Goal: Task Accomplishment & Management: Manage account settings

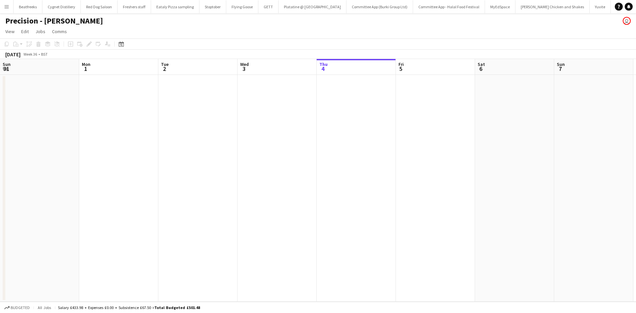
scroll to position [0, 158]
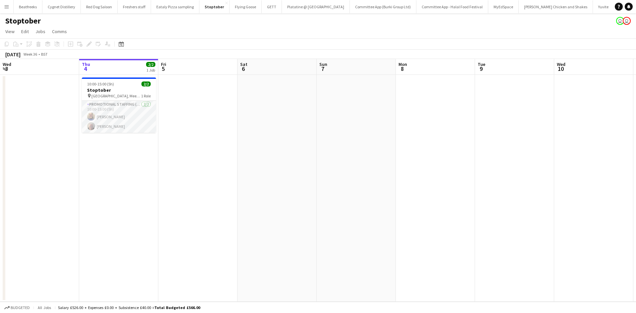
click at [6, 5] on app-icon "Menu" at bounding box center [6, 6] width 5 height 5
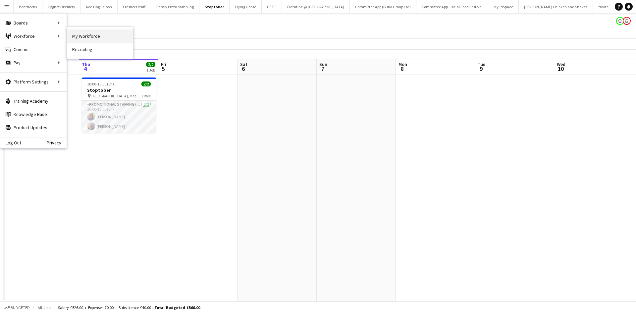
click at [71, 35] on link "My Workforce" at bounding box center [100, 35] width 66 height 13
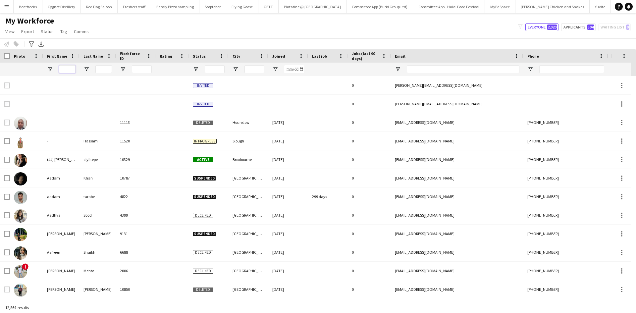
click at [61, 70] on input "First Name Filter Input" at bounding box center [67, 69] width 17 height 8
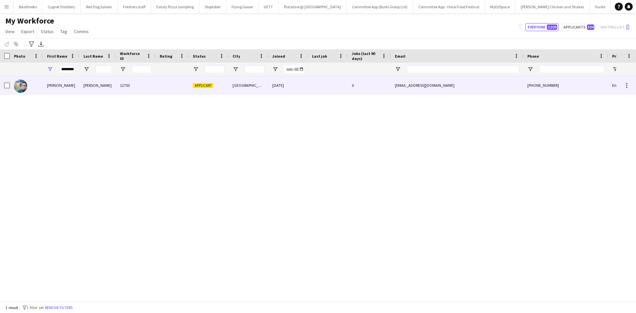
click at [83, 84] on div "Mohammed" at bounding box center [98, 85] width 36 height 18
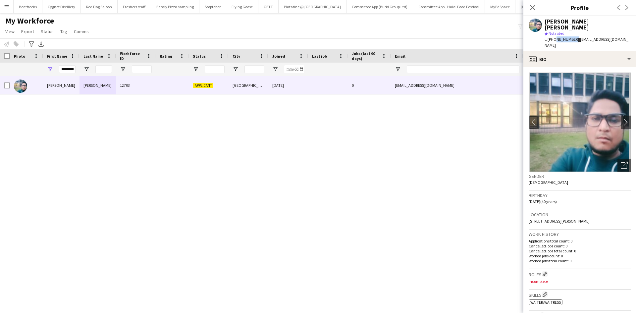
drag, startPoint x: 554, startPoint y: 34, endPoint x: 573, endPoint y: 36, distance: 19.3
click at [573, 36] on div "t. +447405531167 | aleem.can1a@gmail.com" at bounding box center [588, 42] width 86 height 12
copy span "7405531167"
drag, startPoint x: 62, startPoint y: 69, endPoint x: 113, endPoint y: 67, distance: 51.4
click at [113, 67] on div "********" at bounding box center [359, 69] width 718 height 13
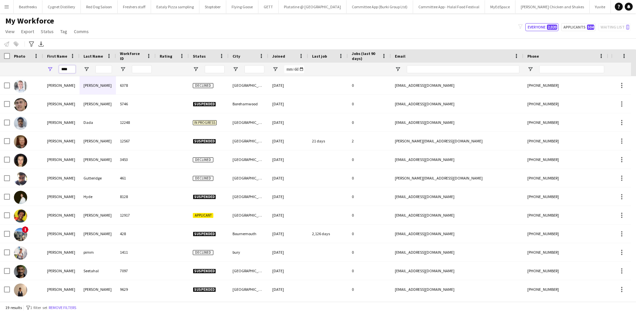
type input "****"
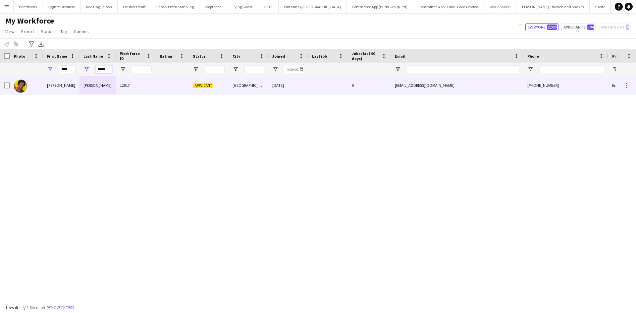
type input "*****"
click at [123, 83] on div "12917" at bounding box center [136, 85] width 40 height 18
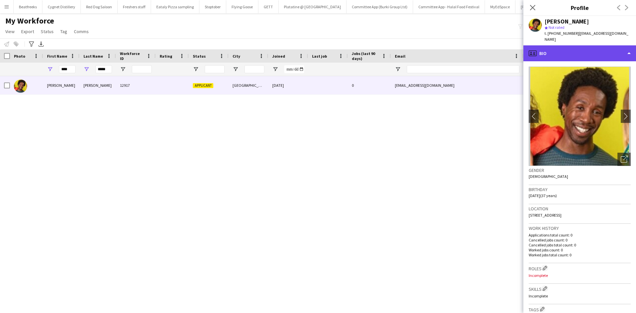
click at [573, 51] on div "profile Bio" at bounding box center [580, 53] width 113 height 16
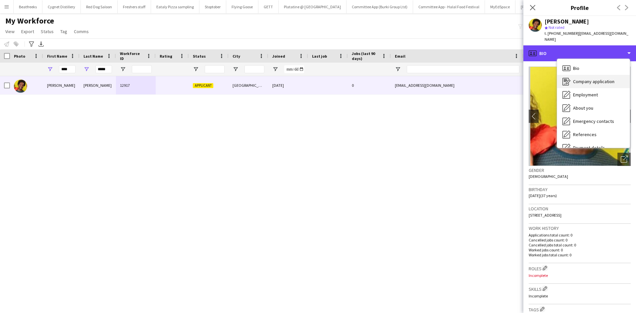
scroll to position [89, 0]
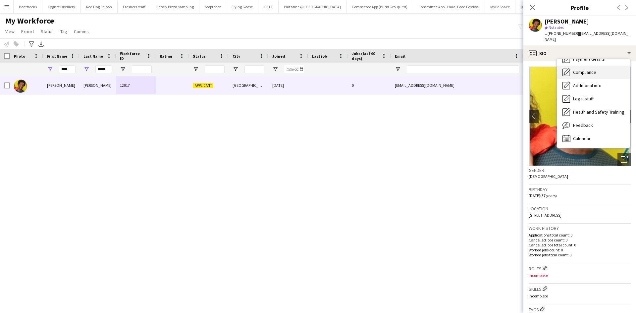
click at [581, 69] on span "Compliance" at bounding box center [584, 72] width 23 height 6
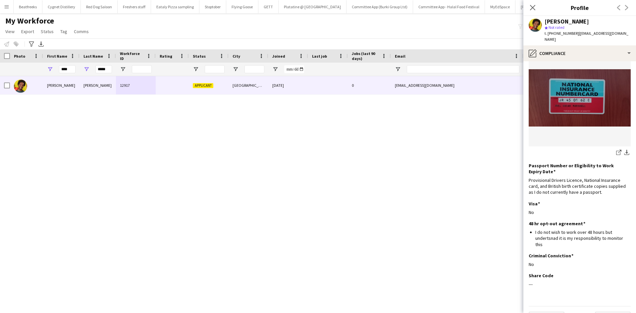
scroll to position [299, 0]
drag, startPoint x: 554, startPoint y: 34, endPoint x: 575, endPoint y: 34, distance: 20.9
click at [575, 34] on div "t. +447940537934 | jm_882@hotmail.com" at bounding box center [588, 36] width 86 height 12
copy div "7940537934 |"
drag, startPoint x: 69, startPoint y: 70, endPoint x: 53, endPoint y: 70, distance: 15.9
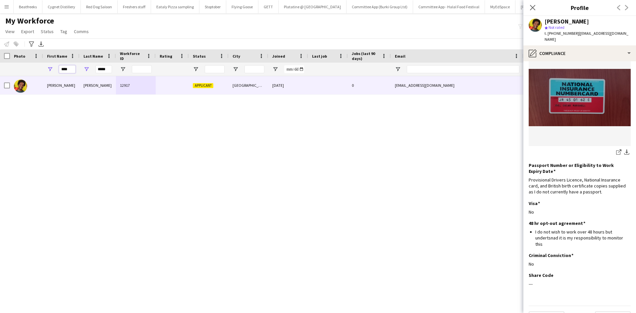
click at [53, 70] on div "****" at bounding box center [61, 69] width 36 height 13
type input "*****"
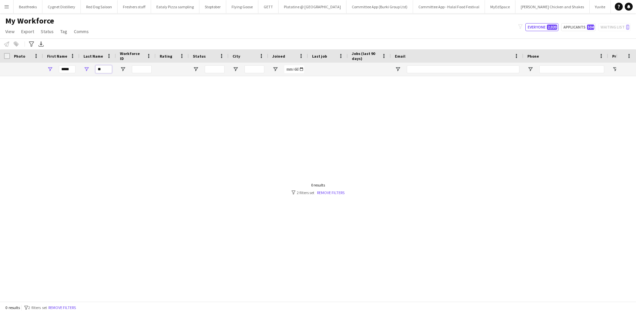
type input "*"
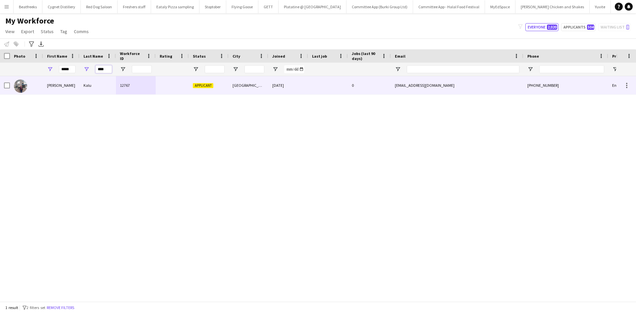
type input "****"
click at [92, 88] on div "Kalu" at bounding box center [98, 85] width 36 height 18
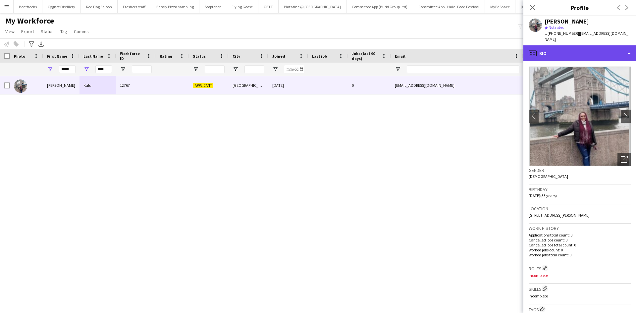
click at [583, 48] on div "profile Bio" at bounding box center [580, 53] width 113 height 16
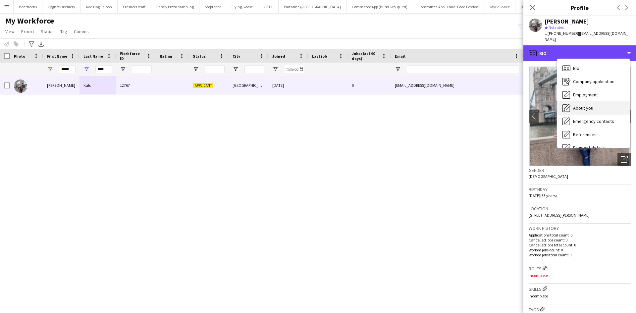
scroll to position [89, 0]
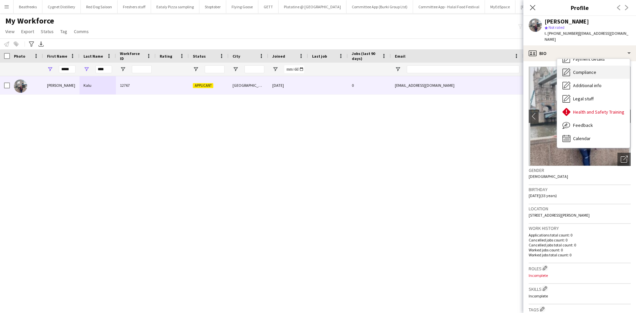
click at [580, 69] on span "Compliance" at bounding box center [584, 72] width 23 height 6
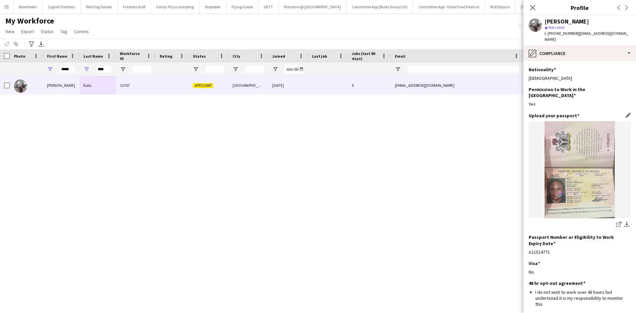
scroll to position [65, 0]
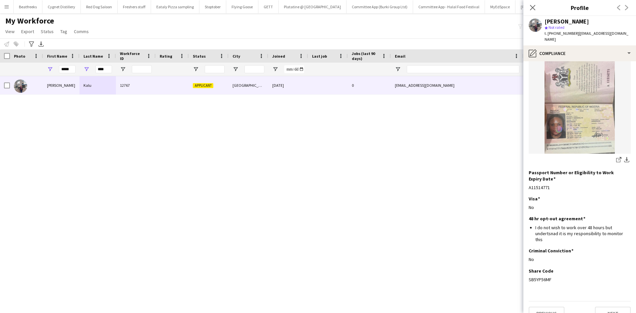
drag, startPoint x: 551, startPoint y: 268, endPoint x: 527, endPoint y: 272, distance: 25.1
click at [527, 272] on app-section-data-types "Nationality Edit this field Nigerian Permission to Work in the UK Edit this fie…" at bounding box center [580, 187] width 113 height 252
copy div "SB5YP56MF"
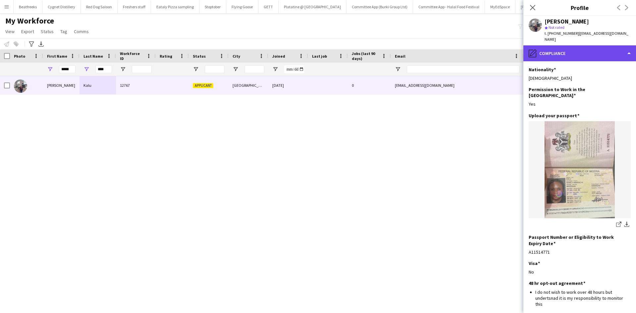
click at [574, 45] on div "pencil4 Compliance" at bounding box center [580, 53] width 113 height 16
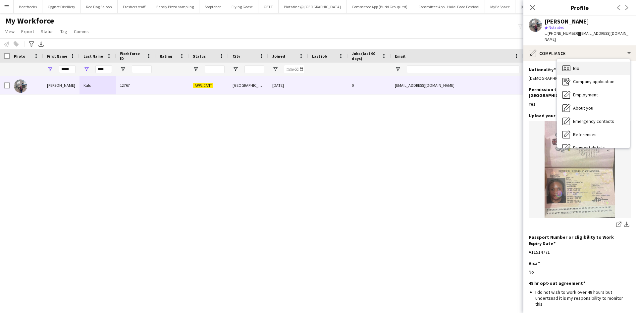
click at [580, 65] on span "Bio" at bounding box center [576, 68] width 6 height 6
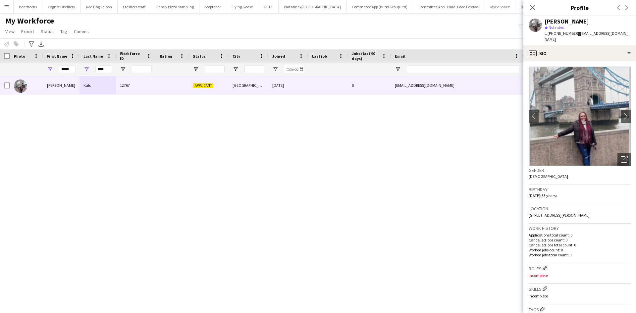
click at [555, 32] on span "t. +447985360037" at bounding box center [562, 33] width 34 height 5
drag, startPoint x: 555, startPoint y: 35, endPoint x: 575, endPoint y: 38, distance: 20.0
click at [575, 38] on div "Nancy Kalu star Not rated t. +447985360037 | nancypinky65@gmail.com" at bounding box center [580, 30] width 113 height 29
copy span "7985360037"
drag, startPoint x: 73, startPoint y: 70, endPoint x: 12, endPoint y: 72, distance: 61.3
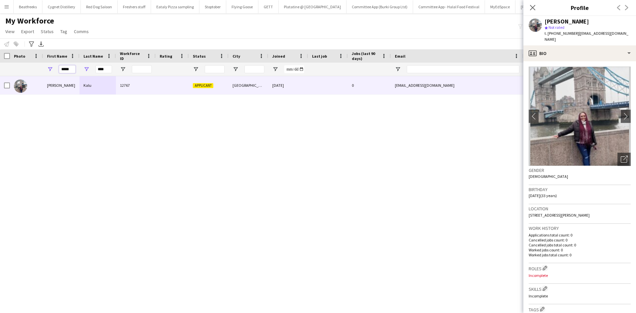
click at [12, 72] on div "***** ****" at bounding box center [359, 69] width 718 height 13
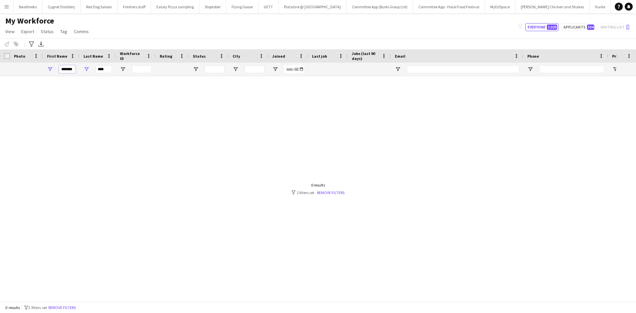
type input "*******"
type input "*"
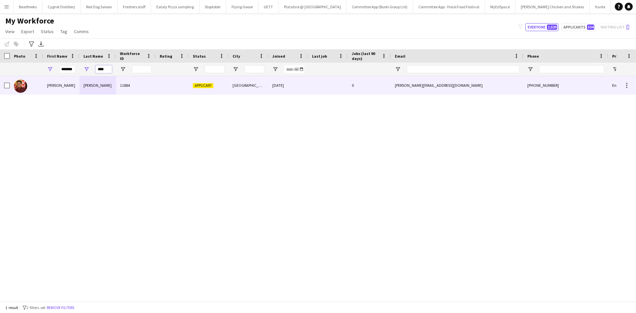
type input "****"
click at [60, 82] on div "Kranthi Kumar" at bounding box center [61, 85] width 36 height 18
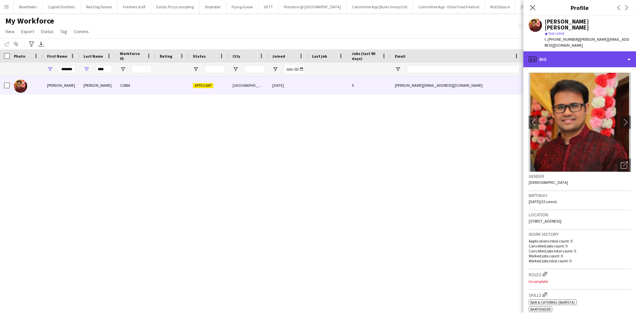
click at [548, 51] on div "profile Bio" at bounding box center [580, 59] width 113 height 16
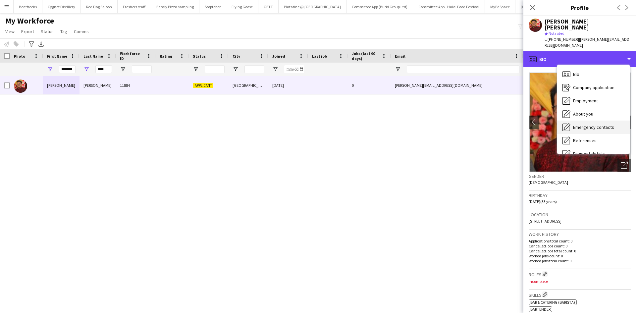
scroll to position [89, 0]
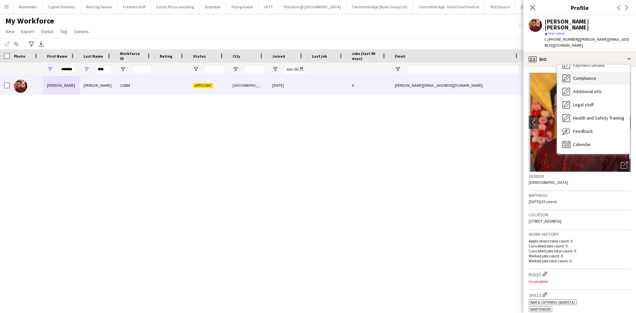
click at [580, 75] on span "Compliance" at bounding box center [584, 78] width 23 height 6
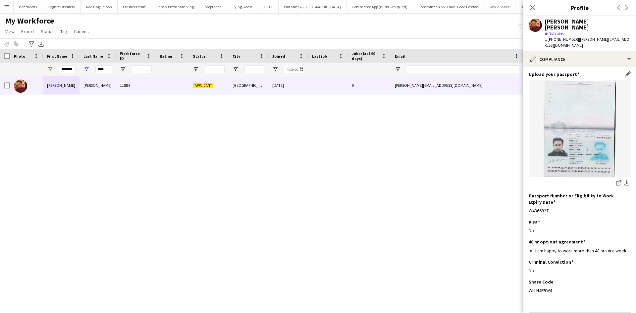
scroll to position [53, 0]
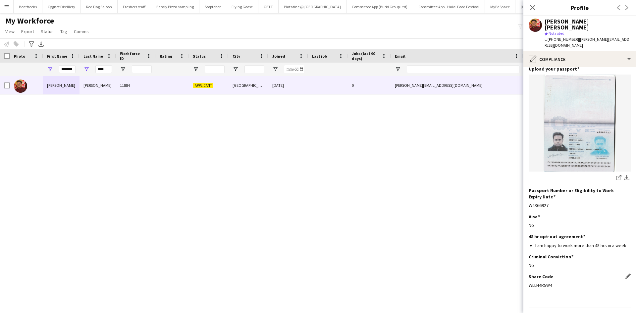
drag, startPoint x: 555, startPoint y: 268, endPoint x: 530, endPoint y: 269, distance: 25.6
click at [530, 282] on div "WLLH4R5W4" at bounding box center [580, 285] width 102 height 6
copy div "WLLH4R5W4"
click at [556, 282] on div "WLLH4R5W4" at bounding box center [580, 285] width 102 height 6
drag, startPoint x: 556, startPoint y: 268, endPoint x: 534, endPoint y: 267, distance: 21.2
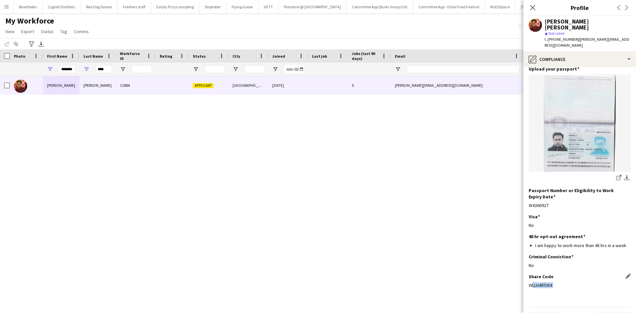
click at [534, 282] on div "WLLH4R5W4" at bounding box center [580, 285] width 102 height 6
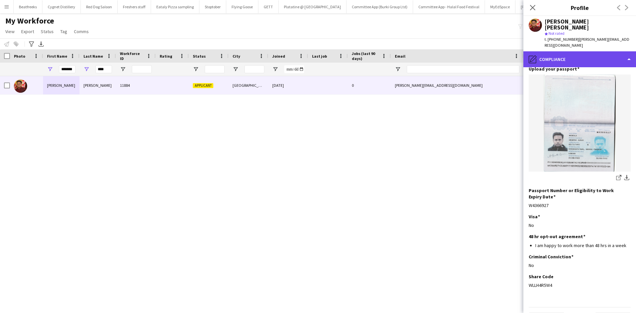
click at [564, 51] on div "pencil4 Compliance" at bounding box center [580, 59] width 113 height 16
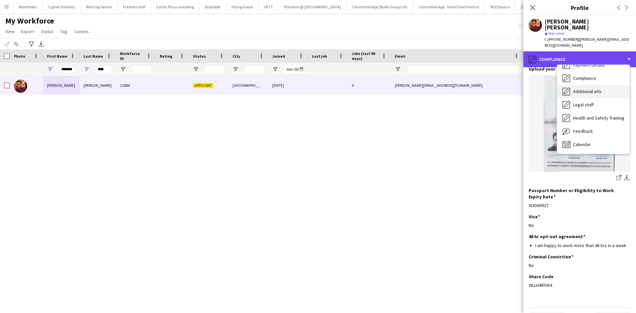
scroll to position [0, 0]
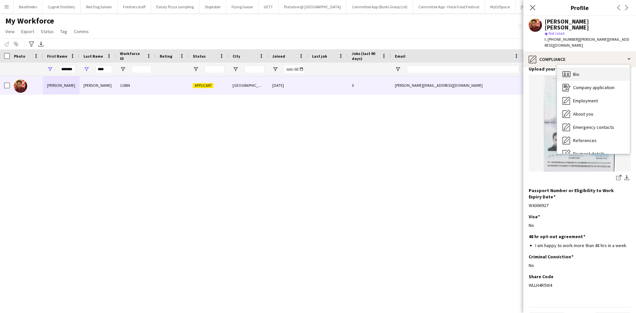
click at [579, 68] on div "Bio Bio" at bounding box center [593, 74] width 73 height 13
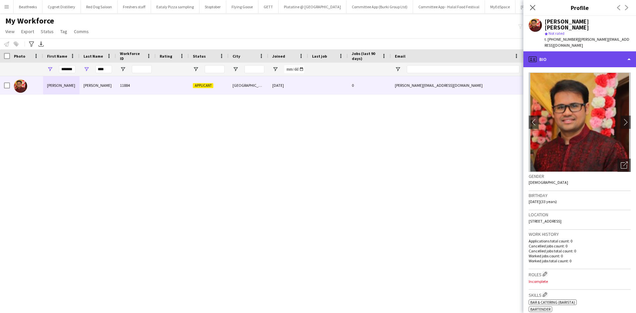
click at [548, 51] on div "profile Bio" at bounding box center [580, 59] width 113 height 16
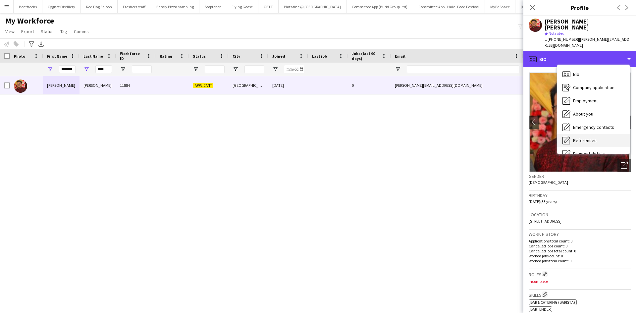
scroll to position [89, 0]
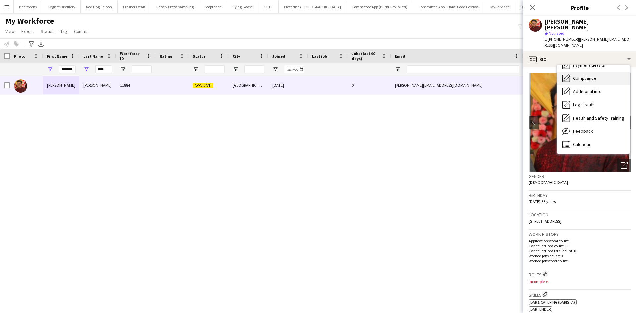
click at [575, 75] on span "Compliance" at bounding box center [584, 78] width 23 height 6
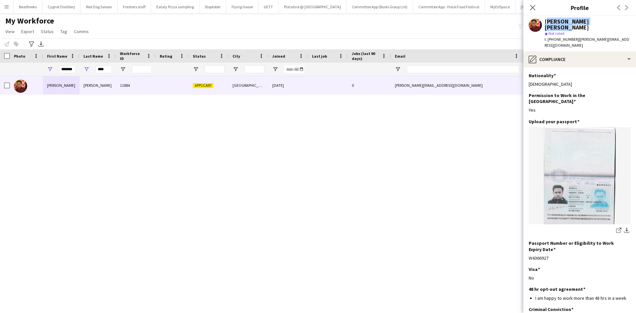
drag, startPoint x: 545, startPoint y: 21, endPoint x: 609, endPoint y: 19, distance: 64.7
click at [609, 19] on div "Kranthi Kumar Nookala" at bounding box center [588, 25] width 86 height 12
click at [557, 37] on span "t. +447404831676" at bounding box center [562, 39] width 34 height 5
drag, startPoint x: 555, startPoint y: 33, endPoint x: 574, endPoint y: 35, distance: 19.0
click at [574, 37] on span "t. +447404831676" at bounding box center [562, 39] width 34 height 5
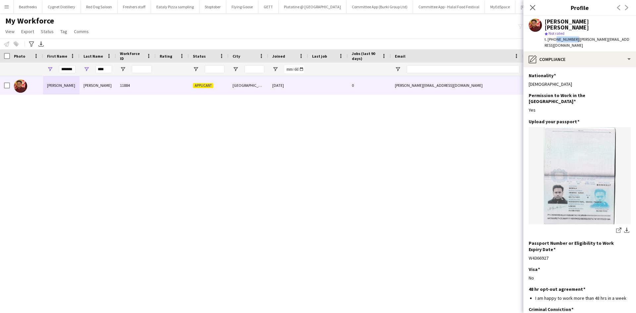
copy span "7404831676"
drag, startPoint x: 545, startPoint y: 22, endPoint x: 607, endPoint y: 17, distance: 62.5
click at [607, 17] on div "Kranthi Kumar Nookala star Not rated t. +447404831676 | kranthi.nuwork@gmail.com" at bounding box center [580, 33] width 113 height 35
copy div "Kranthi Kumar Nookala"
drag, startPoint x: 566, startPoint y: 23, endPoint x: 579, endPoint y: 23, distance: 12.6
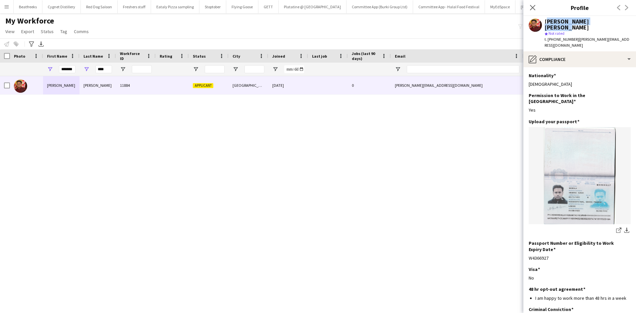
click at [566, 23] on div "Kranthi Kumar Nookala" at bounding box center [588, 25] width 86 height 12
click at [602, 21] on div "Kranthi Kumar Nookala" at bounding box center [588, 25] width 86 height 12
drag, startPoint x: 606, startPoint y: 21, endPoint x: 539, endPoint y: 21, distance: 66.6
click at [539, 21] on div "Kranthi Kumar Nookala star Not rated t. +447404831676 | kranthi.nuwork@gmail.com" at bounding box center [580, 33] width 113 height 35
copy div "Kranthi Kumar Nookala"
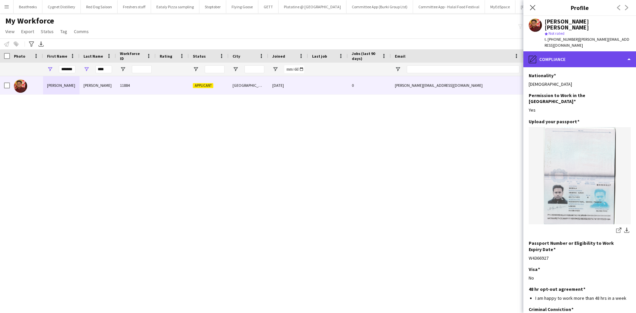
click at [550, 51] on div "pencil4 Compliance" at bounding box center [580, 59] width 113 height 16
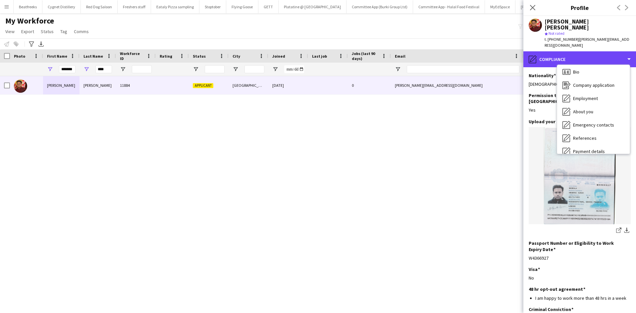
scroll to position [0, 0]
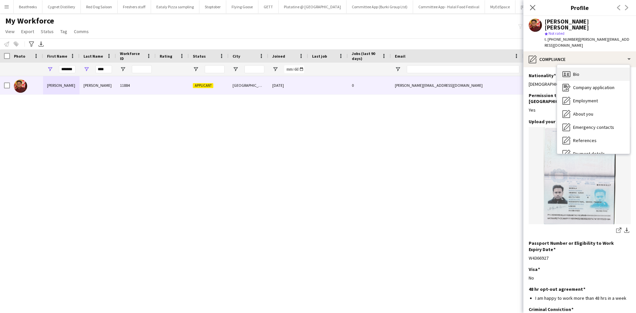
click at [581, 68] on div "Bio Bio" at bounding box center [593, 74] width 73 height 13
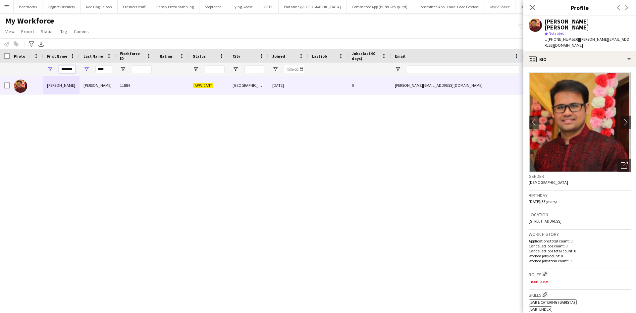
drag, startPoint x: 74, startPoint y: 71, endPoint x: 57, endPoint y: 71, distance: 16.9
click at [57, 71] on div "*******" at bounding box center [61, 69] width 36 height 13
type input "****"
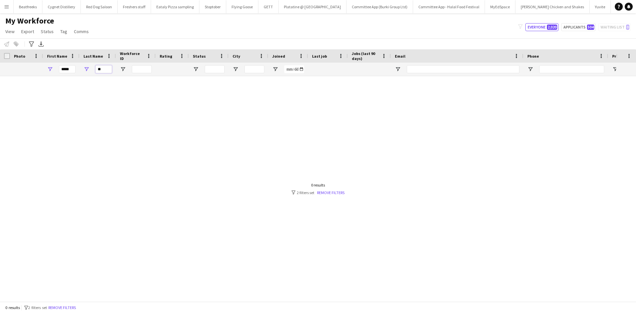
type input "*"
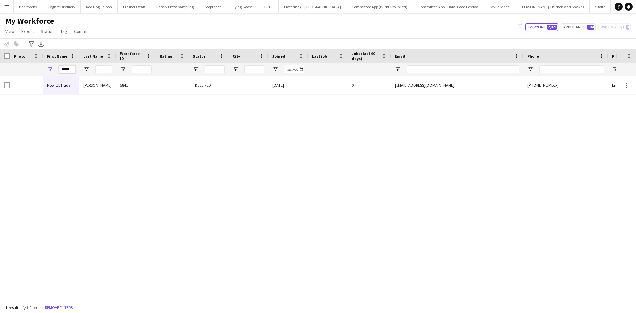
drag, startPoint x: 72, startPoint y: 70, endPoint x: 45, endPoint y: 73, distance: 27.4
click at [45, 73] on div "****" at bounding box center [61, 69] width 36 height 13
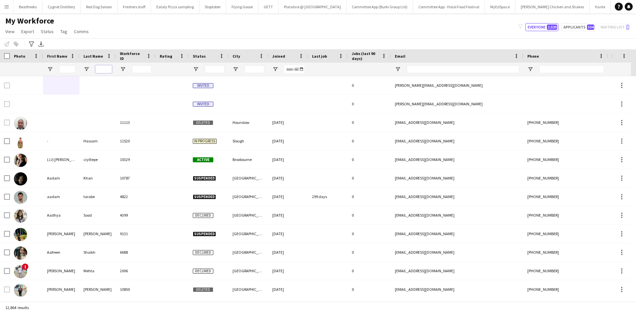
click at [99, 68] on input "Last Name Filter Input" at bounding box center [103, 69] width 17 height 8
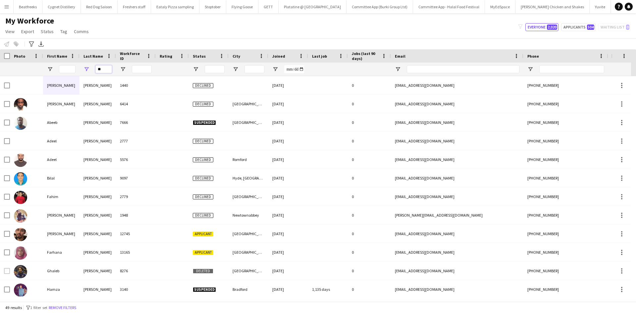
type input "*"
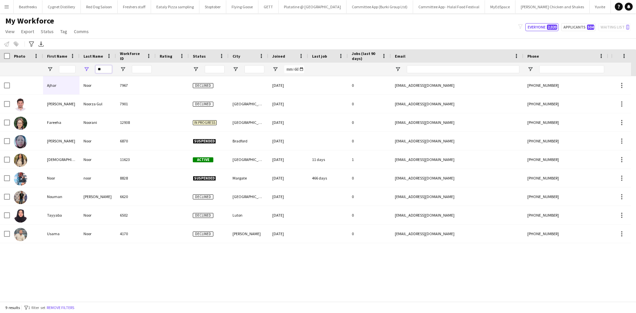
type input "*"
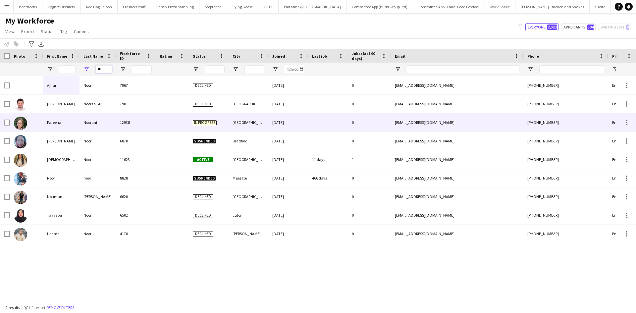
type input "*"
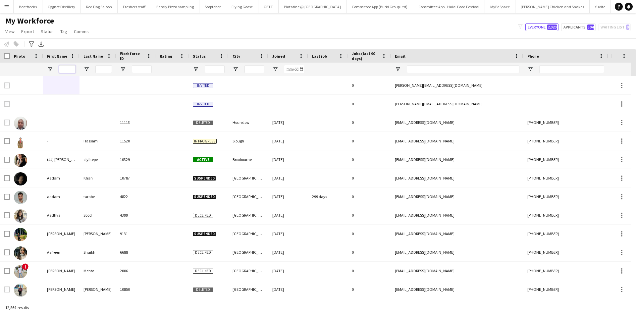
click at [59, 72] on input "First Name Filter Input" at bounding box center [67, 69] width 17 height 8
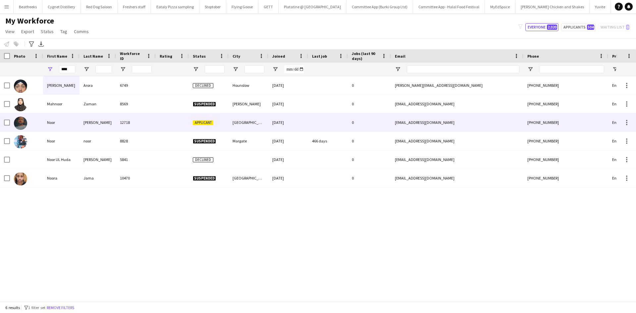
click at [77, 124] on div "Noor" at bounding box center [61, 122] width 36 height 18
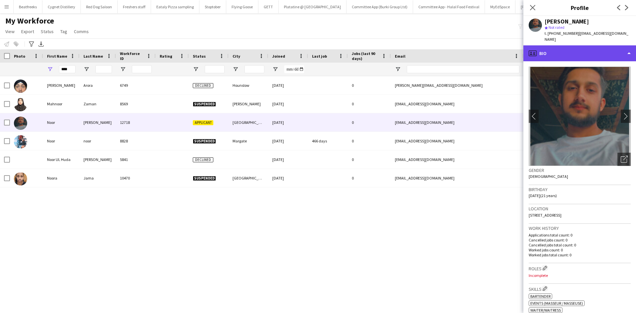
click at [544, 50] on div "profile Bio" at bounding box center [580, 53] width 113 height 16
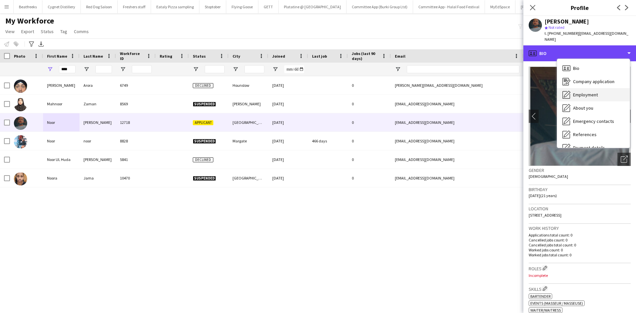
scroll to position [89, 0]
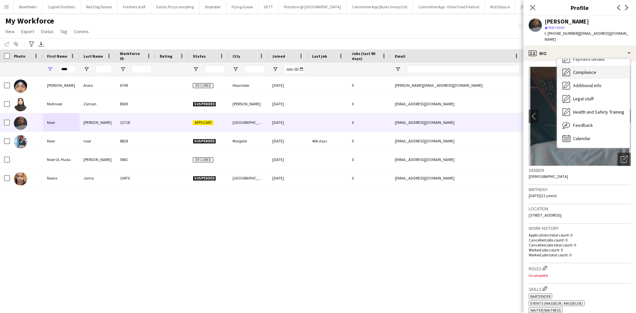
click at [580, 69] on span "Compliance" at bounding box center [584, 72] width 23 height 6
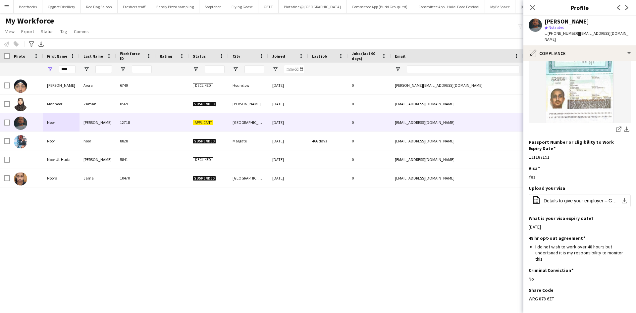
scroll to position [115, 0]
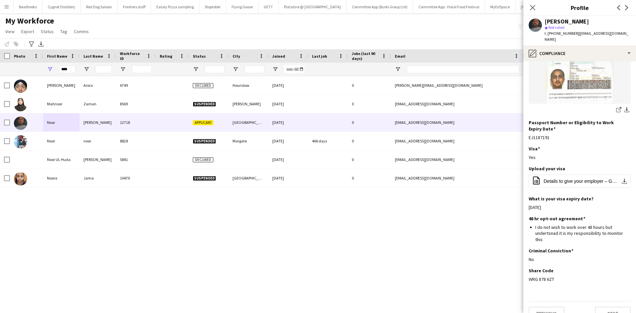
drag, startPoint x: 556, startPoint y: 266, endPoint x: 527, endPoint y: 267, distance: 29.2
click at [527, 267] on app-section-data-types "Nationality Edit this field Pakistani Permission to Work in the UK Edit this fi…" at bounding box center [580, 187] width 113 height 252
copy div "WRG 878 6ZT"
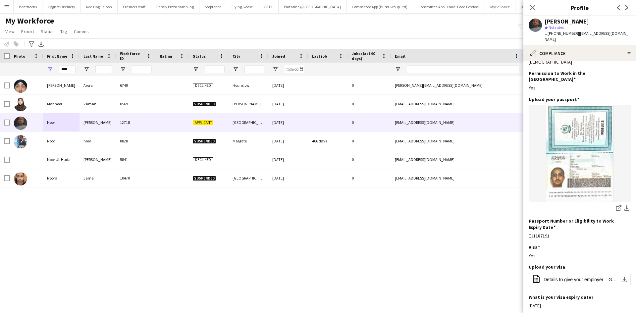
scroll to position [14, 0]
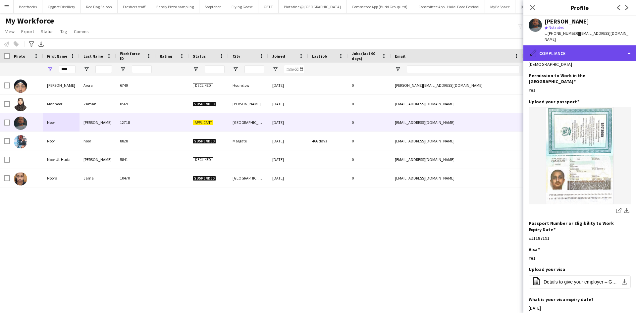
click at [553, 45] on div "pencil4 Compliance" at bounding box center [580, 53] width 113 height 16
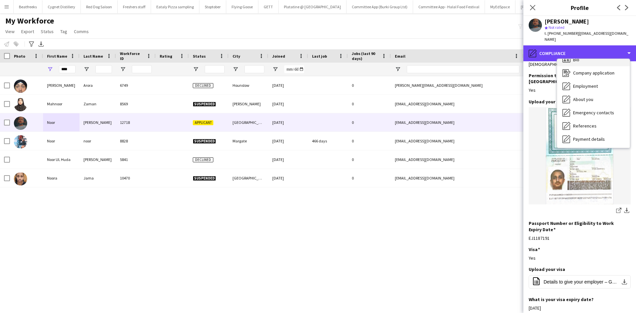
scroll to position [6, 0]
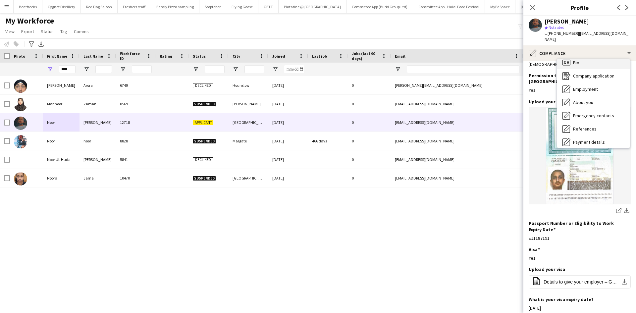
click at [585, 56] on div "Bio Bio" at bounding box center [593, 62] width 73 height 13
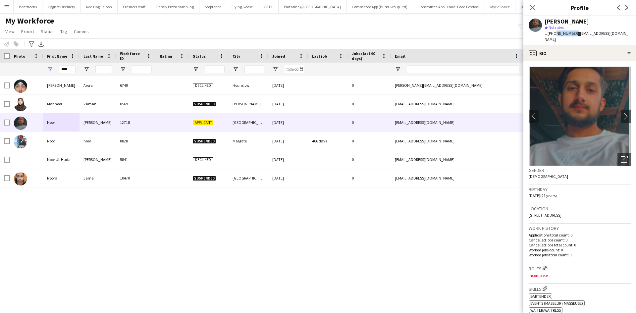
drag, startPoint x: 554, startPoint y: 32, endPoint x: 574, endPoint y: 35, distance: 20.1
click at [574, 35] on span "t. +447555854783" at bounding box center [562, 33] width 34 height 5
copy span "7555854783"
drag, startPoint x: 72, startPoint y: 67, endPoint x: 20, endPoint y: 67, distance: 52.0
click at [20, 67] on div "****" at bounding box center [359, 69] width 718 height 13
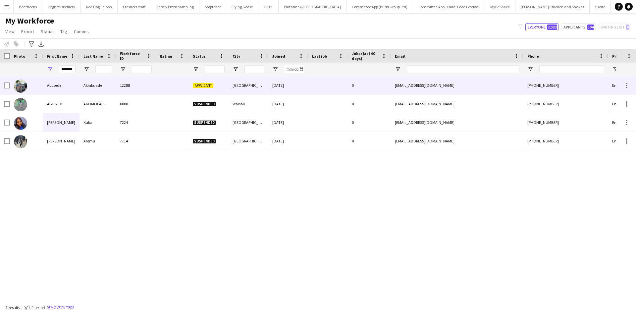
scroll to position [0, 0]
click at [67, 86] on div "Abosede" at bounding box center [61, 85] width 36 height 18
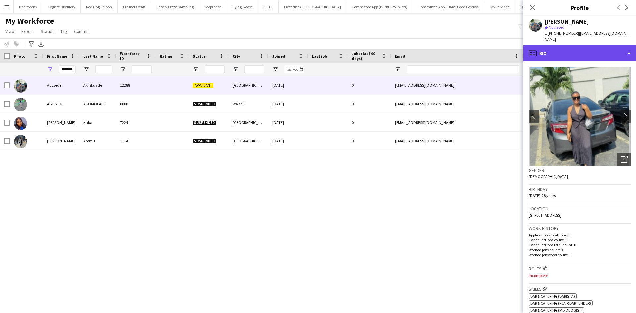
click at [571, 51] on div "profile Bio" at bounding box center [580, 53] width 113 height 16
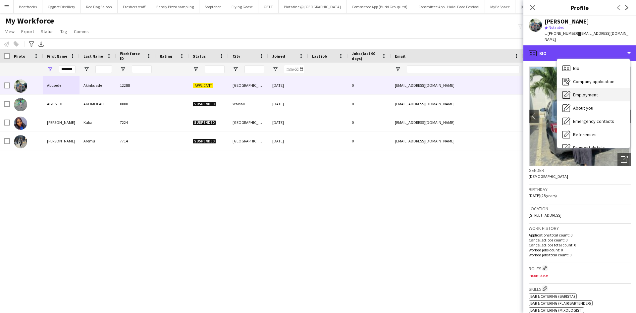
scroll to position [89, 0]
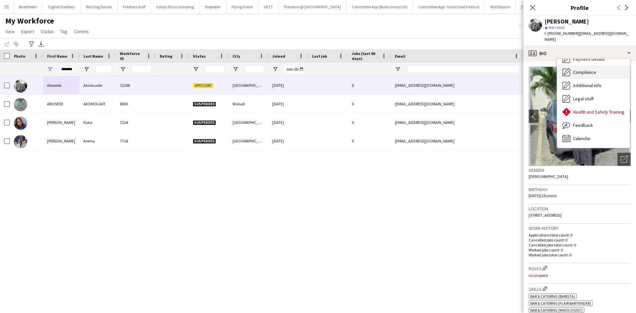
click at [582, 71] on span "Compliance" at bounding box center [584, 72] width 23 height 6
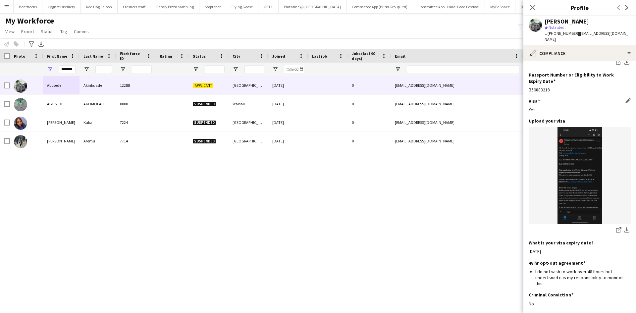
scroll to position [213, 0]
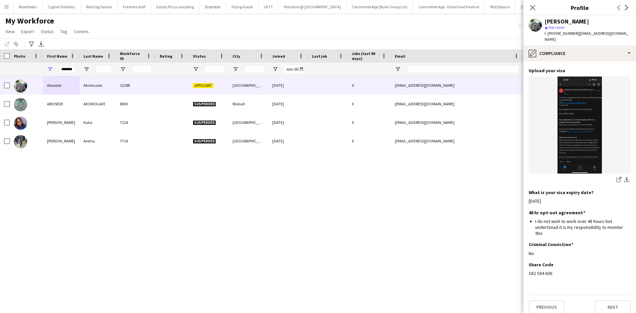
drag, startPoint x: 552, startPoint y: 267, endPoint x: 528, endPoint y: 267, distance: 24.9
click at [528, 267] on app-section-data-types "Nationality Edit this field Nigerian Permission to Work in the UK Edit this fie…" at bounding box center [580, 187] width 113 height 252
click at [555, 35] on span "t. +447466302502" at bounding box center [562, 33] width 34 height 5
drag, startPoint x: 554, startPoint y: 35, endPoint x: 573, endPoint y: 35, distance: 18.9
click at [573, 35] on span "t. +447466302502" at bounding box center [562, 33] width 34 height 5
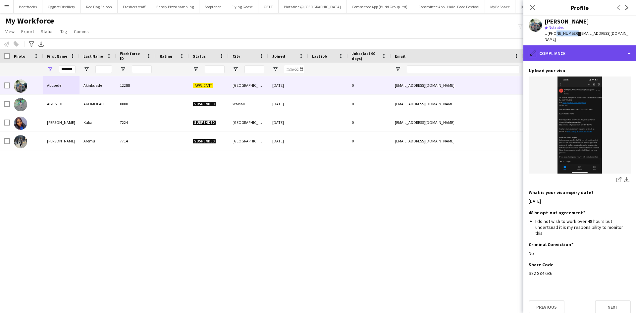
click at [569, 52] on div "pencil4 Compliance" at bounding box center [580, 53] width 113 height 16
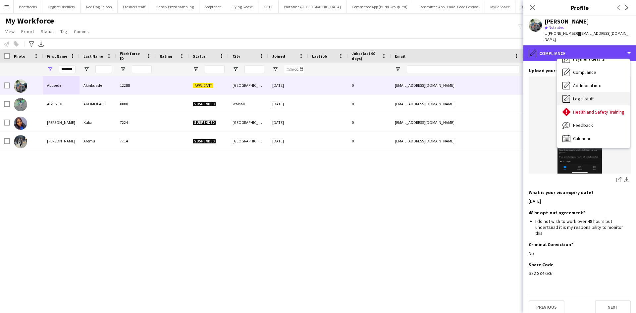
scroll to position [0, 0]
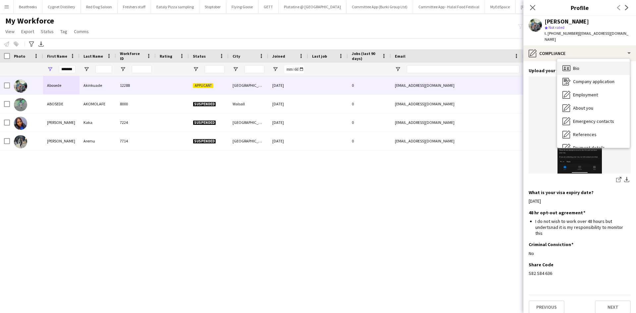
click at [572, 64] on div "Bio Bio" at bounding box center [593, 68] width 73 height 13
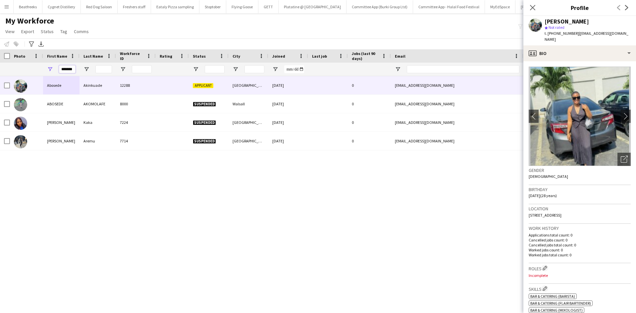
scroll to position [0, 1]
drag, startPoint x: 61, startPoint y: 70, endPoint x: 156, endPoint y: 52, distance: 97.0
click at [156, 52] on div "Workforce Details Photo First Name Age" at bounding box center [359, 62] width 718 height 27
type input "*****"
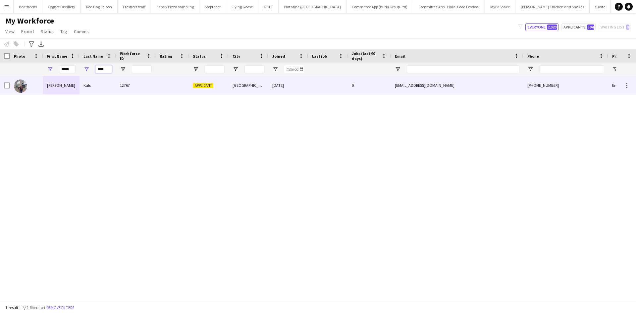
type input "****"
click at [206, 83] on span "Applicant" at bounding box center [203, 85] width 21 height 5
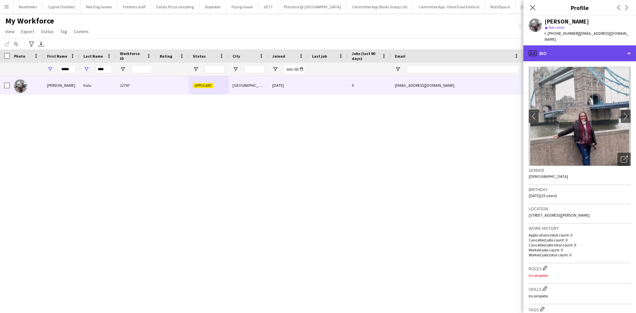
click at [557, 48] on div "profile Bio" at bounding box center [580, 53] width 113 height 16
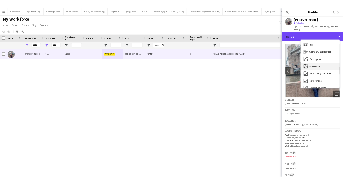
scroll to position [89, 0]
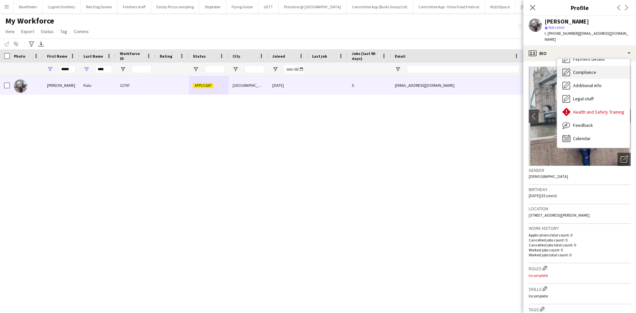
click at [577, 69] on span "Compliance" at bounding box center [584, 72] width 23 height 6
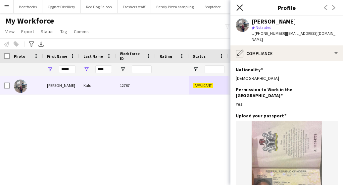
click at [241, 9] on icon at bounding box center [240, 7] width 6 height 6
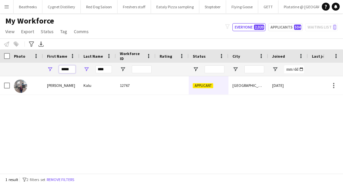
drag, startPoint x: 74, startPoint y: 70, endPoint x: 41, endPoint y: 75, distance: 33.1
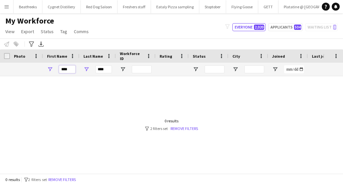
type input "****"
drag, startPoint x: 105, startPoint y: 71, endPoint x: 95, endPoint y: 70, distance: 10.3
click at [95, 70] on div "****" at bounding box center [98, 69] width 36 height 13
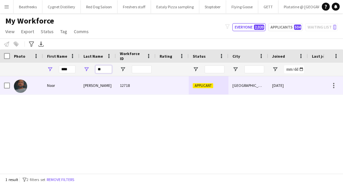
type input "**"
click at [76, 81] on div "Noor" at bounding box center [61, 85] width 36 height 18
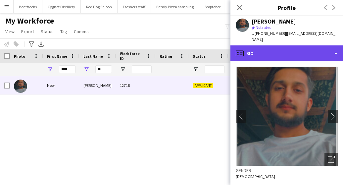
click at [275, 45] on div "profile Bio" at bounding box center [287, 53] width 113 height 16
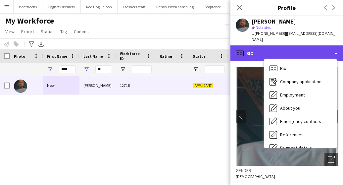
click at [275, 45] on div "profile Bio" at bounding box center [287, 53] width 113 height 16
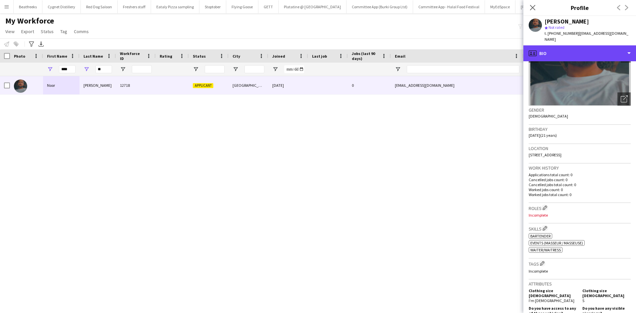
scroll to position [60, 0]
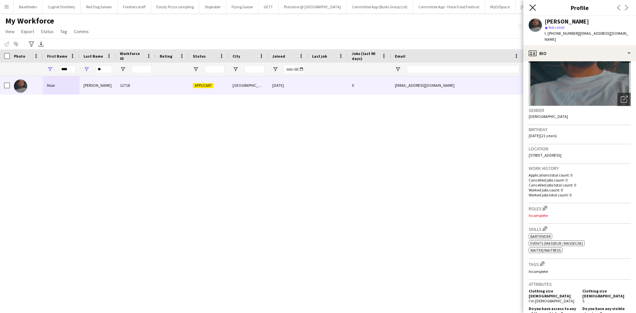
click at [531, 7] on icon "Close pop-in" at bounding box center [533, 7] width 6 height 6
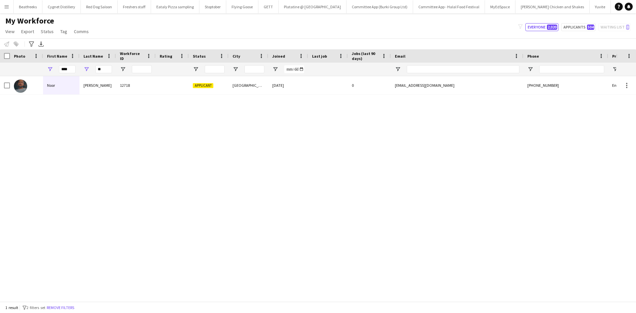
click at [4, 7] on app-icon "Menu" at bounding box center [6, 6] width 5 height 5
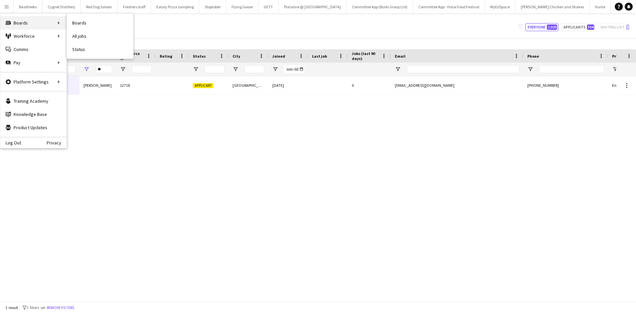
click at [33, 22] on div "Boards Boards" at bounding box center [33, 22] width 66 height 13
click at [24, 22] on div "Boards Boards" at bounding box center [33, 22] width 66 height 13
click at [81, 35] on link "All jobs" at bounding box center [100, 35] width 66 height 13
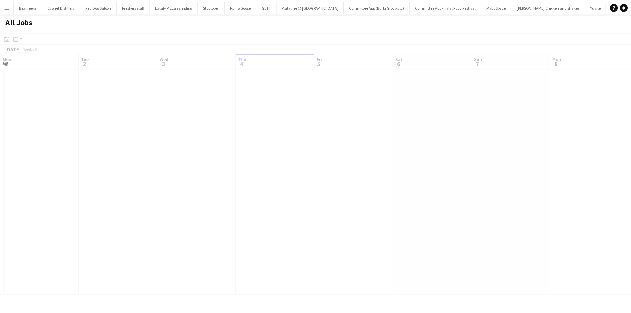
scroll to position [0, 158]
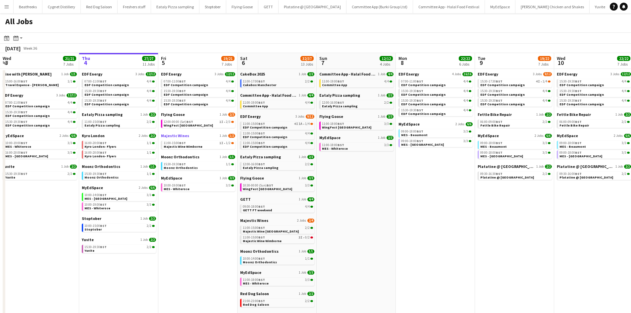
click at [193, 138] on link "Majestic Wines 1 Job 1/2" at bounding box center [198, 135] width 74 height 5
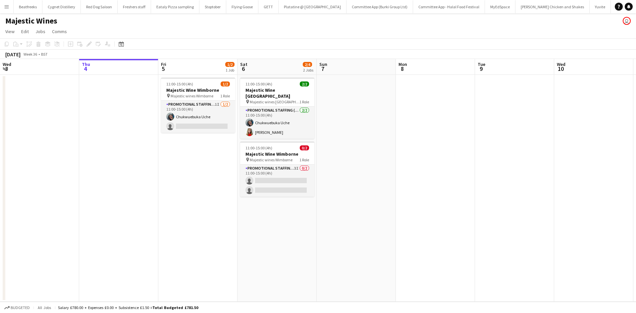
click at [10, 11] on button "Menu" at bounding box center [6, 6] width 13 height 13
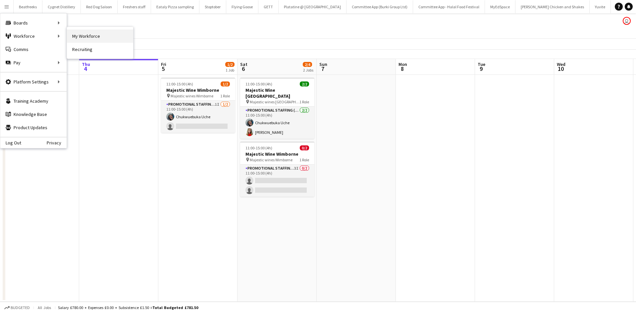
click at [90, 36] on link "My Workforce" at bounding box center [100, 35] width 66 height 13
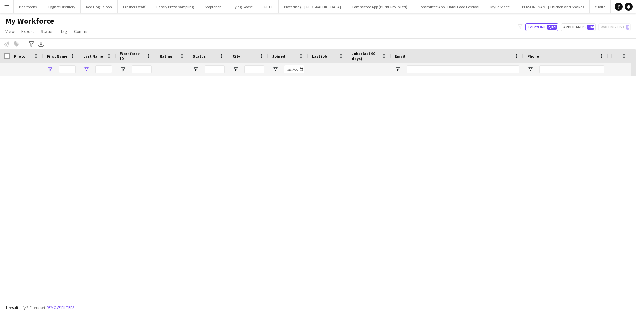
type input "****"
type input "**"
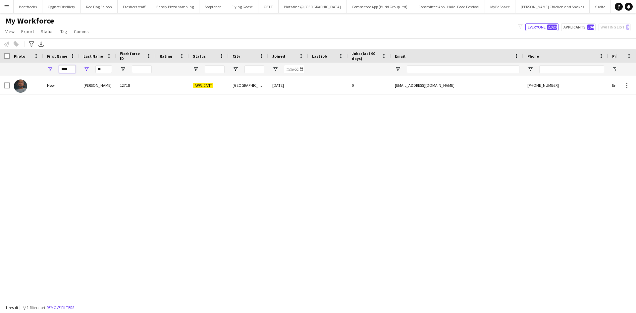
drag, startPoint x: 60, startPoint y: 69, endPoint x: 40, endPoint y: 69, distance: 19.6
click at [40, 69] on div "**** **" at bounding box center [359, 69] width 718 height 13
type input "*****"
type input "*"
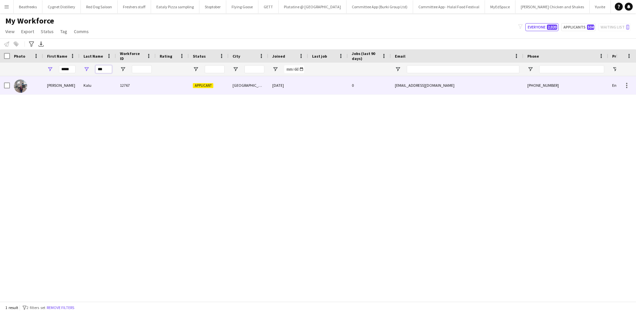
type input "***"
click at [101, 88] on div "Kalu" at bounding box center [98, 85] width 36 height 18
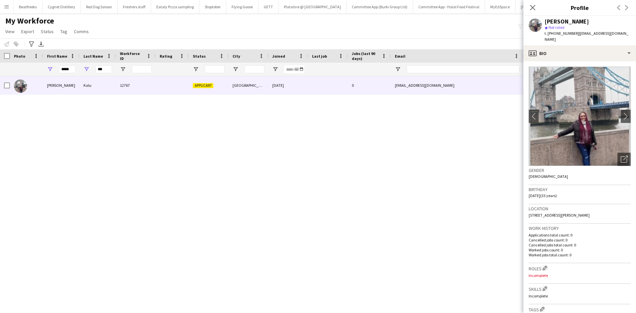
click at [0, 82] on div at bounding box center [5, 85] width 10 height 18
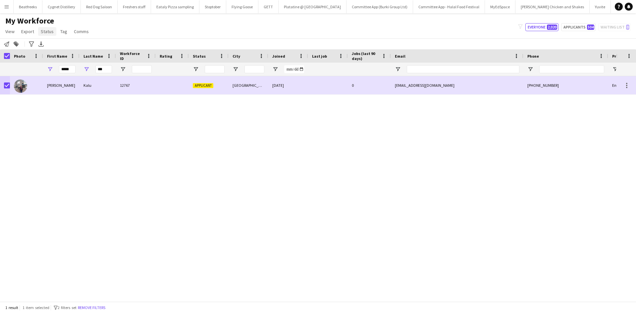
click at [46, 30] on span "Status" at bounding box center [47, 31] width 13 height 6
click at [53, 43] on link "Edit" at bounding box center [61, 46] width 46 height 14
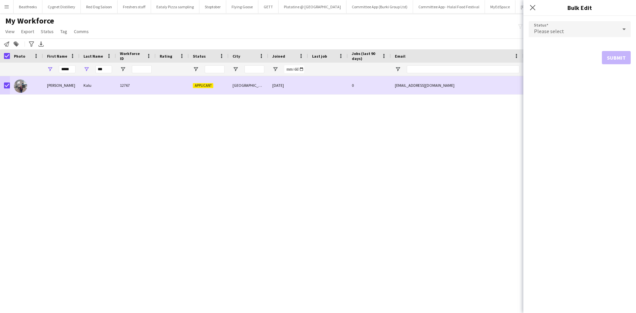
click at [554, 28] on span "Please select" at bounding box center [549, 31] width 30 height 7
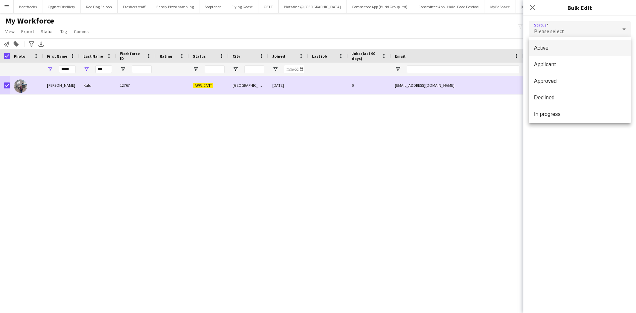
click at [560, 49] on span "Active" at bounding box center [579, 48] width 91 height 6
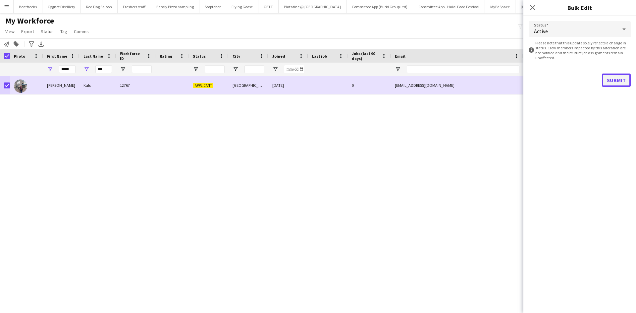
click at [620, 78] on button "Submit" at bounding box center [616, 80] width 29 height 13
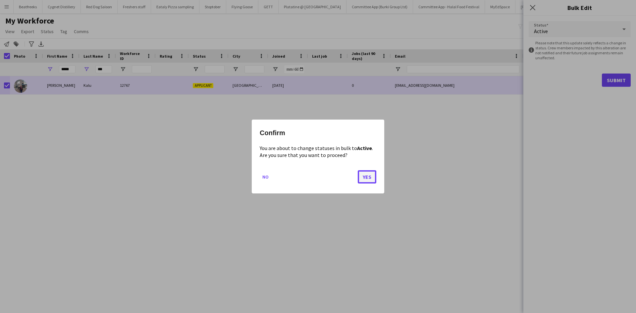
click at [363, 180] on button "Yes" at bounding box center [367, 176] width 19 height 13
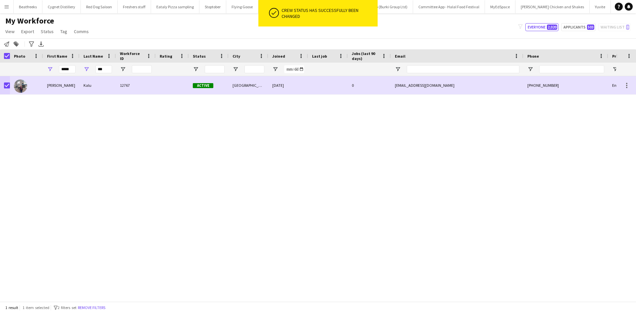
click at [363, 180] on div "Nancy Kalu 12767 Active London 04-08-2025 0 nancypinky65@gmail.com +44798536003…" at bounding box center [308, 186] width 616 height 220
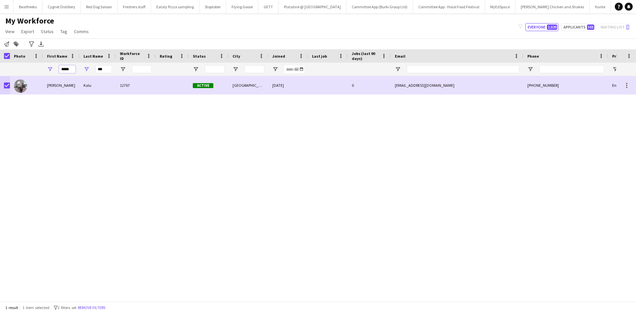
drag, startPoint x: 74, startPoint y: 71, endPoint x: 46, endPoint y: 70, distance: 28.5
click at [46, 70] on div "*****" at bounding box center [61, 69] width 36 height 13
type input "****"
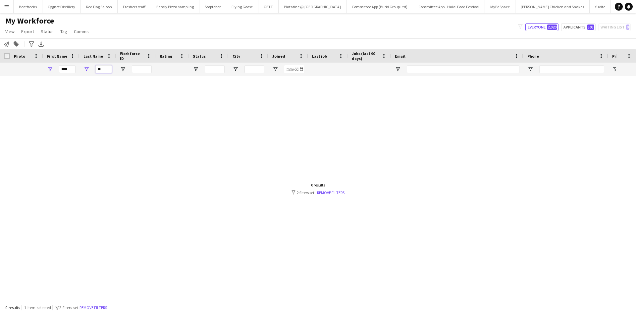
type input "*"
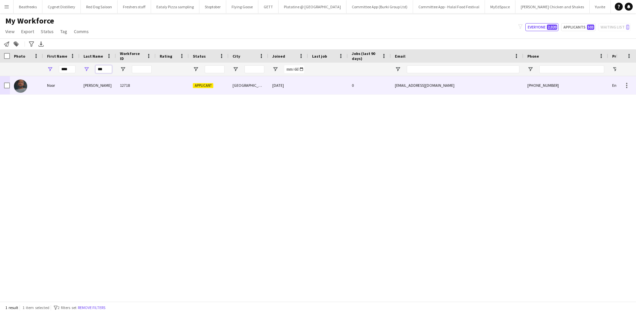
type input "***"
click at [76, 86] on div "Noor" at bounding box center [61, 85] width 36 height 18
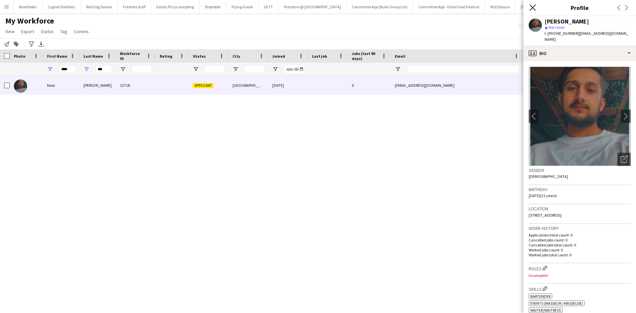
click at [532, 7] on icon at bounding box center [533, 7] width 6 height 6
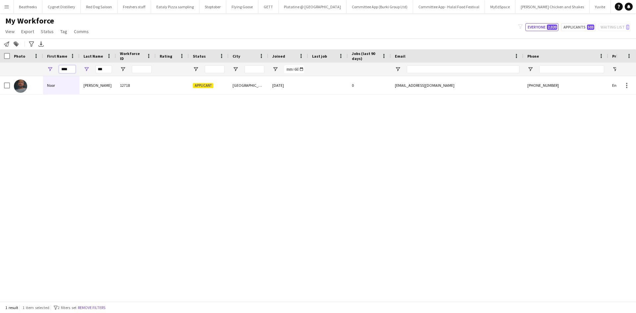
drag, startPoint x: 74, startPoint y: 69, endPoint x: 41, endPoint y: 71, distance: 33.5
click at [41, 71] on div "**** ***" at bounding box center [359, 69] width 718 height 13
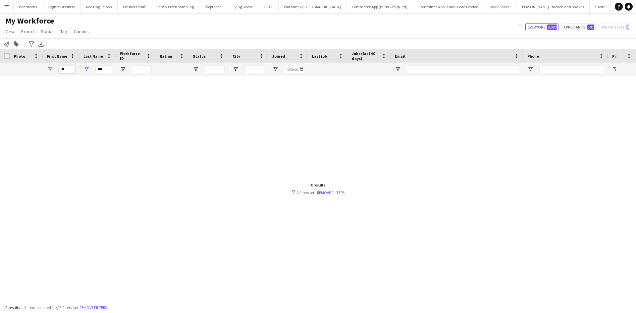
type input "*"
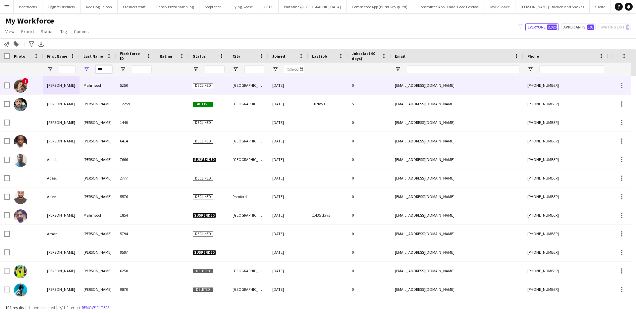
drag, startPoint x: 107, startPoint y: 70, endPoint x: 57, endPoint y: 79, distance: 50.4
click at [57, 79] on div "Workforce Details Photo First Name" at bounding box center [318, 175] width 636 height 252
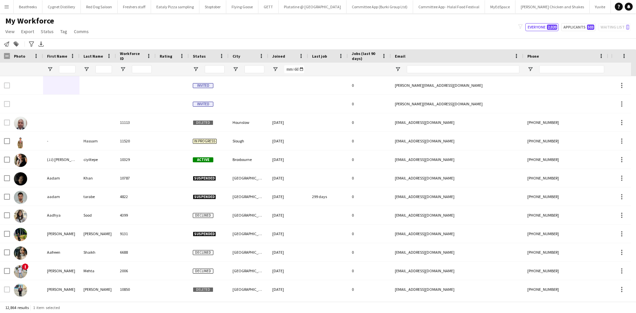
click at [58, 68] on div at bounding box center [61, 69] width 36 height 13
click at [65, 71] on input "First Name Filter Input" at bounding box center [67, 69] width 17 height 8
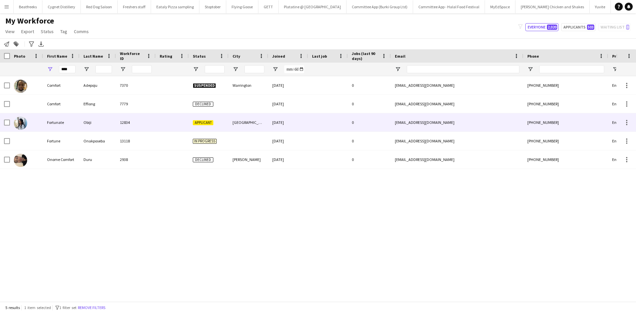
click at [69, 124] on div "Fortunate" at bounding box center [61, 122] width 36 height 18
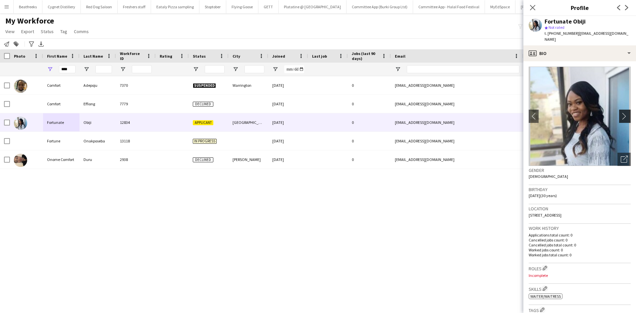
click at [621, 113] on app-icon "chevron-right" at bounding box center [626, 116] width 10 height 7
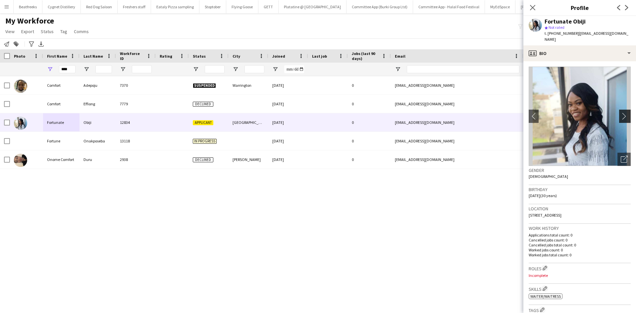
click at [621, 113] on app-icon "chevron-right" at bounding box center [626, 116] width 10 height 7
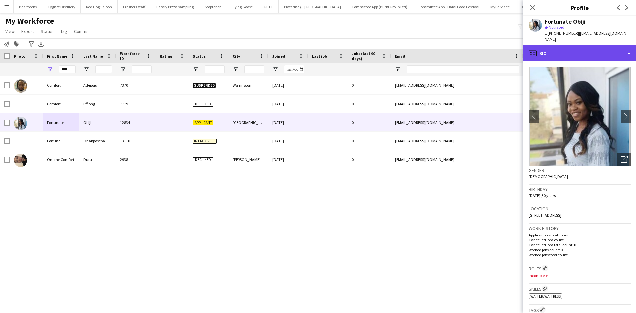
click at [542, 48] on div "profile Bio" at bounding box center [580, 53] width 113 height 16
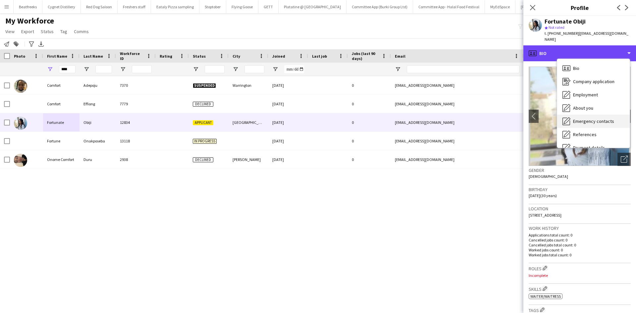
scroll to position [89, 0]
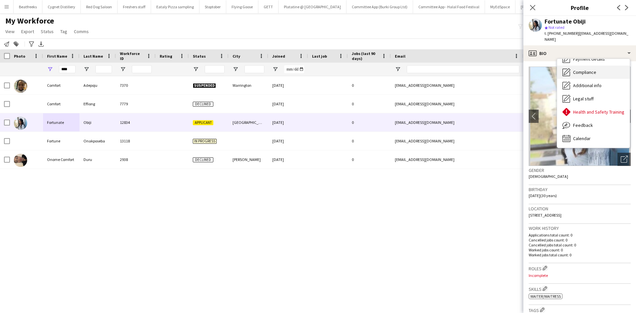
click at [589, 69] on span "Compliance" at bounding box center [584, 72] width 23 height 6
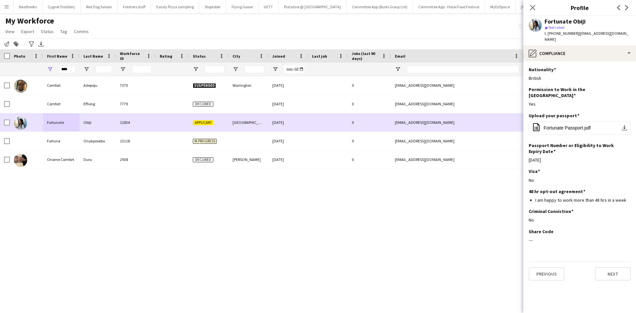
click at [92, 127] on div "Obiji" at bounding box center [98, 122] width 36 height 18
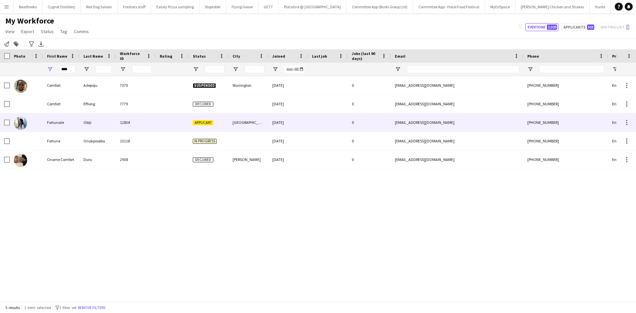
click at [92, 127] on div "Obiji" at bounding box center [98, 122] width 36 height 18
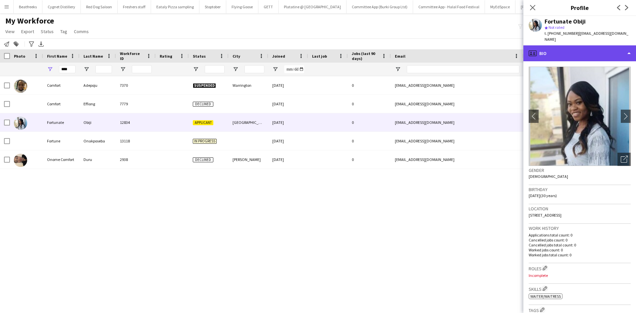
click at [561, 48] on div "profile Bio" at bounding box center [580, 53] width 113 height 16
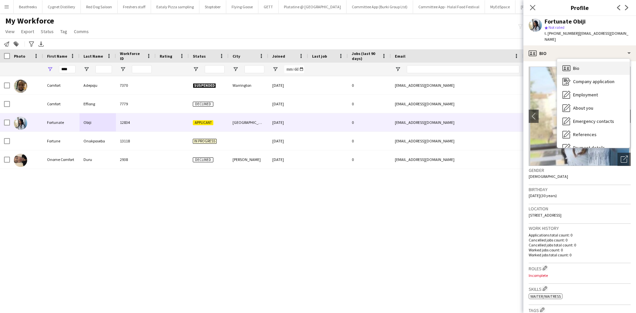
click at [583, 62] on div "Bio Bio" at bounding box center [593, 68] width 73 height 13
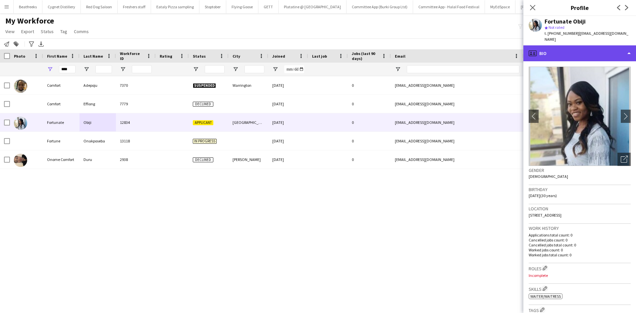
click at [567, 45] on div "profile Bio" at bounding box center [580, 53] width 113 height 16
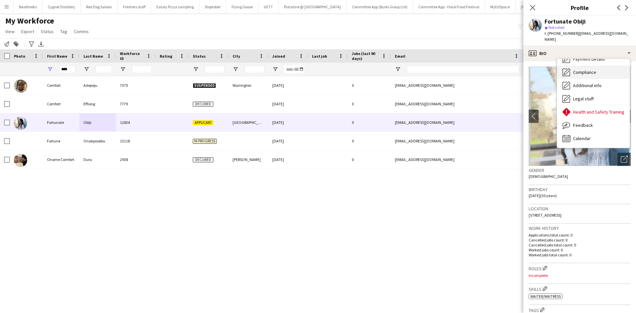
click at [581, 69] on span "Compliance" at bounding box center [584, 72] width 23 height 6
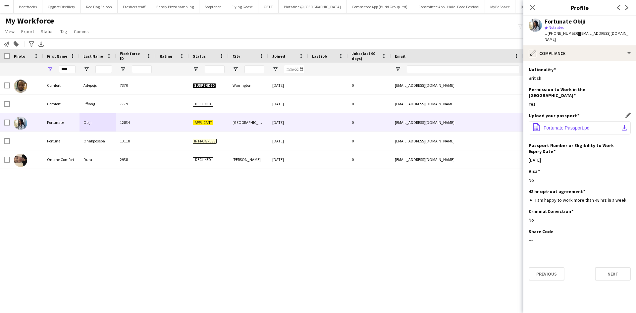
click at [556, 121] on button "office-file-sheet Fortunate Passport.pdf download-bottom" at bounding box center [580, 127] width 102 height 13
click at [572, 125] on span "Fortunate Passport.pdf" at bounding box center [567, 127] width 47 height 5
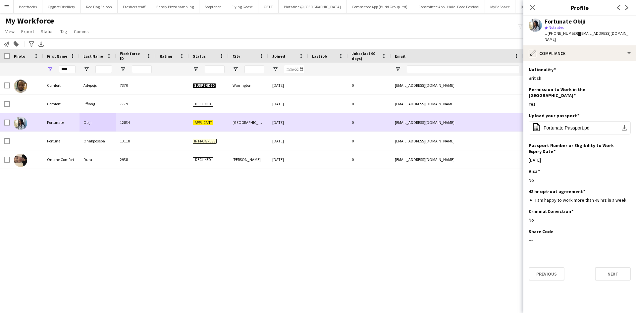
click at [5, 119] on div at bounding box center [7, 122] width 6 height 19
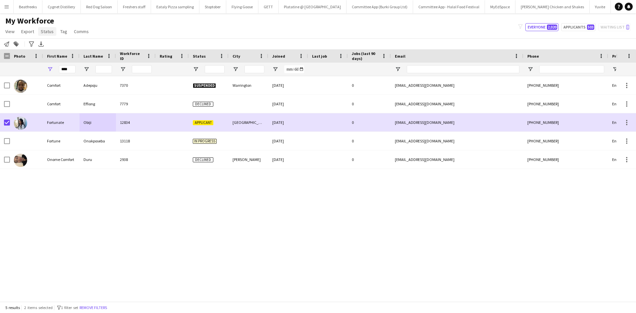
click at [46, 31] on span "Status" at bounding box center [47, 31] width 13 height 6
click at [66, 46] on link "Edit" at bounding box center [61, 46] width 46 height 14
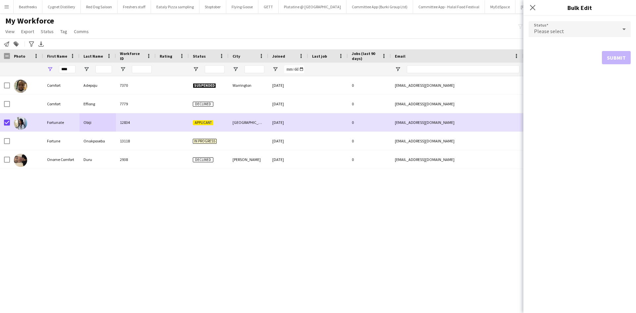
click at [549, 35] on div "Please select" at bounding box center [573, 29] width 89 height 16
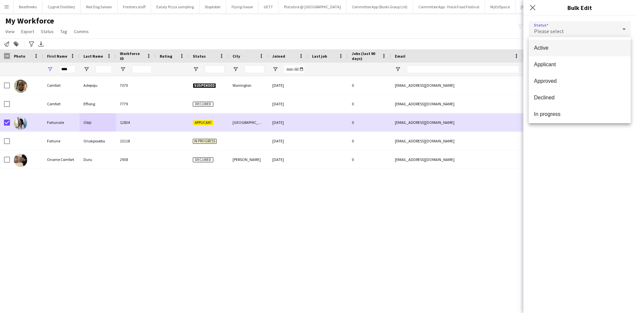
click at [553, 50] on span "Active" at bounding box center [579, 48] width 91 height 6
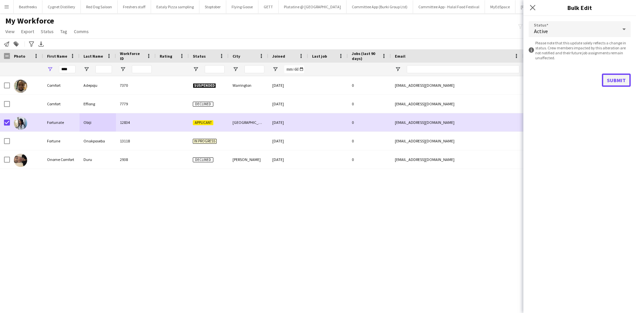
click at [614, 79] on button "Submit" at bounding box center [616, 80] width 29 height 13
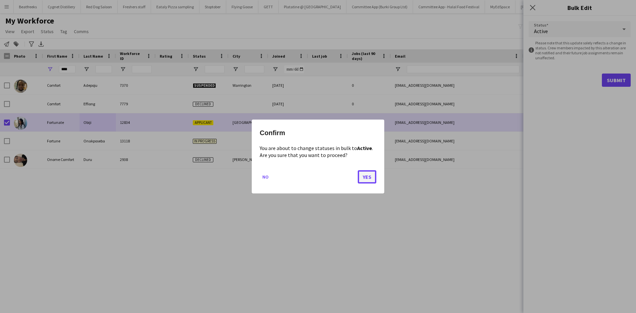
click at [371, 179] on button "Yes" at bounding box center [367, 176] width 19 height 13
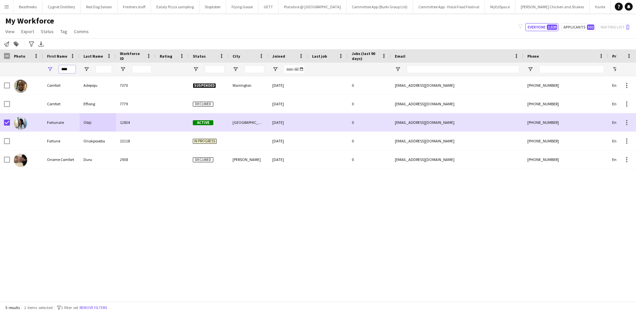
drag, startPoint x: 71, startPoint y: 71, endPoint x: 28, endPoint y: 71, distance: 43.1
click at [28, 71] on div "****" at bounding box center [359, 69] width 718 height 13
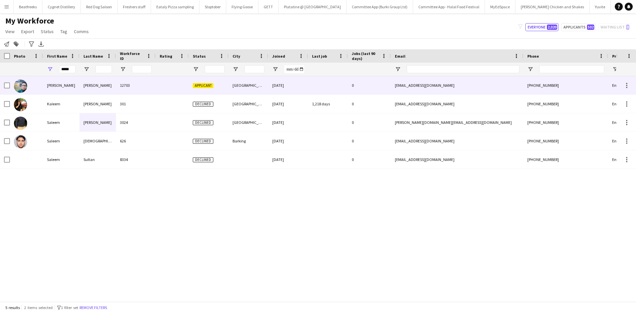
click at [80, 85] on div "Mohammed" at bounding box center [98, 85] width 36 height 18
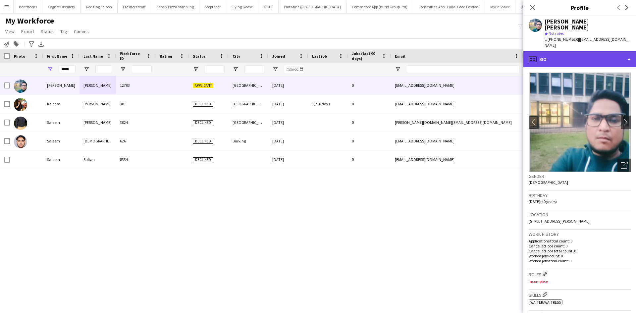
click at [565, 51] on div "profile Bio" at bounding box center [580, 59] width 113 height 16
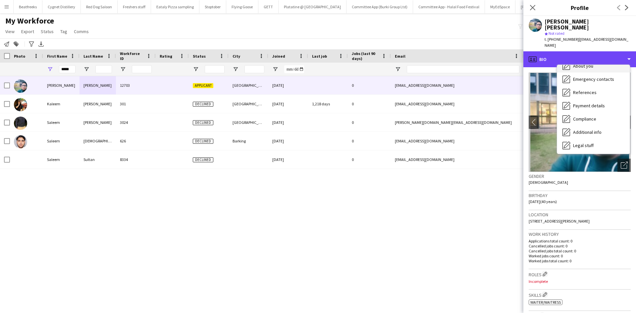
scroll to position [50, 0]
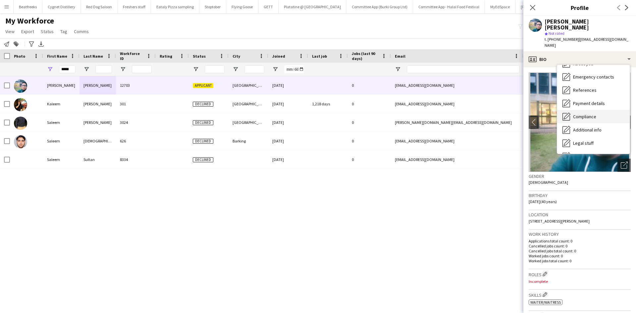
click at [585, 114] on span "Compliance" at bounding box center [584, 117] width 23 height 6
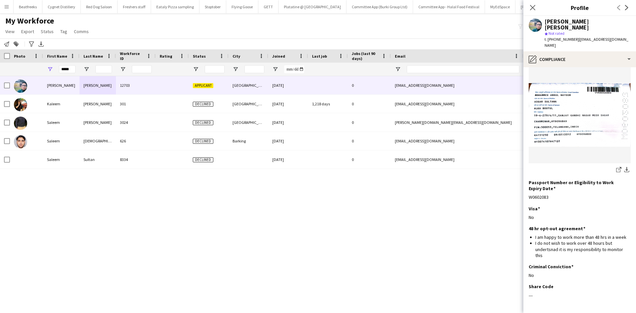
scroll to position [184, 0]
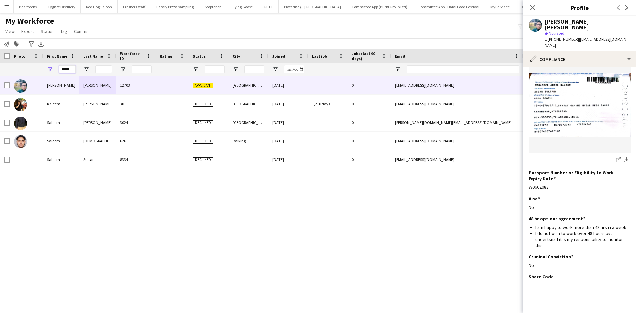
drag, startPoint x: 56, startPoint y: 69, endPoint x: 38, endPoint y: 69, distance: 17.6
click at [38, 69] on div "*****" at bounding box center [359, 69] width 718 height 13
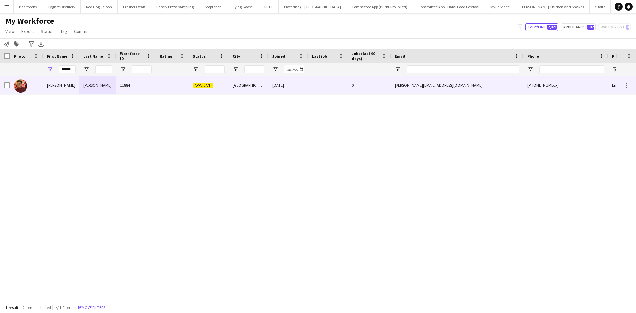
click at [79, 87] on div "Kranthi Kumar" at bounding box center [61, 85] width 36 height 18
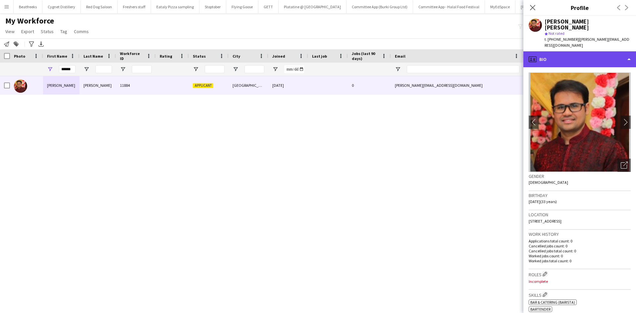
click at [540, 51] on div "profile Bio" at bounding box center [580, 59] width 113 height 16
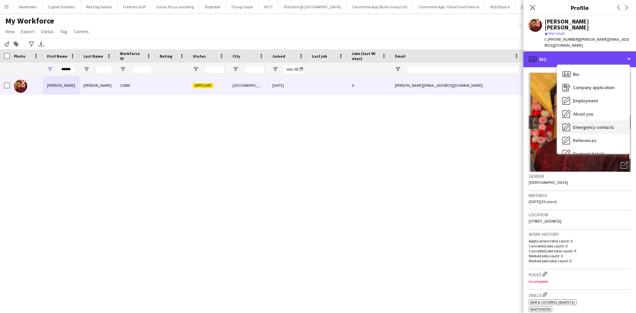
scroll to position [89, 0]
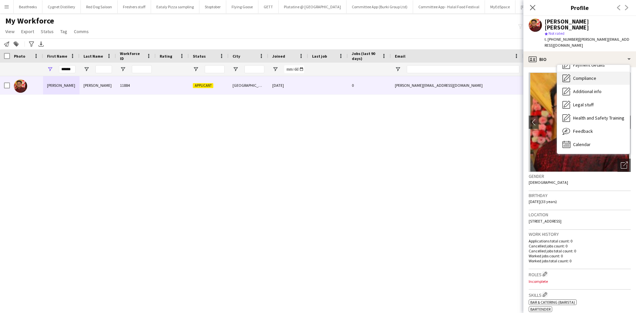
click at [580, 75] on span "Compliance" at bounding box center [584, 78] width 23 height 6
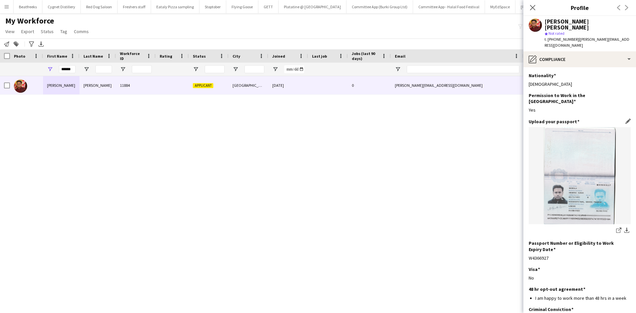
scroll to position [53, 0]
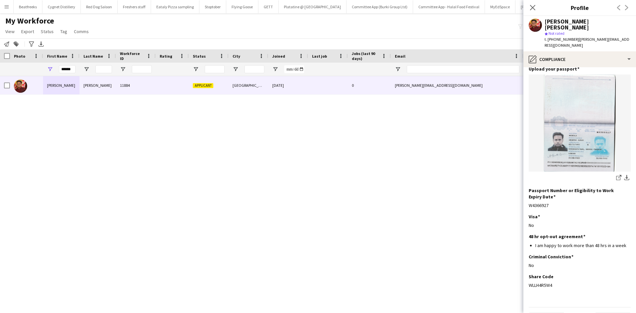
drag, startPoint x: 553, startPoint y: 268, endPoint x: 526, endPoint y: 270, distance: 27.3
click at [526, 270] on app-section-data-types "Nationality Edit this field Indian Permission to Work in the UK Edit this field…" at bounding box center [580, 190] width 113 height 246
copy div "WLLH4R5W4"
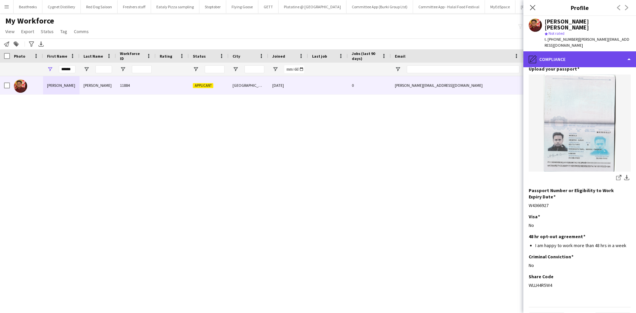
click at [561, 51] on div "pencil4 Compliance" at bounding box center [580, 59] width 113 height 16
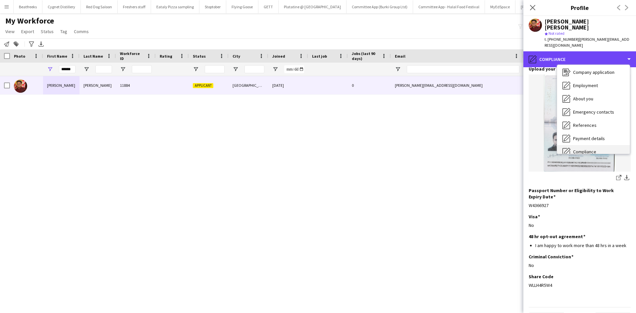
scroll to position [0, 0]
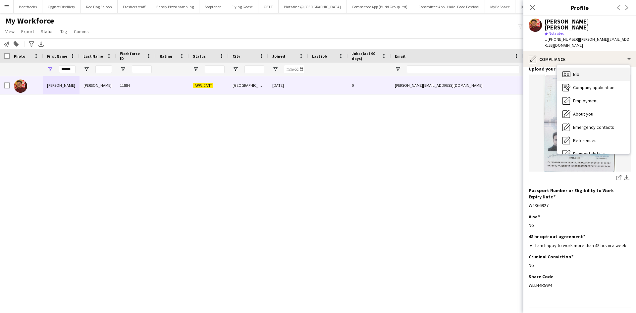
click at [579, 71] on span "Bio" at bounding box center [576, 74] width 6 height 6
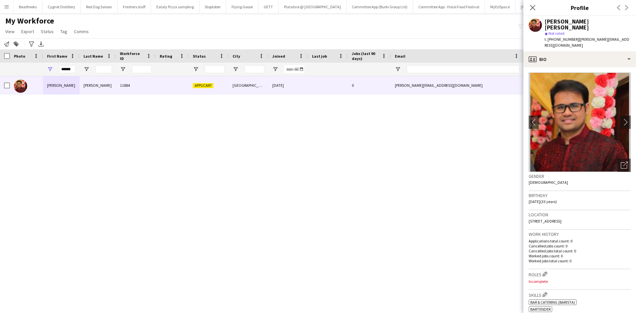
click at [579, 67] on app-crew-profile-bio "chevron-left chevron-right Open photos pop-in Gender Male Birthday 05-11-1991 (…" at bounding box center [580, 190] width 113 height 246
drag, startPoint x: 74, startPoint y: 70, endPoint x: 40, endPoint y: 69, distance: 33.8
click at [40, 69] on div "******" at bounding box center [359, 69] width 718 height 13
type input "****"
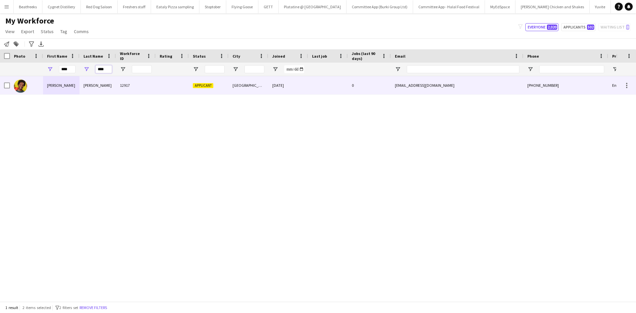
type input "****"
click at [91, 86] on div "Marshall" at bounding box center [98, 85] width 36 height 18
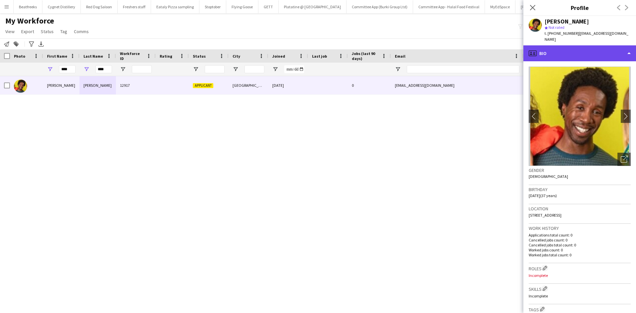
click at [584, 52] on div "profile Bio" at bounding box center [580, 53] width 113 height 16
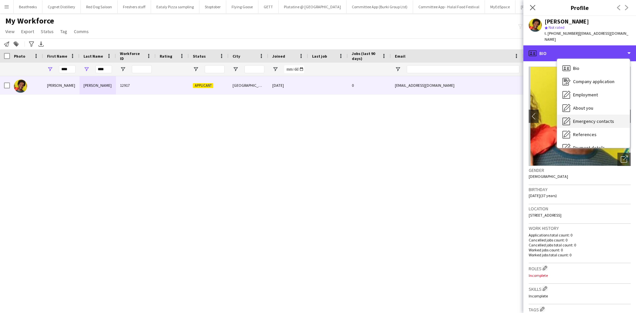
scroll to position [89, 0]
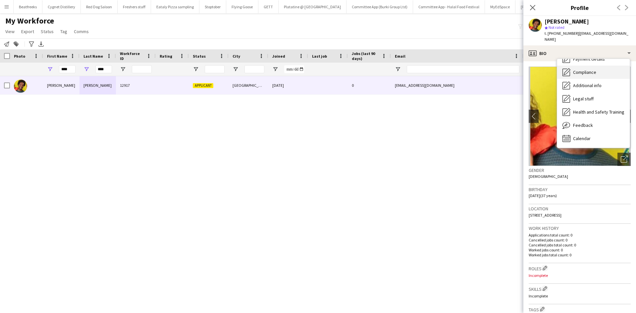
click at [587, 66] on div "Compliance Compliance" at bounding box center [593, 72] width 73 height 13
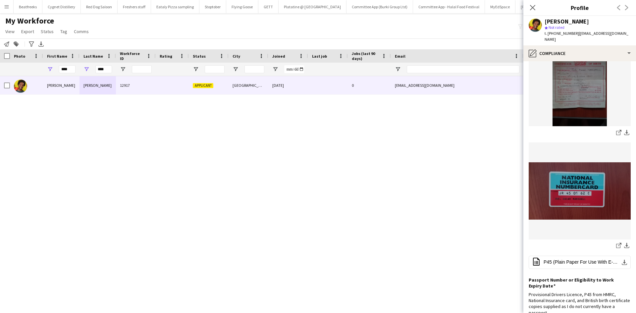
scroll to position [330, 0]
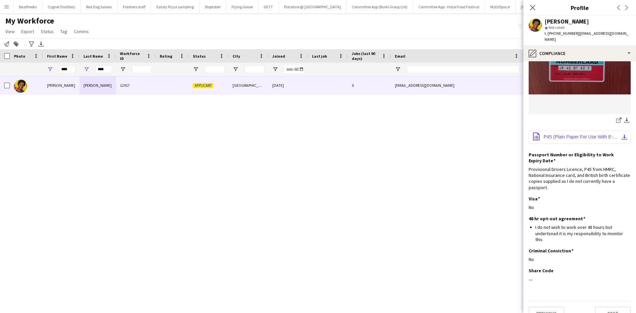
click at [576, 134] on span "P45 (Plain Paper For Use With E-Submissions).pdf" at bounding box center [581, 136] width 75 height 5
click at [532, 7] on div "Close pop-in" at bounding box center [533, 7] width 19 height 15
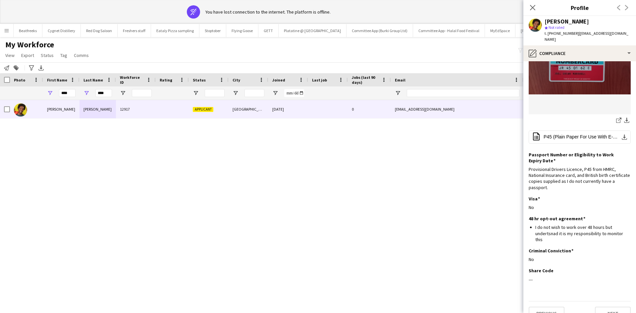
click at [532, 7] on div "Close pop-in" at bounding box center [533, 7] width 19 height 15
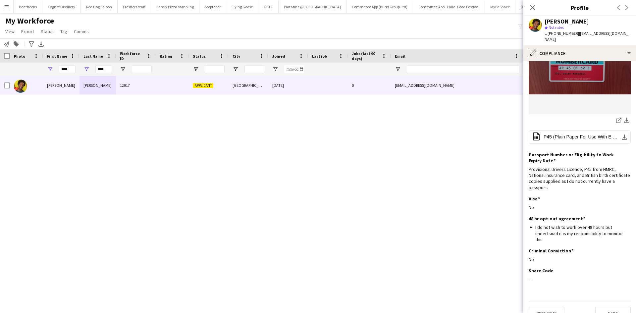
click at [526, 7] on div "Close pop-in" at bounding box center [533, 7] width 19 height 15
click at [532, 8] on icon at bounding box center [533, 7] width 6 height 6
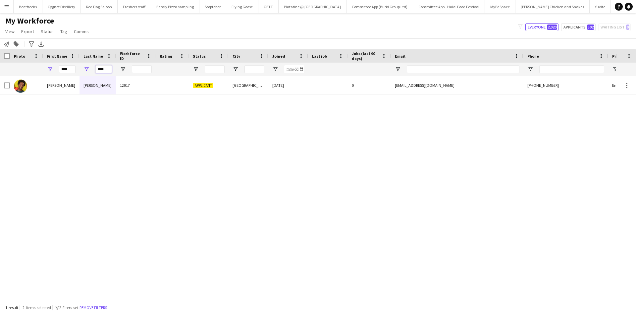
drag, startPoint x: 106, startPoint y: 71, endPoint x: 88, endPoint y: 72, distance: 17.9
click at [88, 72] on div "****" at bounding box center [98, 69] width 36 height 13
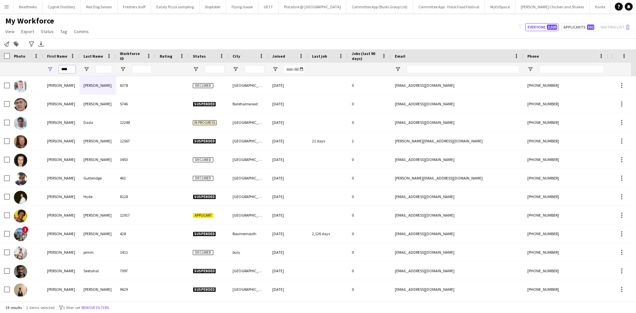
drag, startPoint x: 69, startPoint y: 71, endPoint x: 57, endPoint y: 72, distance: 11.6
click at [57, 72] on div "****" at bounding box center [61, 69] width 36 height 13
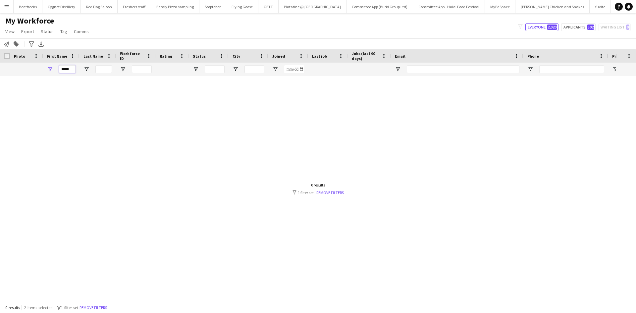
drag, startPoint x: 73, startPoint y: 70, endPoint x: 63, endPoint y: 70, distance: 10.3
click at [63, 70] on input "*****" at bounding box center [67, 69] width 17 height 8
type input "*"
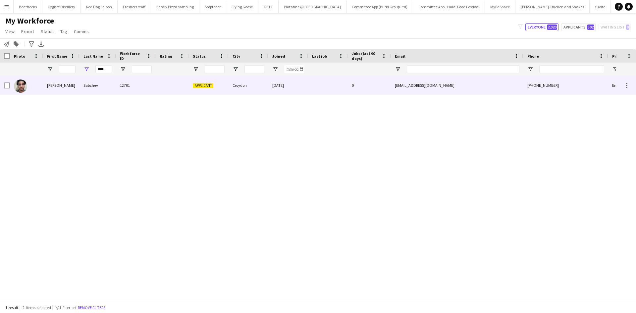
click at [85, 90] on div "Sabchev" at bounding box center [98, 85] width 36 height 18
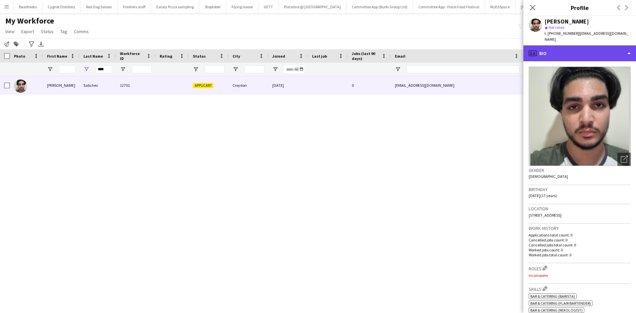
click at [550, 50] on div "profile Bio" at bounding box center [580, 53] width 113 height 16
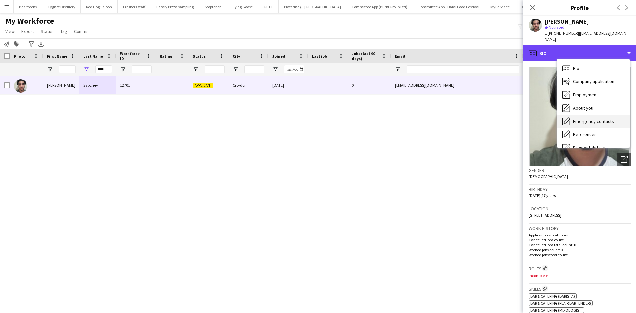
scroll to position [89, 0]
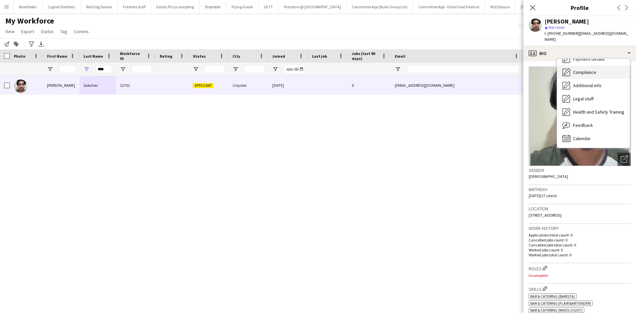
click at [587, 70] on div "Compliance Compliance" at bounding box center [593, 72] width 73 height 13
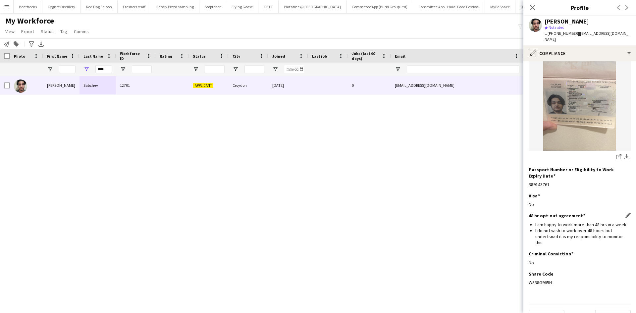
scroll to position [71, 0]
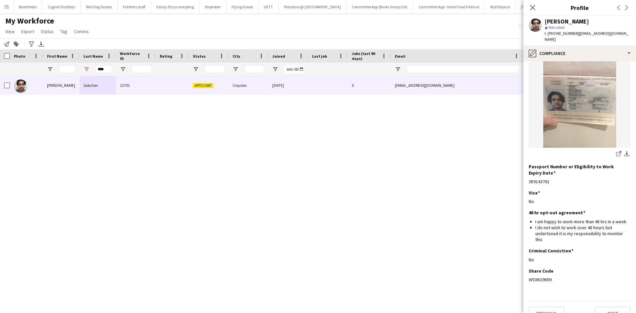
drag, startPoint x: 553, startPoint y: 268, endPoint x: 522, endPoint y: 271, distance: 31.2
click at [522, 271] on body "Menu Boards Boards Boards All jobs Status Workforce Workforce My Workforce Recr…" at bounding box center [318, 156] width 636 height 313
click at [549, 272] on div "Share Code Edit this field W538G965H" at bounding box center [580, 278] width 102 height 20
drag, startPoint x: 552, startPoint y: 268, endPoint x: 528, endPoint y: 271, distance: 24.0
click at [528, 271] on app-section-data-types "Nationality Edit this field Bulgarian Permission to Work in the UK Edit this fi…" at bounding box center [580, 187] width 113 height 252
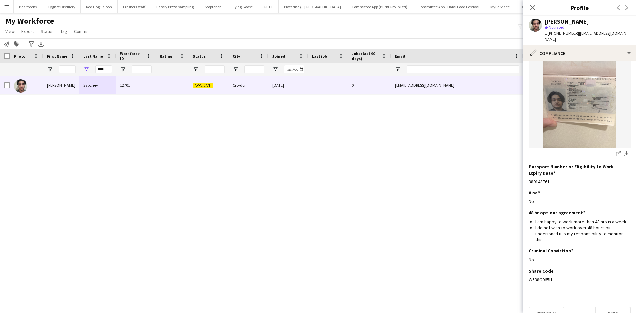
copy div "W538G965H"
click at [534, 277] on div "W538G965H" at bounding box center [580, 280] width 102 height 6
drag, startPoint x: 552, startPoint y: 269, endPoint x: 529, endPoint y: 270, distance: 23.2
click at [529, 270] on app-section-data-types "Nationality Edit this field Bulgarian Permission to Work in the UK Edit this fi…" at bounding box center [580, 187] width 113 height 252
copy div "W538G965H"
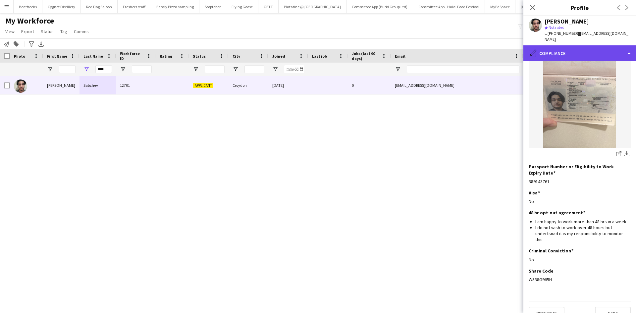
click at [538, 47] on div "pencil4 Compliance" at bounding box center [580, 53] width 113 height 16
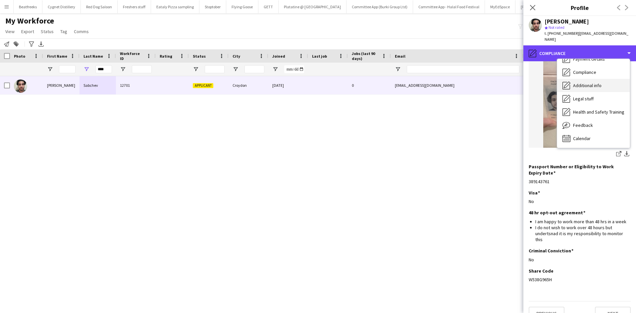
scroll to position [0, 0]
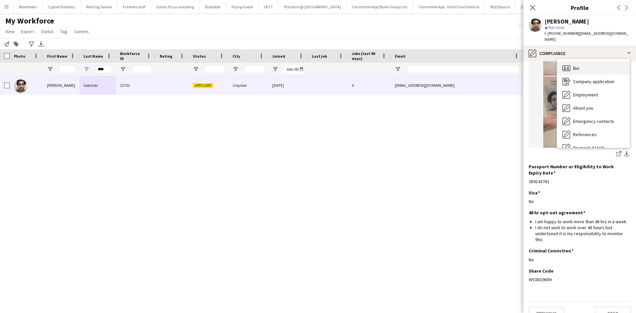
click at [578, 65] on span "Bio" at bounding box center [576, 68] width 6 height 6
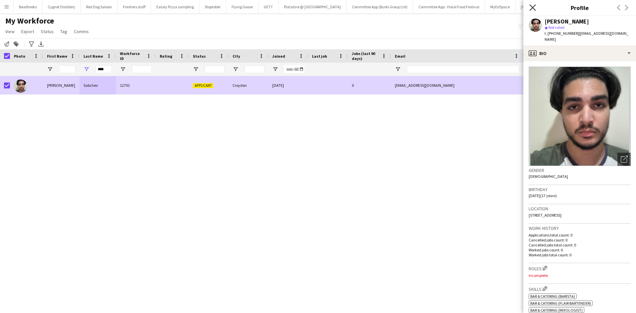
click at [532, 9] on icon at bounding box center [533, 7] width 6 height 6
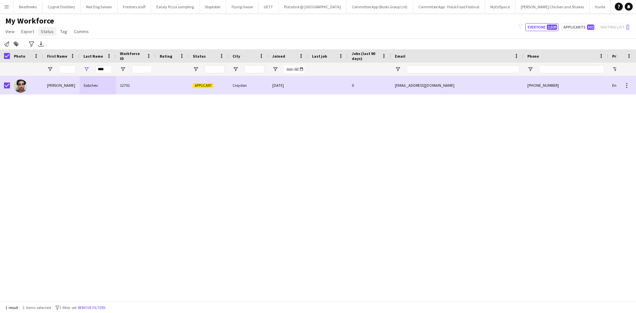
click at [45, 30] on span "Status" at bounding box center [47, 31] width 13 height 6
click at [55, 47] on link "Edit" at bounding box center [61, 46] width 46 height 14
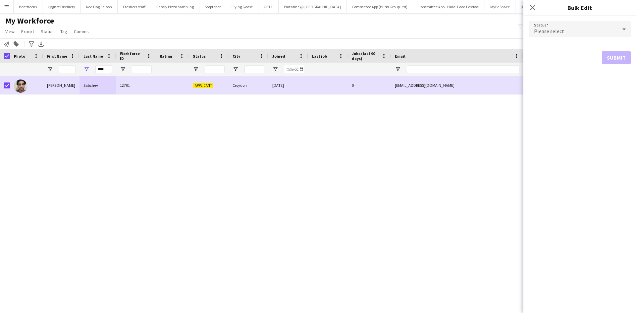
click at [552, 27] on div "Please select" at bounding box center [573, 29] width 89 height 16
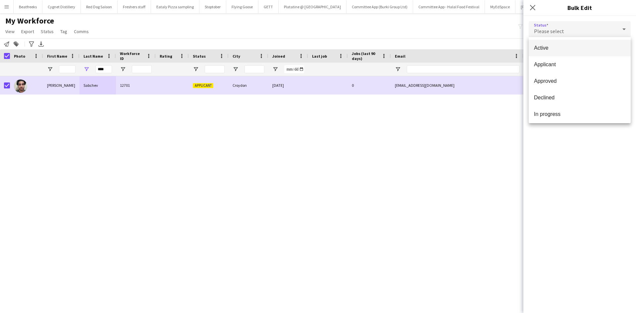
click at [546, 48] on span "Active" at bounding box center [579, 48] width 91 height 6
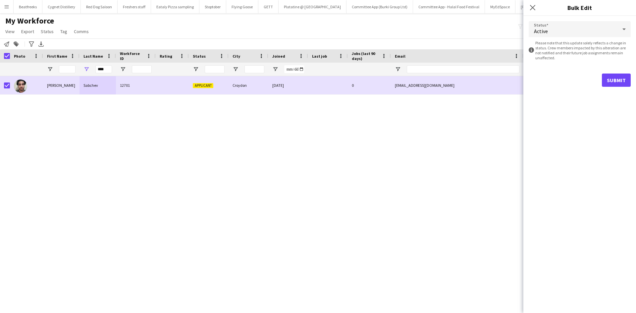
click at [594, 74] on div "Submit" at bounding box center [580, 80] width 102 height 13
click at [617, 80] on button "Submit" at bounding box center [616, 80] width 29 height 13
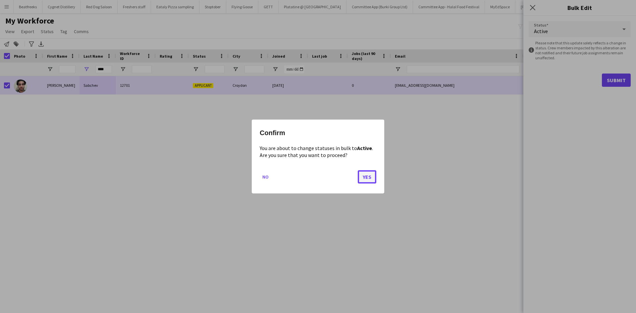
click at [366, 180] on button "Yes" at bounding box center [367, 176] width 19 height 13
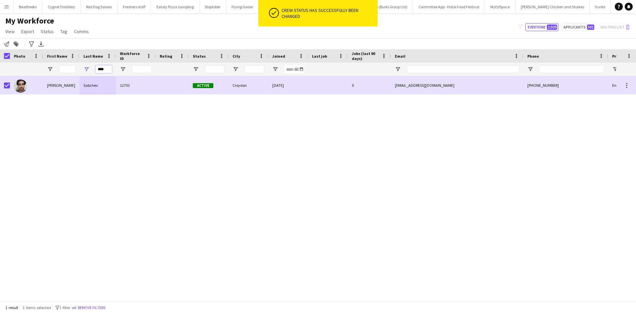
drag, startPoint x: 109, startPoint y: 70, endPoint x: 66, endPoint y: 70, distance: 43.4
click at [66, 70] on div "****" at bounding box center [359, 69] width 718 height 13
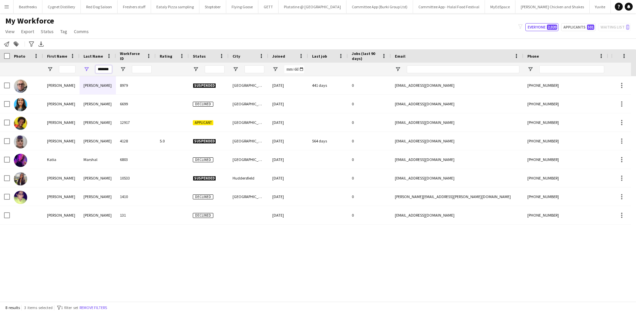
scroll to position [0, 3]
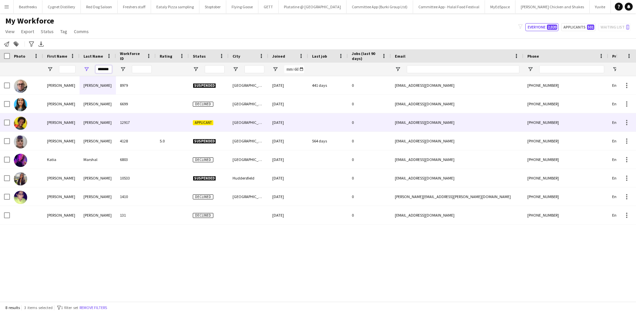
type input "*******"
click at [139, 125] on div "12917" at bounding box center [136, 122] width 40 height 18
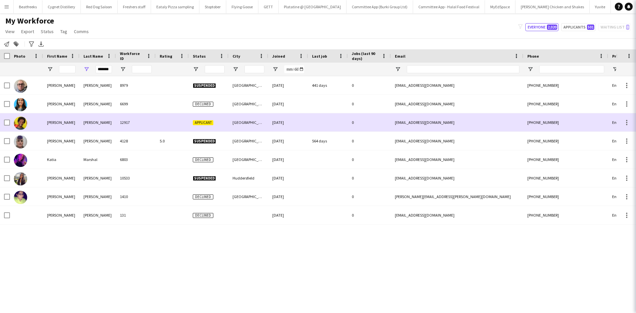
scroll to position [0, 0]
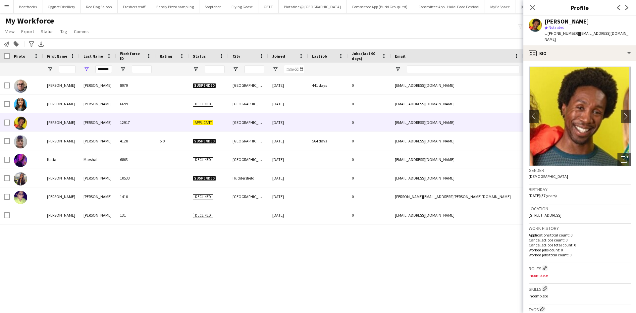
drag, startPoint x: 620, startPoint y: 110, endPoint x: 332, endPoint y: 243, distance: 316.7
click at [623, 113] on app-icon "chevron-right" at bounding box center [628, 116] width 10 height 7
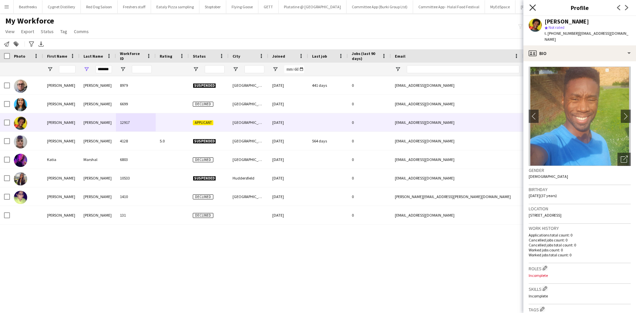
click at [534, 5] on icon "Close pop-in" at bounding box center [533, 7] width 6 height 6
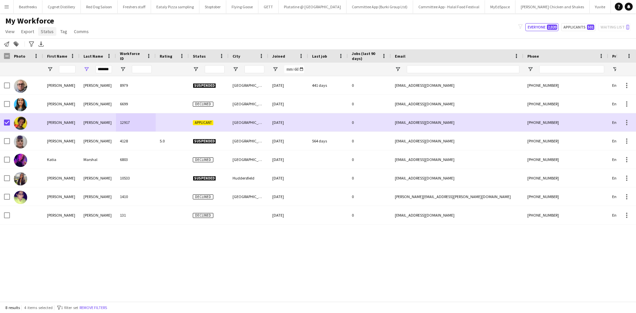
click at [45, 31] on span "Status" at bounding box center [47, 31] width 13 height 6
click at [57, 48] on link "Edit" at bounding box center [61, 46] width 46 height 14
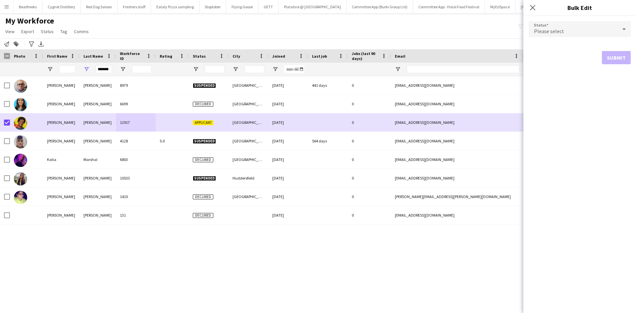
click at [546, 29] on span "Please select" at bounding box center [549, 31] width 30 height 7
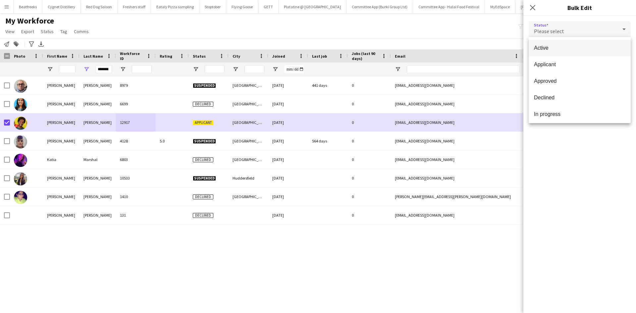
click at [545, 50] on span "Active" at bounding box center [579, 48] width 91 height 6
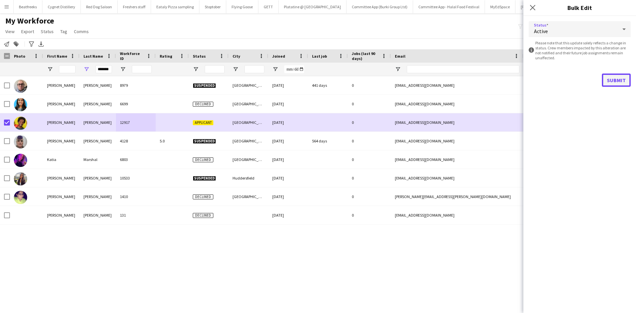
click at [608, 81] on button "Submit" at bounding box center [616, 80] width 29 height 13
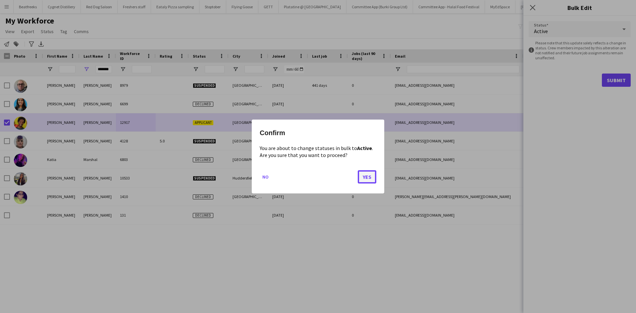
click at [366, 176] on button "Yes" at bounding box center [367, 176] width 19 height 13
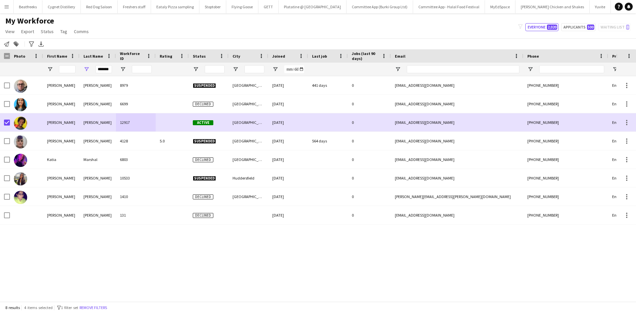
click at [6, 9] on app-icon "Menu" at bounding box center [6, 6] width 5 height 5
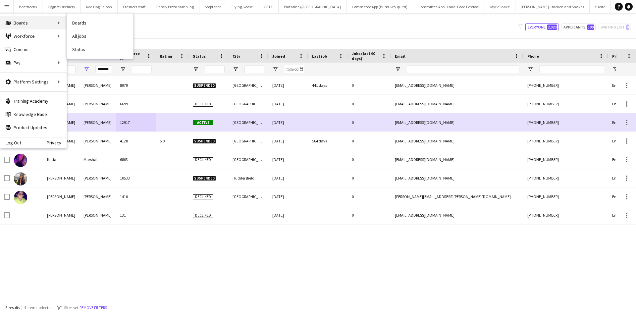
click at [25, 23] on div "Boards Boards" at bounding box center [33, 22] width 66 height 13
click at [83, 22] on link "Boards" at bounding box center [100, 22] width 66 height 13
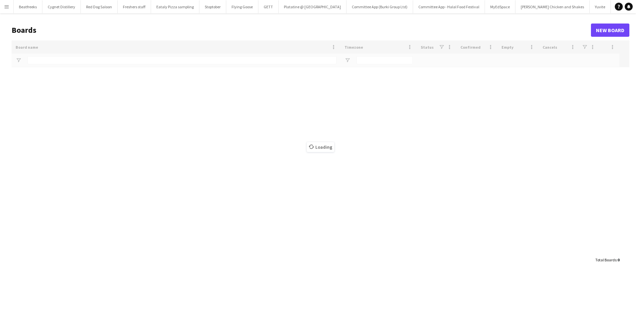
type input "******"
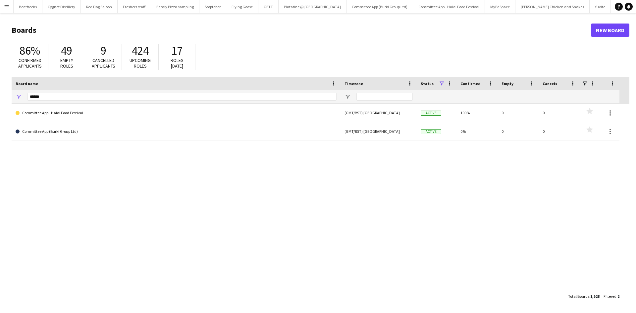
click at [6, 6] on app-icon "Menu" at bounding box center [6, 6] width 5 height 5
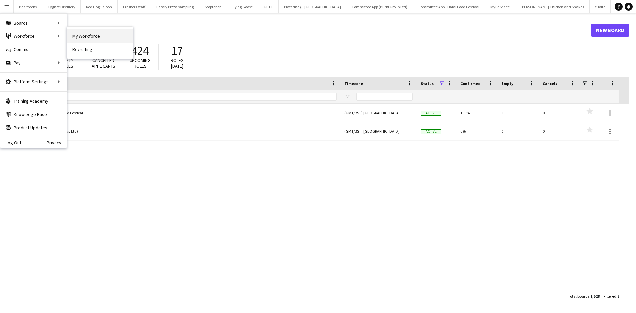
click at [75, 38] on link "My Workforce" at bounding box center [100, 35] width 66 height 13
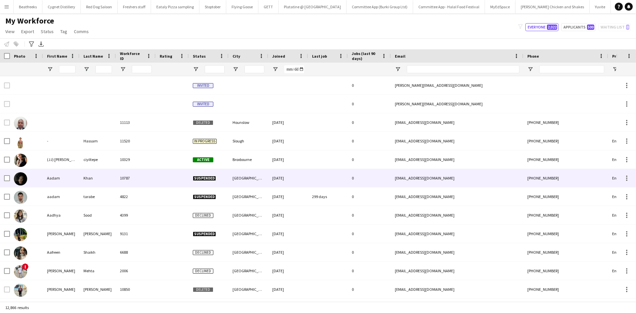
type input "*******"
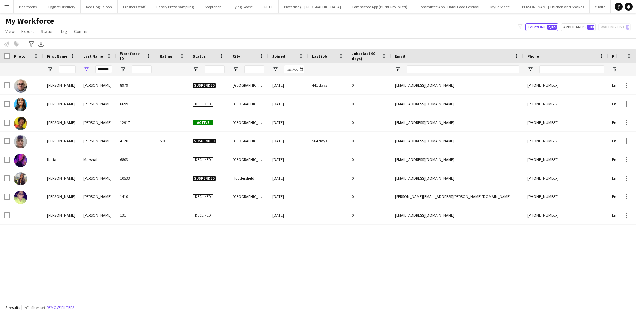
click at [7, 7] on app-icon "Menu" at bounding box center [6, 6] width 5 height 5
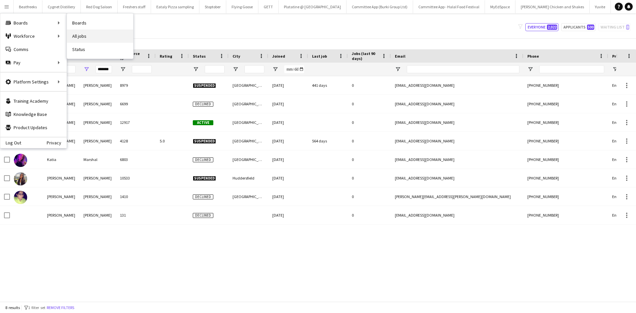
click at [82, 36] on link "All jobs" at bounding box center [100, 35] width 66 height 13
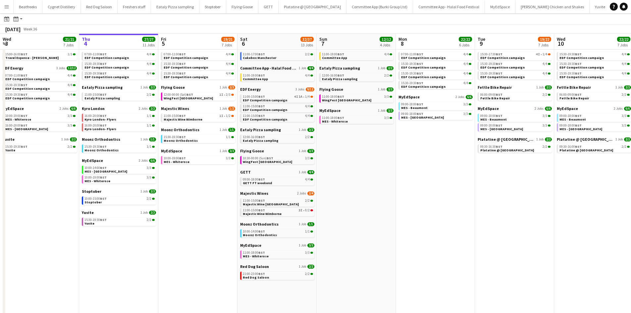
scroll to position [27, 0]
click at [185, 108] on span "Majestic Wines" at bounding box center [175, 108] width 28 height 5
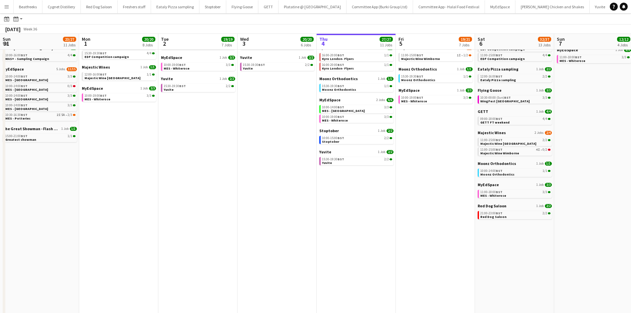
scroll to position [0, 172]
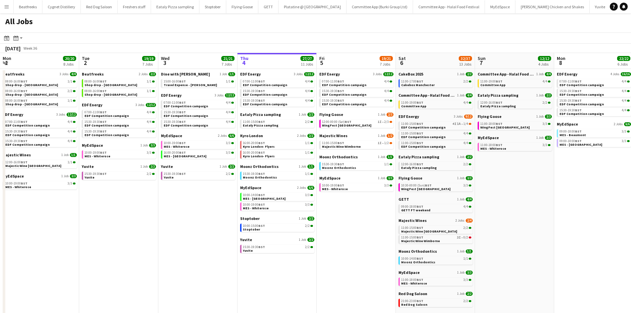
scroll to position [0, 158]
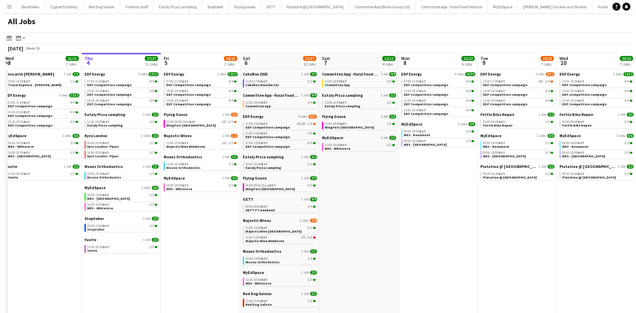
scroll to position [0, 158]
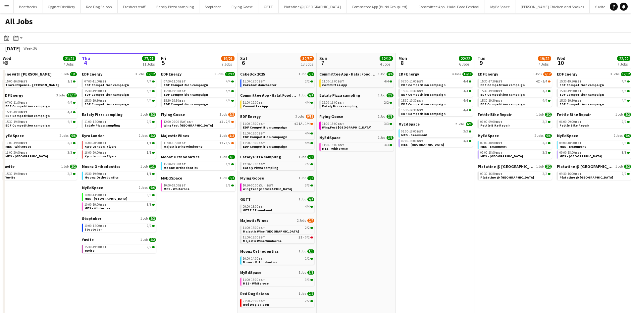
click at [7, 6] on app-icon "Menu" at bounding box center [6, 6] width 5 height 5
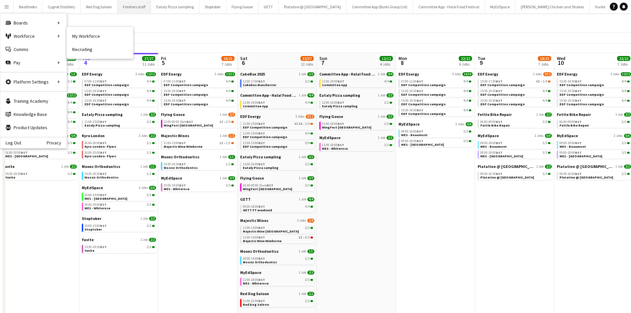
click at [82, 34] on link "My Workforce" at bounding box center [100, 35] width 66 height 13
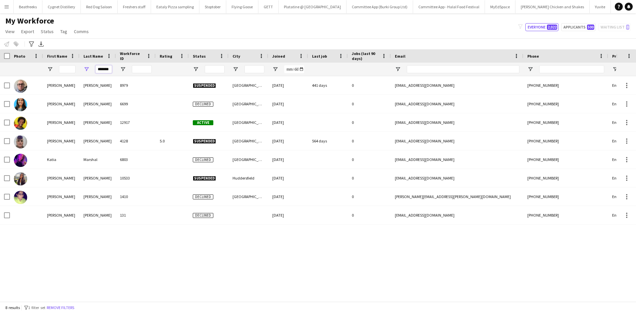
drag, startPoint x: 111, startPoint y: 69, endPoint x: 69, endPoint y: 67, distance: 42.1
click at [69, 67] on div "*******" at bounding box center [359, 69] width 718 height 13
type input "*"
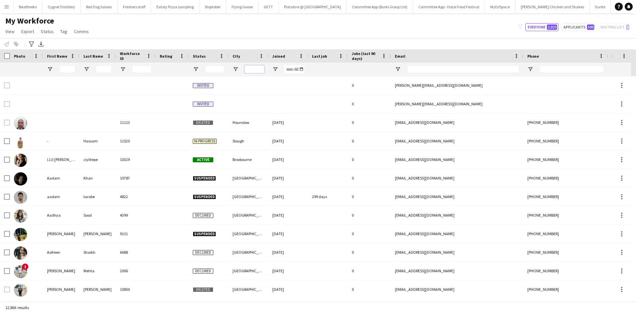
click at [252, 70] on input "City Filter Input" at bounding box center [255, 69] width 20 height 8
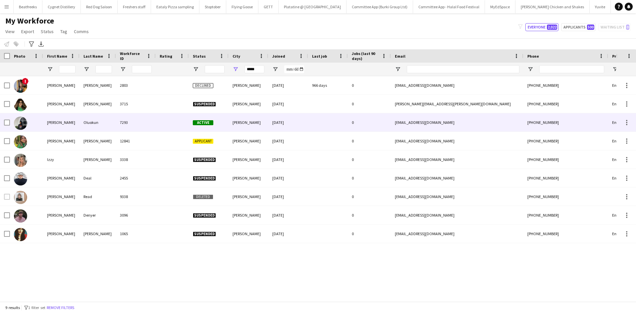
click at [190, 120] on div "Active" at bounding box center [209, 122] width 40 height 18
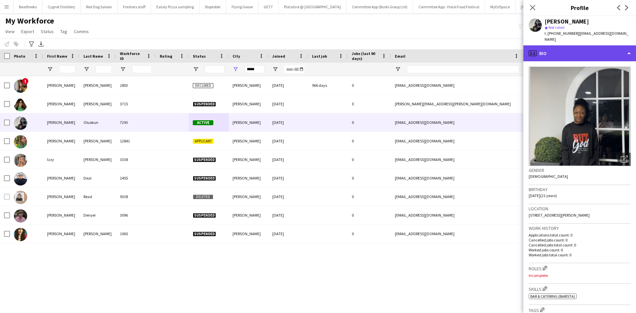
click at [419, 48] on div "profile Bio" at bounding box center [580, 53] width 113 height 16
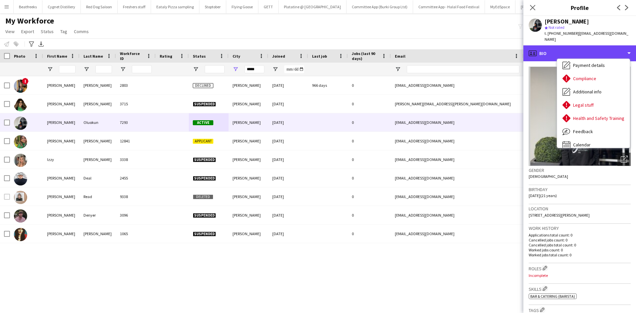
scroll to position [89, 0]
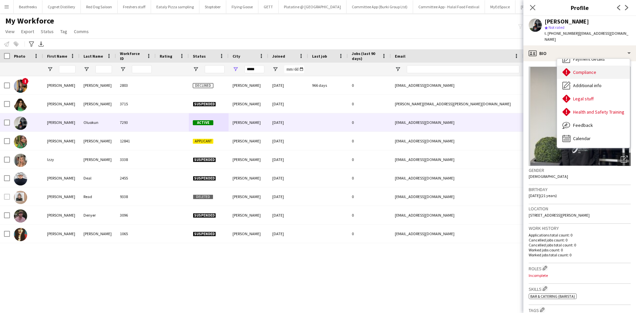
click at [419, 69] on div "Compliance Compliance" at bounding box center [593, 72] width 73 height 13
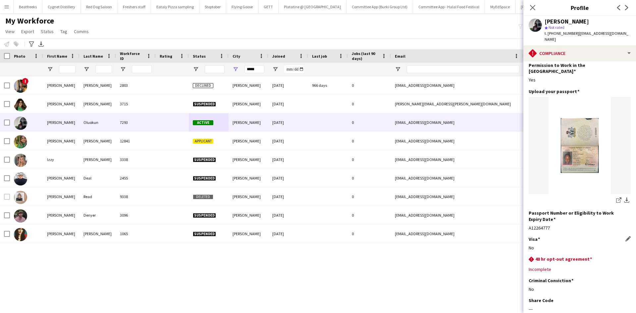
scroll to position [0, 0]
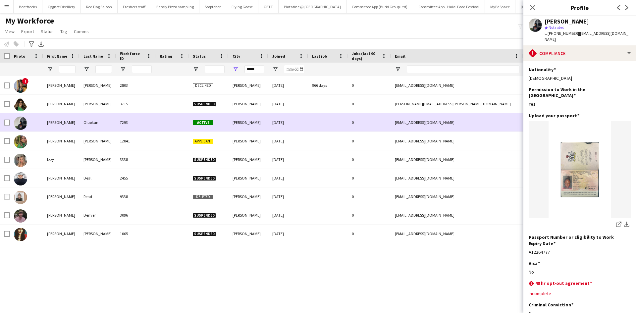
click at [238, 125] on div "Poole" at bounding box center [249, 122] width 40 height 18
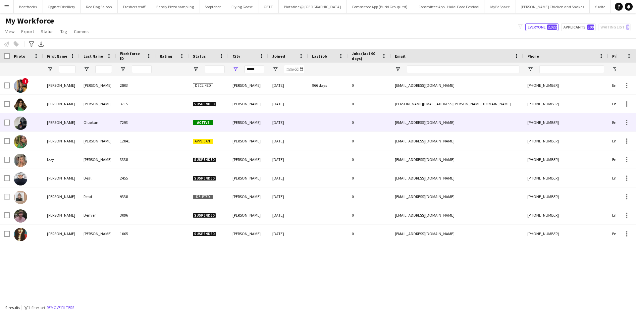
click at [245, 123] on div "Poole" at bounding box center [249, 122] width 40 height 18
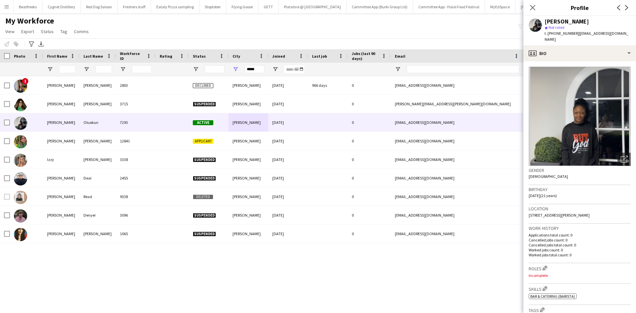
click at [419, 115] on img at bounding box center [580, 116] width 102 height 99
click at [419, 118] on img at bounding box center [580, 116] width 102 height 99
click at [419, 87] on img at bounding box center [580, 116] width 102 height 99
drag, startPoint x: 554, startPoint y: 34, endPoint x: 575, endPoint y: 33, distance: 20.5
click at [419, 33] on div "t. +447825768178 | oluokunesther4@gmail.com" at bounding box center [588, 36] width 86 height 12
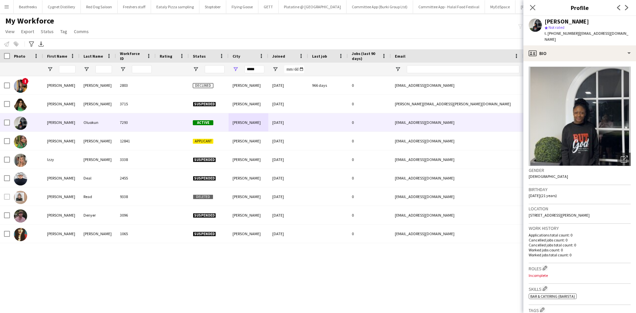
copy span "7825768178"
drag, startPoint x: 253, startPoint y: 68, endPoint x: 216, endPoint y: 69, distance: 37.1
click at [216, 69] on div at bounding box center [359, 69] width 718 height 13
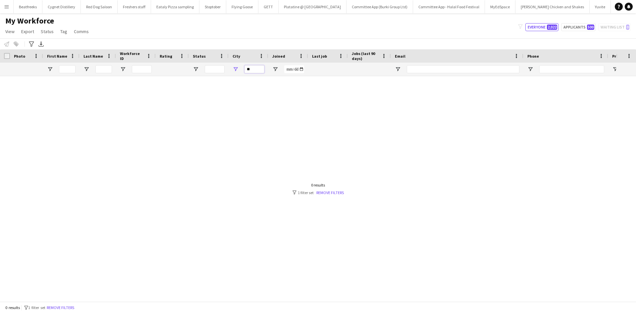
type input "*"
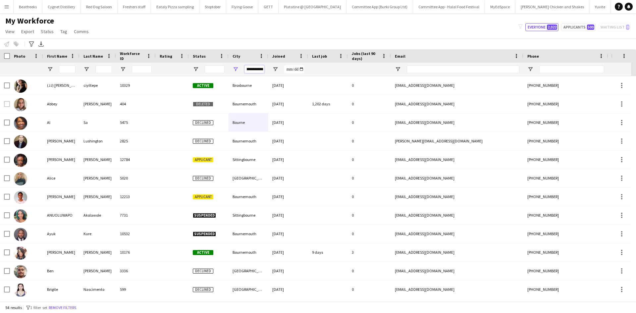
scroll to position [0, 6]
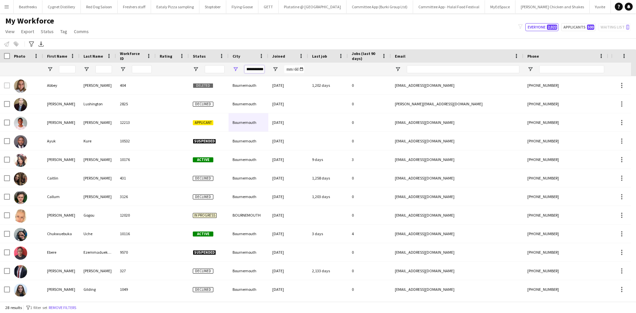
type input "**********"
click at [205, 68] on input "Status Filter Input" at bounding box center [215, 69] width 20 height 8
click at [196, 70] on span "Open Filter Menu" at bounding box center [196, 69] width 6 height 6
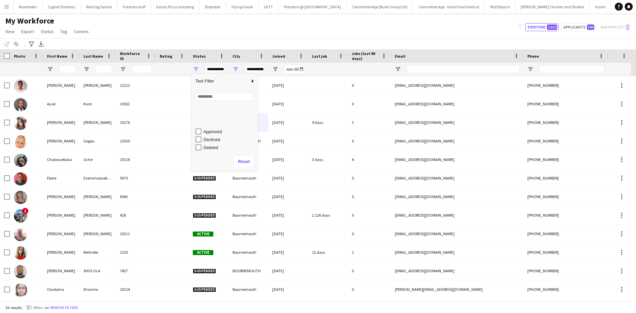
scroll to position [41, 0]
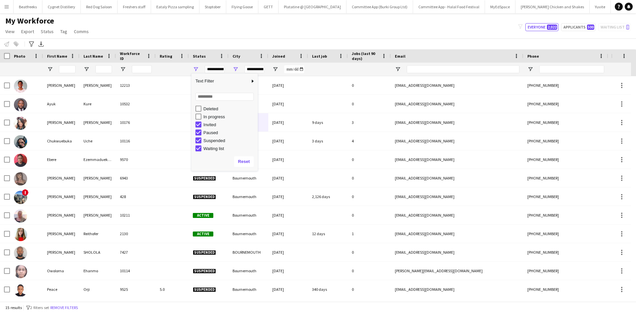
click at [197, 120] on div "In progress" at bounding box center [227, 117] width 62 height 8
type input "**********"
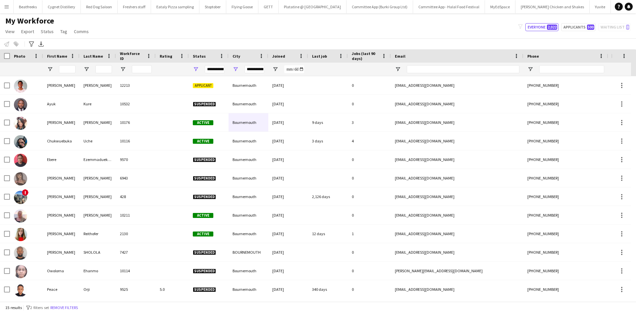
click at [366, 36] on div "My Workforce View Views Default view New view Update view Delete view Edit name…" at bounding box center [318, 27] width 636 height 23
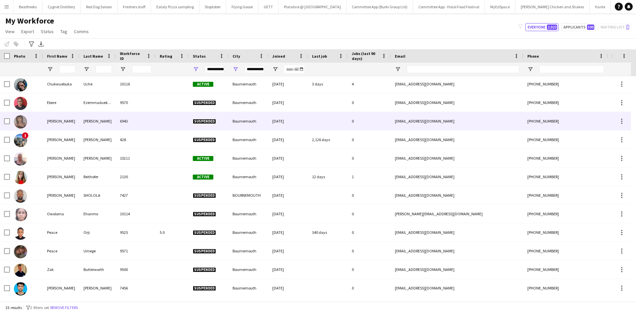
scroll to position [58, 0]
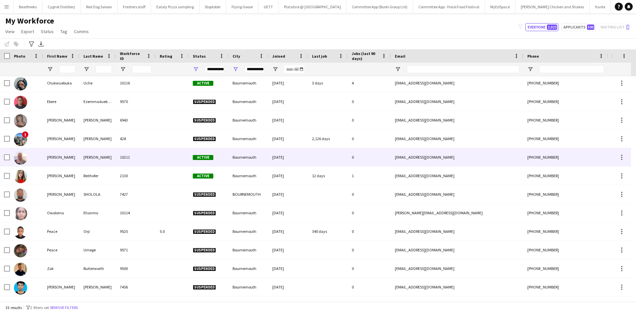
click at [152, 154] on div "10211" at bounding box center [136, 157] width 40 height 18
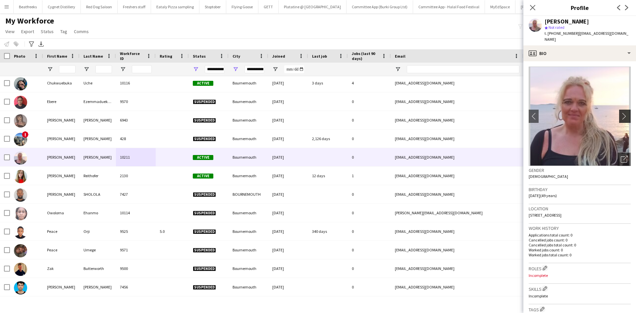
click at [419, 110] on button "chevron-right" at bounding box center [625, 116] width 13 height 13
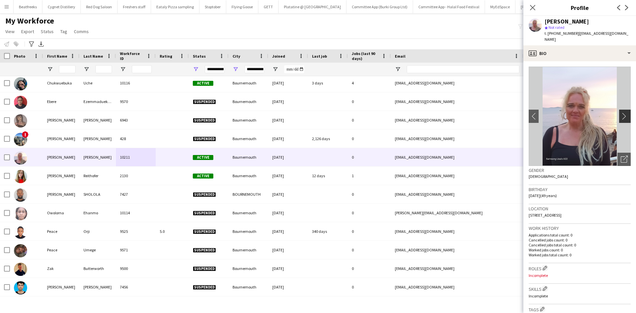
click at [419, 110] on button "chevron-right" at bounding box center [625, 116] width 13 height 13
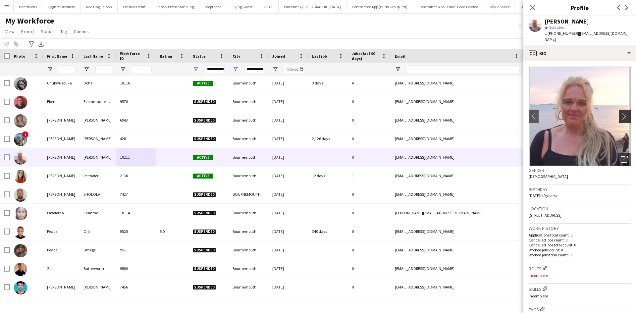
click at [419, 110] on button "chevron-right" at bounding box center [625, 116] width 13 height 13
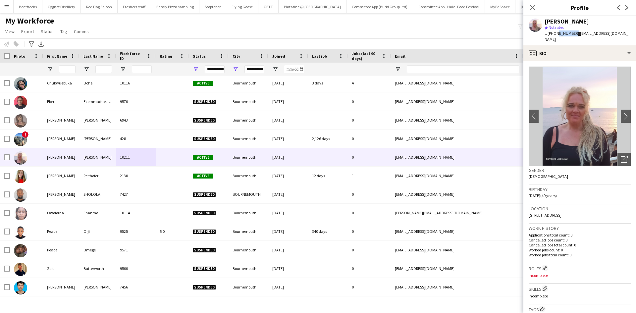
drag, startPoint x: 555, startPoint y: 34, endPoint x: 575, endPoint y: 34, distance: 19.2
click at [419, 34] on span "t. +4407901901717" at bounding box center [562, 33] width 34 height 5
copy span "790190171"
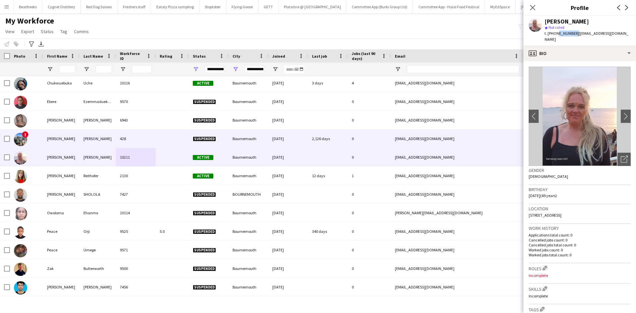
click at [59, 144] on div "Joel" at bounding box center [61, 139] width 36 height 18
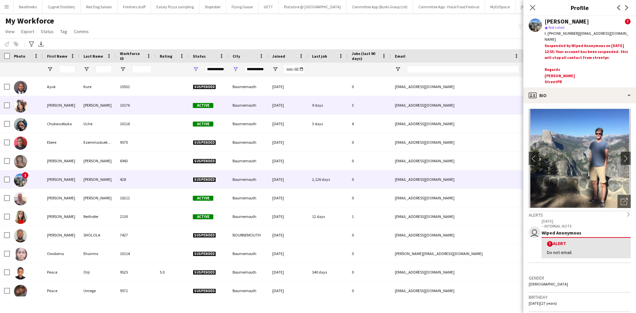
scroll to position [0, 0]
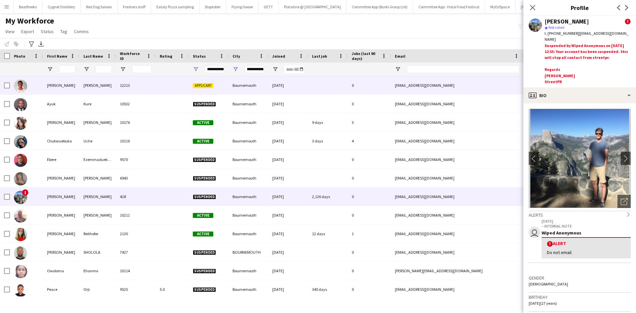
click at [101, 88] on div "Shamsuddin" at bounding box center [98, 85] width 36 height 18
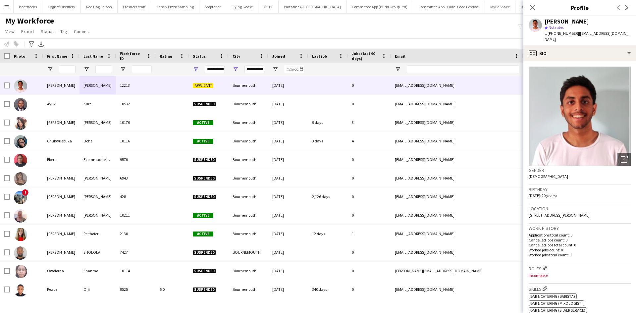
drag, startPoint x: 554, startPoint y: 33, endPoint x: 575, endPoint y: 32, distance: 20.9
click at [419, 32] on div "t. +447950925360 | a.shamsuddin751@gmail.com" at bounding box center [588, 36] width 86 height 12
copy div "7950925360 |"
drag, startPoint x: 532, startPoint y: 6, endPoint x: 144, endPoint y: 174, distance: 421.8
click at [419, 6] on icon at bounding box center [532, 7] width 5 height 5
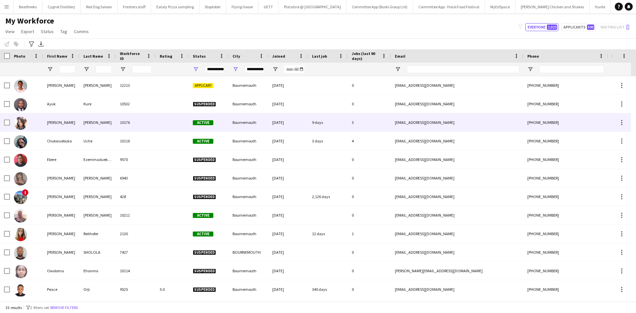
click at [160, 118] on div at bounding box center [172, 122] width 33 height 18
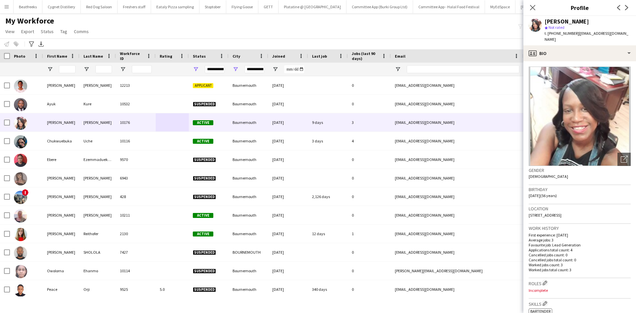
click at [419, 33] on span "t. +4407973417340" at bounding box center [562, 33] width 34 height 5
drag, startPoint x: 575, startPoint y: 34, endPoint x: 556, endPoint y: 36, distance: 19.4
click at [419, 36] on div "t. +4407973417340 | barbydoll629@googlemail.com" at bounding box center [588, 36] width 86 height 12
copy span "7973417340"
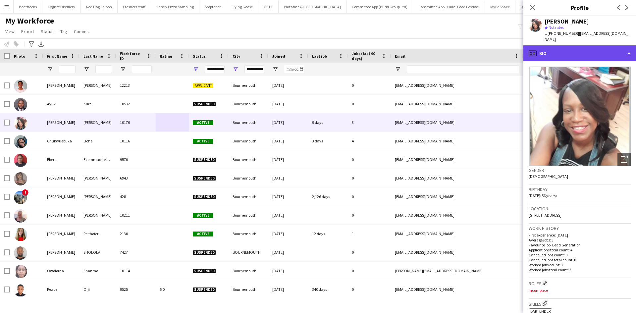
click at [419, 47] on div "profile Bio" at bounding box center [580, 53] width 113 height 16
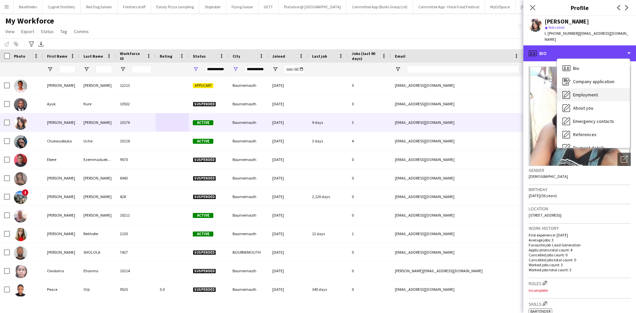
scroll to position [89, 0]
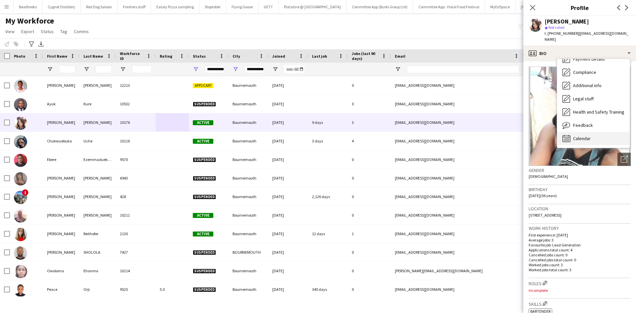
click at [419, 136] on span "Calendar" at bounding box center [582, 139] width 18 height 6
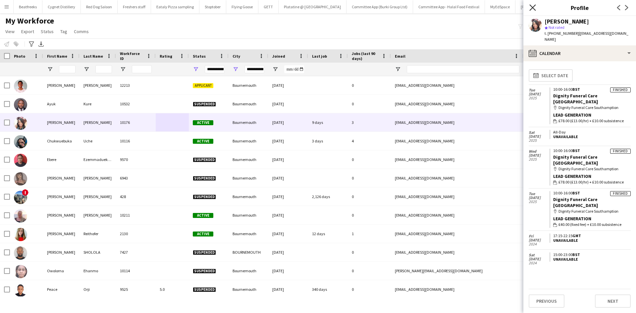
click at [419, 7] on icon "Close pop-in" at bounding box center [533, 7] width 6 height 6
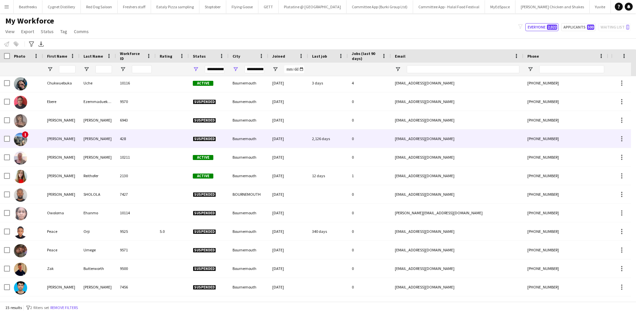
scroll to position [58, 0]
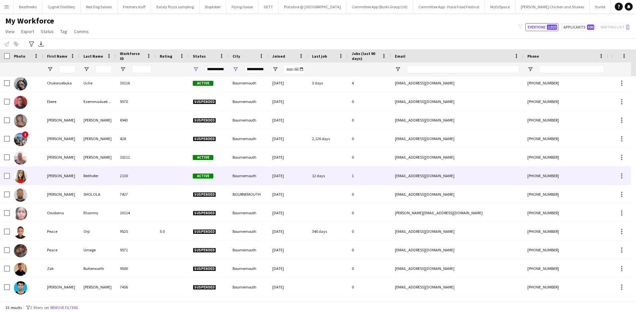
click at [68, 174] on div "Marie" at bounding box center [61, 176] width 36 height 18
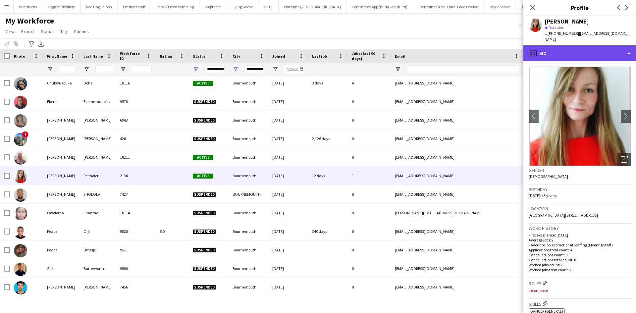
click at [419, 49] on div "profile Bio" at bounding box center [580, 53] width 113 height 16
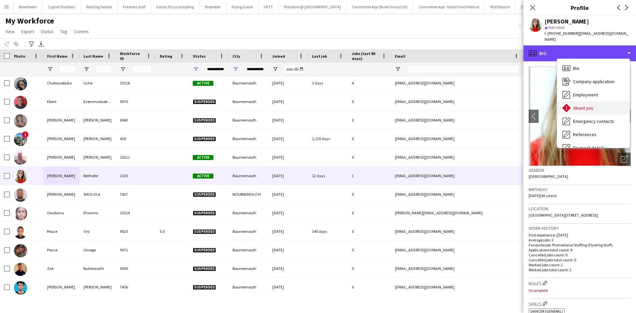
scroll to position [89, 0]
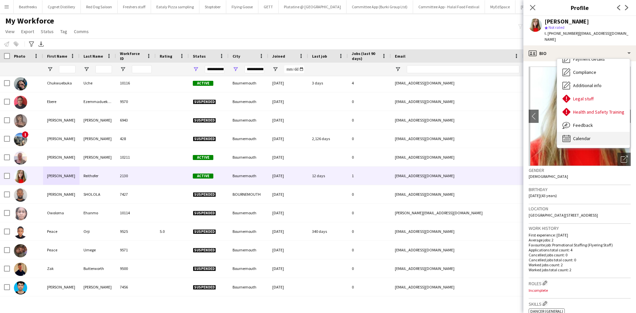
click at [419, 137] on div "Calendar Calendar" at bounding box center [593, 138] width 73 height 13
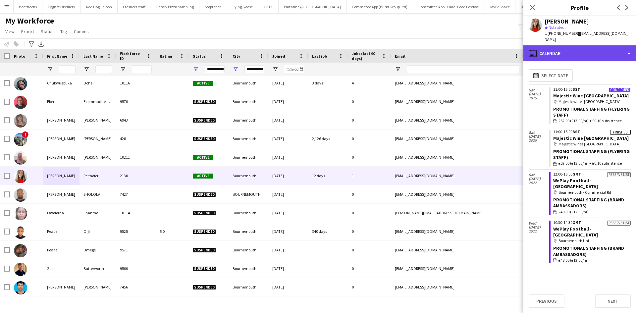
click at [419, 47] on div "calendar-full Calendar" at bounding box center [580, 53] width 113 height 16
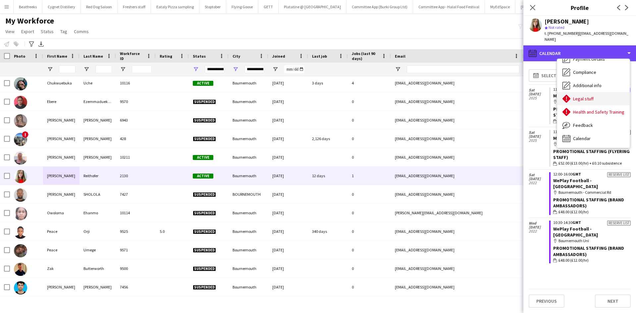
scroll to position [0, 0]
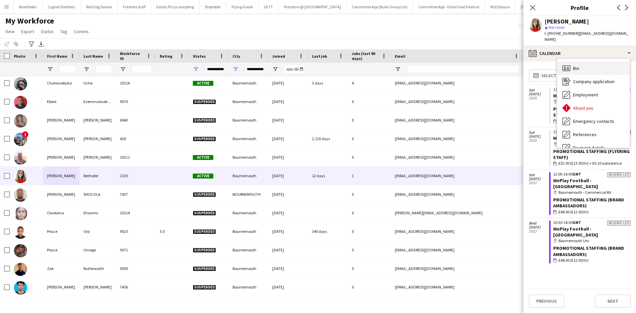
click at [419, 64] on div "Bio Bio" at bounding box center [593, 68] width 73 height 13
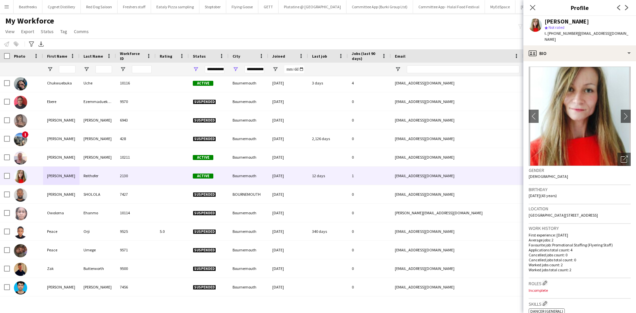
click at [208, 70] on div "**********" at bounding box center [215, 69] width 20 height 8
click at [214, 72] on div "**********" at bounding box center [215, 69] width 20 height 8
click at [214, 73] on div "**********" at bounding box center [215, 69] width 20 height 8
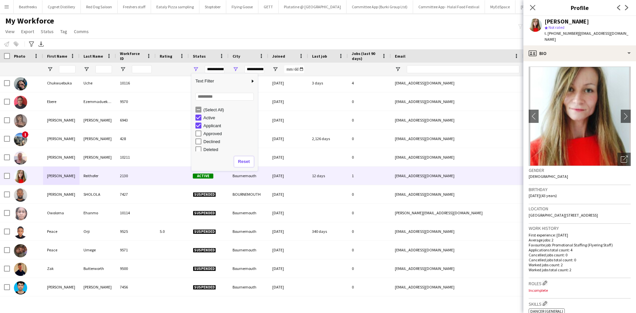
click at [240, 163] on button "Reset" at bounding box center [244, 161] width 20 height 11
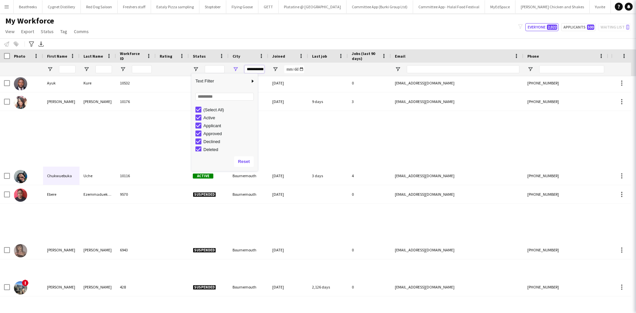
click at [254, 68] on input "**********" at bounding box center [255, 69] width 20 height 8
click at [254, 69] on input "**********" at bounding box center [255, 69] width 20 height 8
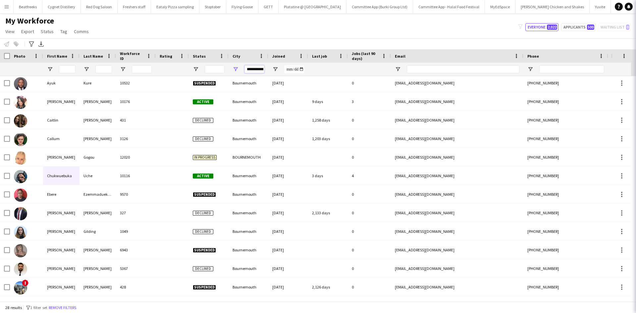
click at [254, 71] on input "**********" at bounding box center [255, 69] width 20 height 8
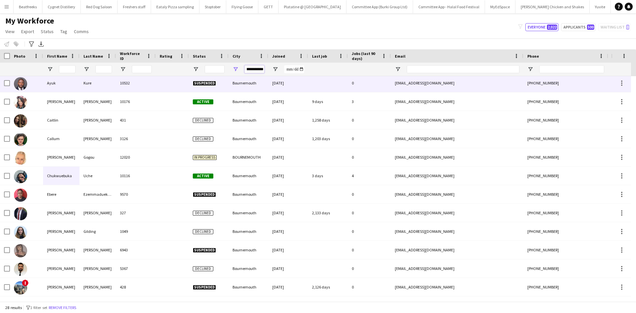
drag, startPoint x: 247, startPoint y: 70, endPoint x: 308, endPoint y: 77, distance: 61.7
click at [308, 77] on div "Workforce Details Photo First Name" at bounding box center [318, 175] width 636 height 252
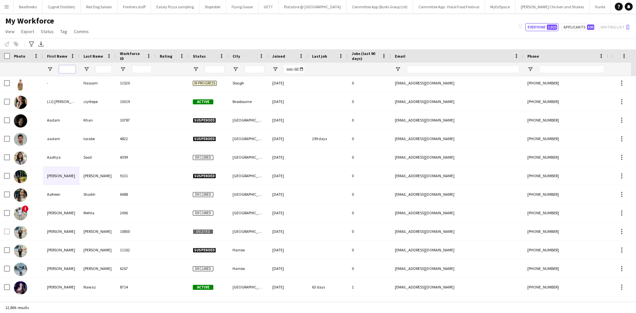
click at [62, 71] on input "First Name Filter Input" at bounding box center [67, 69] width 17 height 8
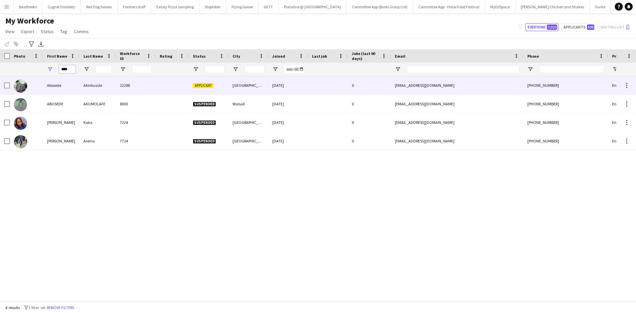
type input "****"
click at [82, 89] on div "Akinkuade" at bounding box center [98, 85] width 36 height 18
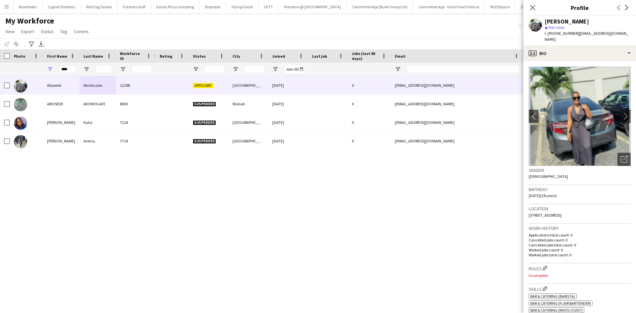
drag, startPoint x: 545, startPoint y: 21, endPoint x: 596, endPoint y: 21, distance: 50.4
click at [419, 21] on div "Abosede Akinkuade" at bounding box center [567, 22] width 44 height 6
copy div "Abosede Akinkuade"
click at [419, 7] on icon "Close pop-in" at bounding box center [533, 7] width 6 height 6
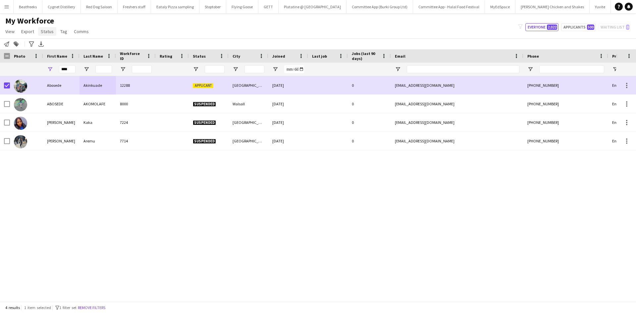
click at [47, 28] on link "Status" at bounding box center [47, 31] width 18 height 9
click at [60, 45] on link "Edit" at bounding box center [61, 46] width 46 height 14
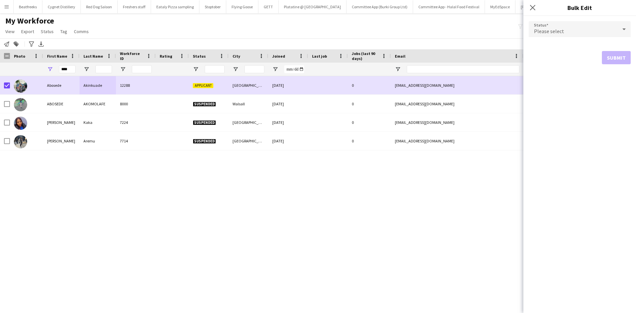
click at [419, 27] on div "Please select" at bounding box center [573, 29] width 89 height 16
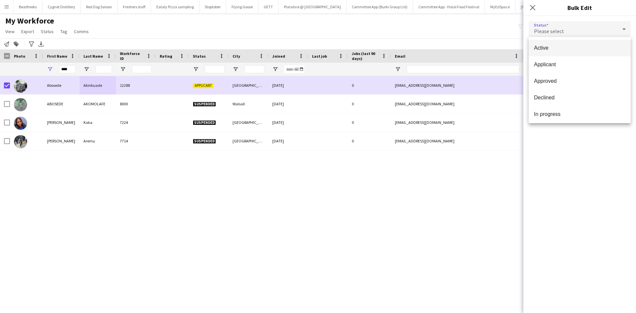
click at [419, 47] on span "Active" at bounding box center [579, 48] width 91 height 6
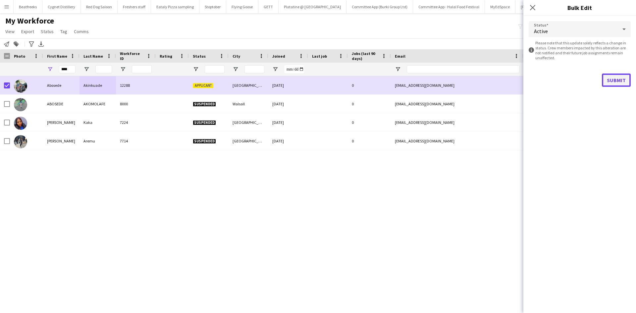
click at [419, 80] on button "Submit" at bounding box center [616, 80] width 29 height 13
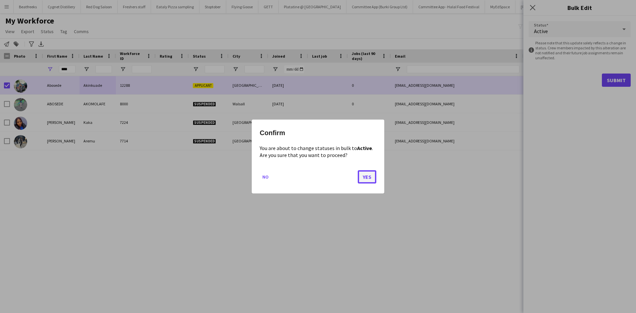
click at [363, 178] on button "Yes" at bounding box center [367, 176] width 19 height 13
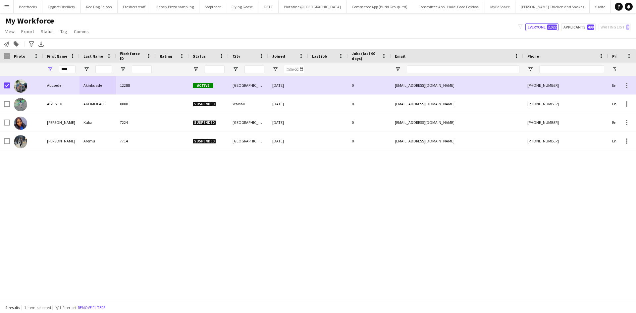
click at [8, 7] on app-icon "Menu" at bounding box center [6, 6] width 5 height 5
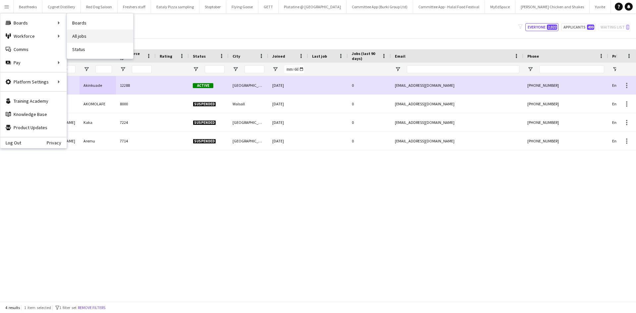
click at [78, 36] on link "All jobs" at bounding box center [100, 35] width 66 height 13
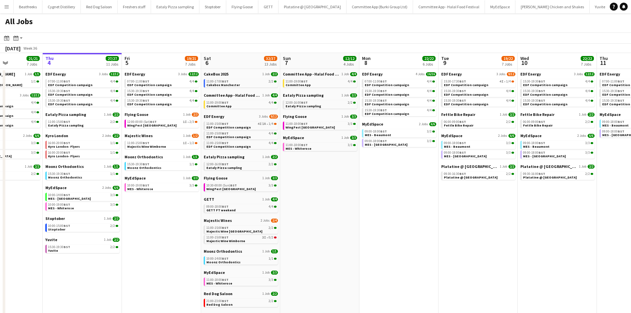
scroll to position [0, 175]
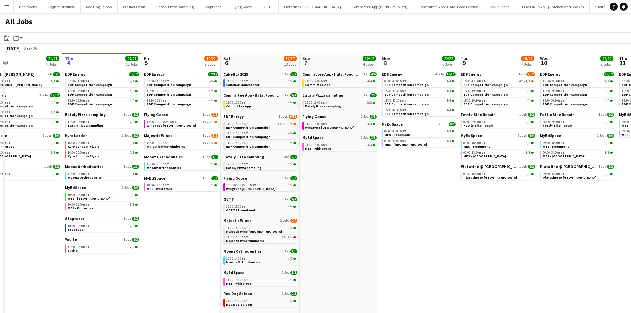
drag, startPoint x: 279, startPoint y: 181, endPoint x: 356, endPoint y: 207, distance: 81.2
click at [356, 194] on app-calendar-viewport "Mon 1 20/20 8 Jobs Tue 2 19/19 7 Jobs Wed 3 21/21 7 Jobs Thu 4 27/27 11 Jobs Fr…" at bounding box center [315, 281] width 631 height 456
click at [190, 117] on link "Flying Goose 1 Job 2/3" at bounding box center [181, 114] width 74 height 5
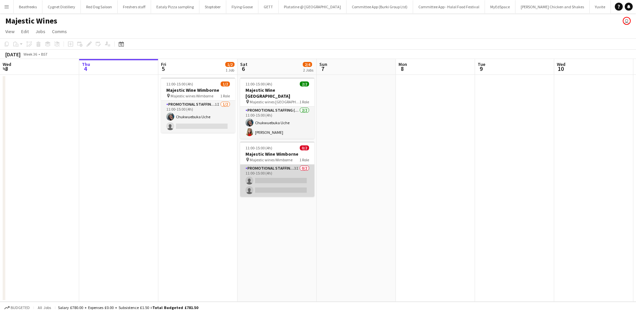
click at [282, 178] on app-card-role "Promotional Staffing (Flyering Staff) 3I 0/2 11:00-15:00 (4h) single-neutral-ac…" at bounding box center [277, 181] width 74 height 32
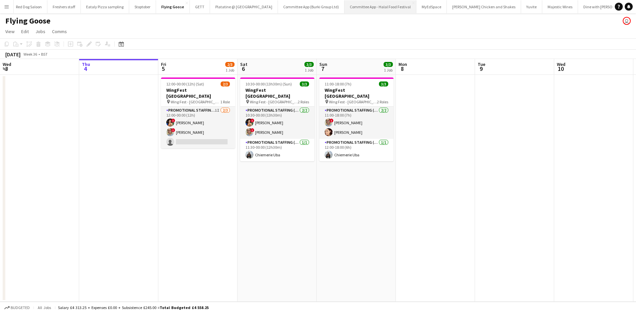
scroll to position [0, 52]
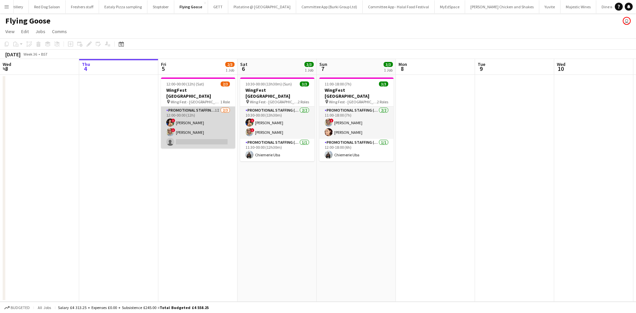
click at [204, 115] on app-card-role "Promotional Staffing (Brand Ambassadors) 1I [DATE] 12:00-00:00 (12h) ! [PERSON_…" at bounding box center [198, 128] width 74 height 42
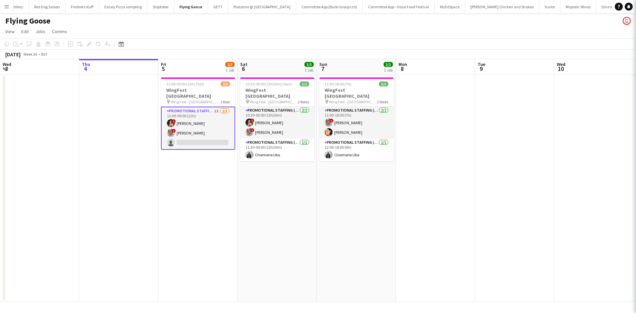
click at [206, 113] on app-card-role "Promotional Staffing (Brand Ambassadors) 1I [DATE] 12:00-00:00 (12h) ! [PERSON_…" at bounding box center [198, 128] width 74 height 43
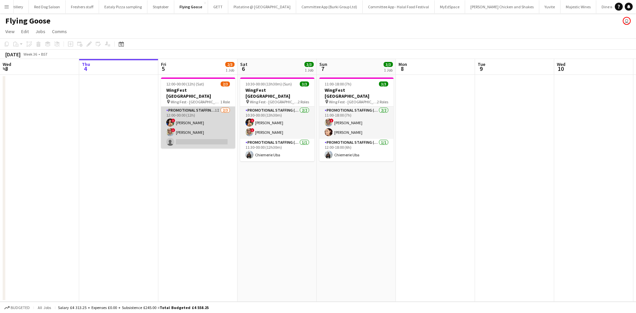
click at [206, 113] on app-card-role "Promotional Staffing (Brand Ambassadors) 1I [DATE] 12:00-00:00 (12h) ! [PERSON_…" at bounding box center [198, 128] width 74 height 42
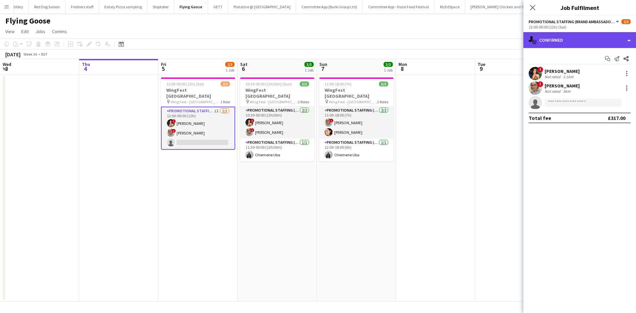
click at [543, 43] on div "single-neutral-actions-check-2 Confirmed" at bounding box center [580, 40] width 113 height 16
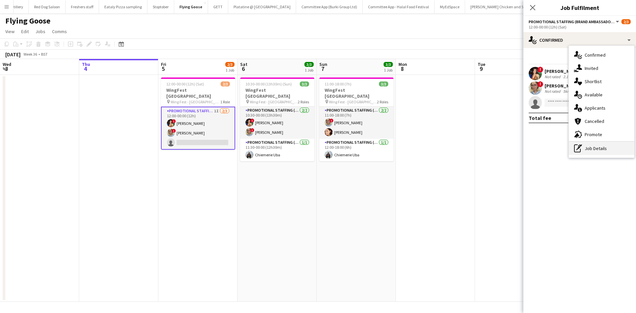
click at [587, 147] on div "pen-write Job Details" at bounding box center [602, 148] width 66 height 13
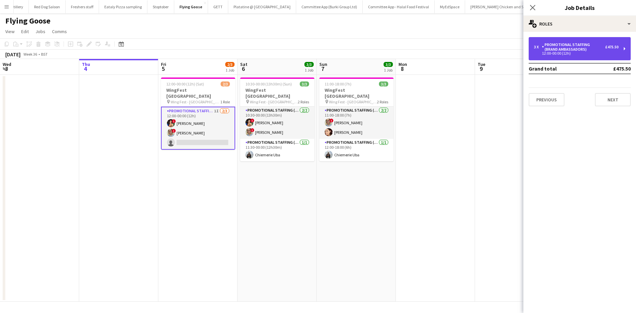
click at [561, 45] on div "Promotional Staffing (Brand Ambassadors)" at bounding box center [573, 46] width 63 height 9
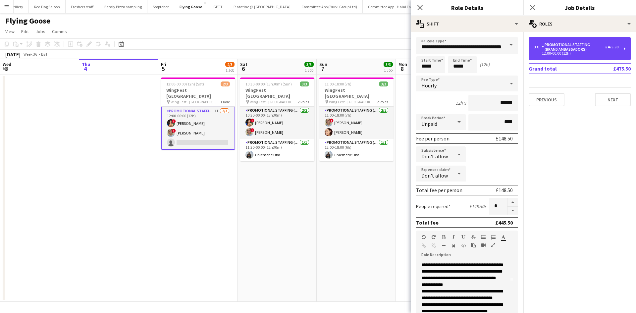
scroll to position [0, 0]
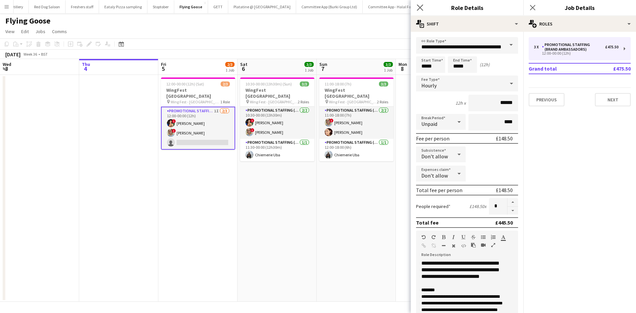
click at [421, 3] on div "Close pop-in" at bounding box center [420, 7] width 19 height 15
click at [421, 6] on icon "Close pop-in" at bounding box center [420, 7] width 6 height 6
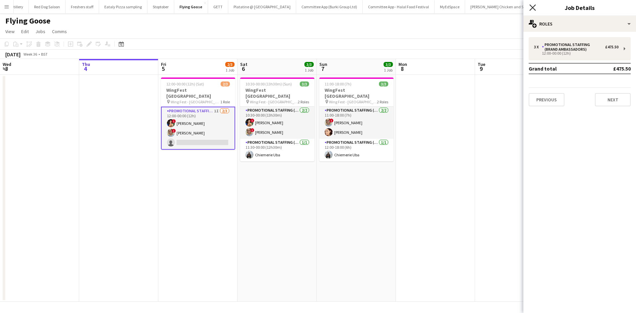
click at [532, 7] on icon at bounding box center [533, 7] width 6 height 6
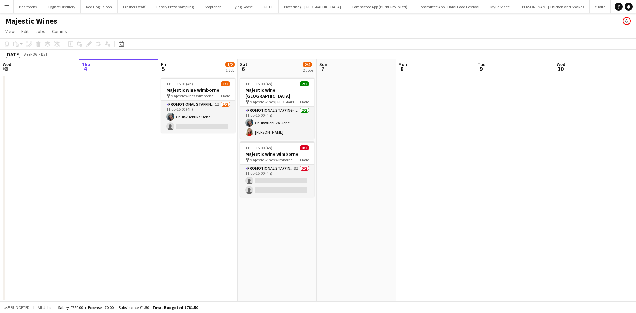
click at [10, 4] on button "Menu" at bounding box center [6, 6] width 13 height 13
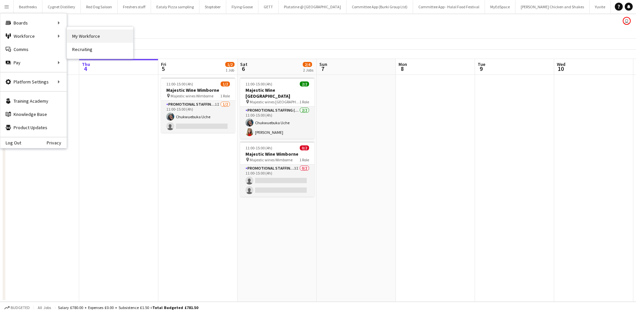
click at [76, 37] on link "My Workforce" at bounding box center [100, 35] width 66 height 13
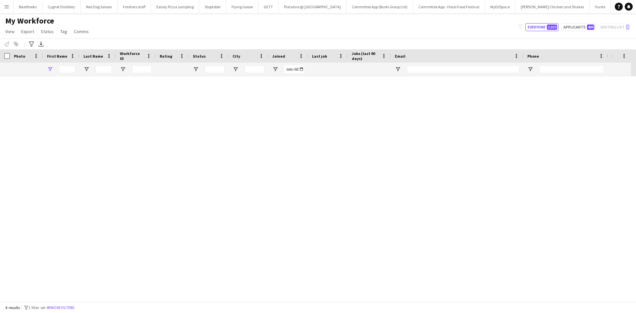
type input "****"
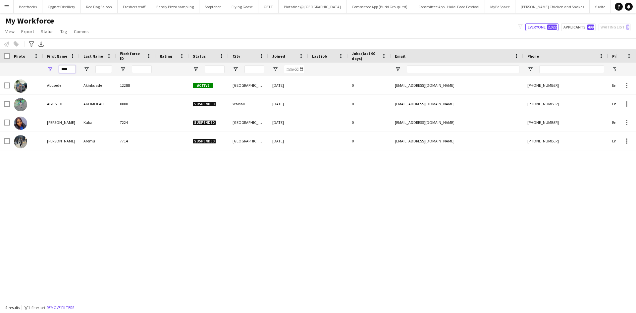
drag, startPoint x: 72, startPoint y: 68, endPoint x: 55, endPoint y: 68, distance: 16.6
click at [55, 68] on div "****" at bounding box center [61, 69] width 36 height 13
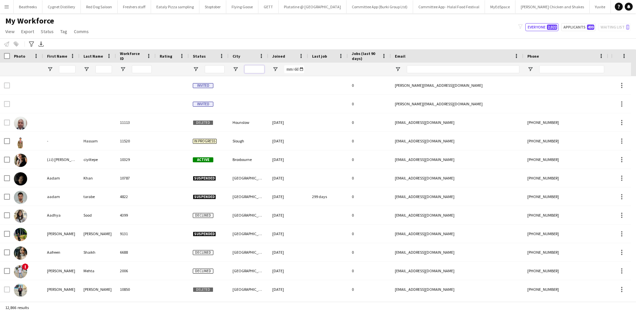
click at [248, 70] on input "City Filter Input" at bounding box center [255, 69] width 20 height 8
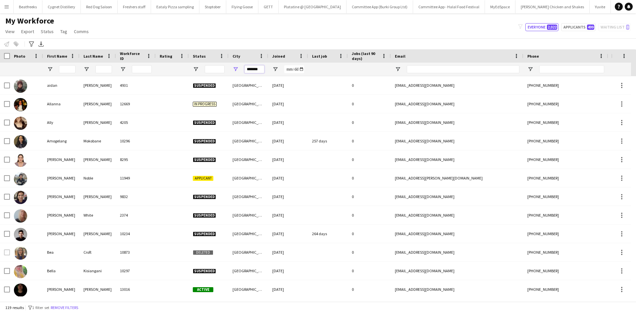
type input "*******"
click at [281, 56] on span "Joined" at bounding box center [278, 56] width 13 height 5
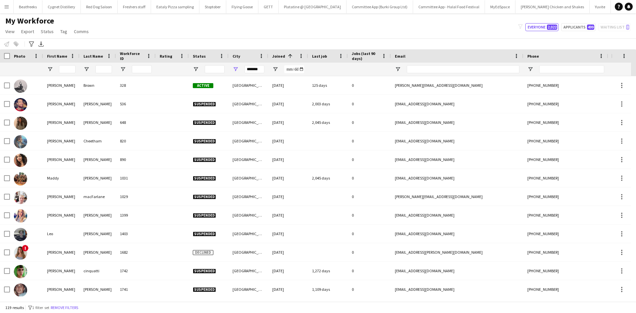
click at [281, 56] on span "Joined" at bounding box center [278, 56] width 13 height 5
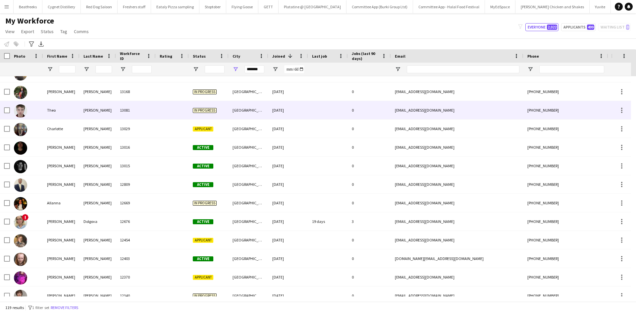
scroll to position [12, 0]
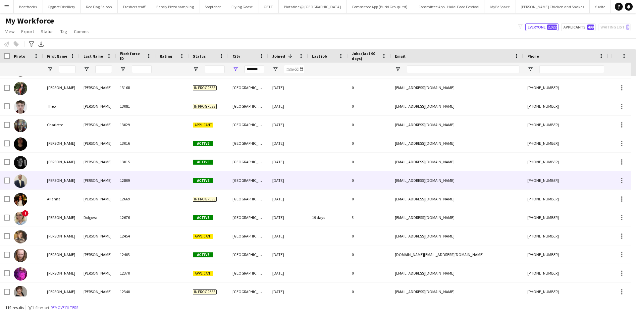
click at [274, 179] on div "[DATE]" at bounding box center [288, 180] width 40 height 18
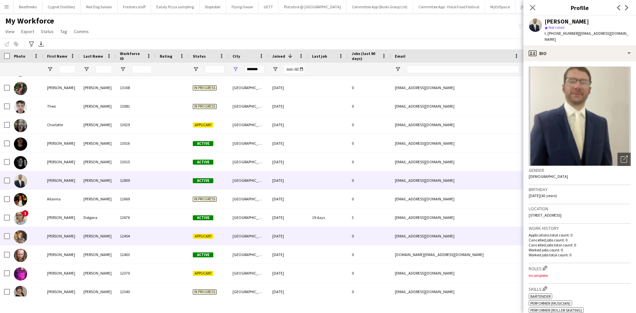
click at [212, 235] on span "Applicant" at bounding box center [203, 236] width 21 height 5
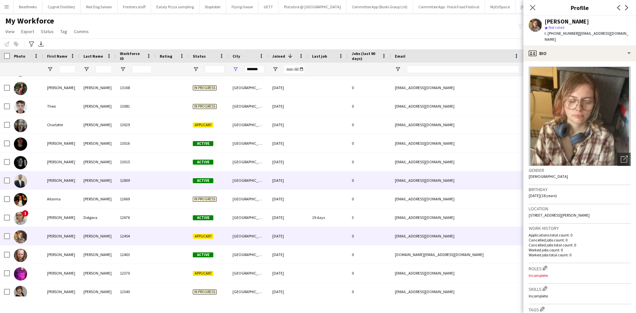
click at [236, 184] on div "[GEOGRAPHIC_DATA]" at bounding box center [249, 180] width 40 height 18
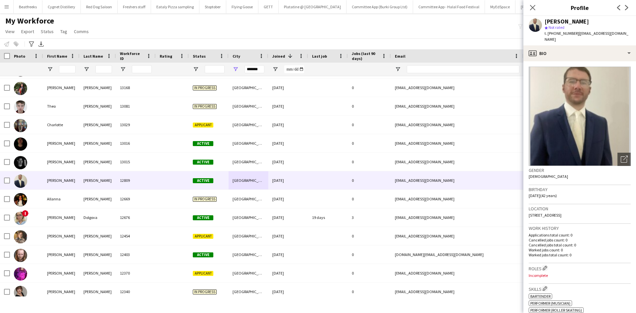
drag, startPoint x: 554, startPoint y: 34, endPoint x: 574, endPoint y: 37, distance: 20.1
click at [574, 37] on div "[PERSON_NAME] star Not rated t. [PHONE_NUMBER] | [EMAIL_ADDRESS][DOMAIN_NAME]" at bounding box center [580, 30] width 113 height 29
copy span "7774793297"
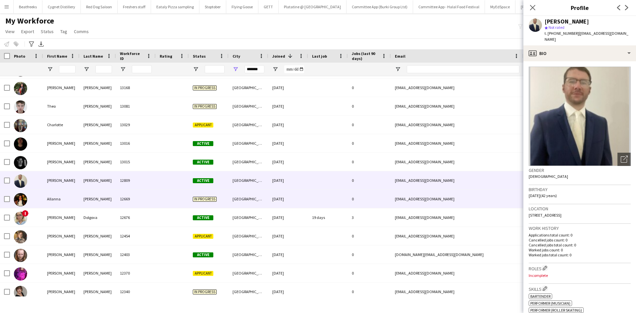
click at [196, 198] on span "In progress" at bounding box center [205, 199] width 24 height 5
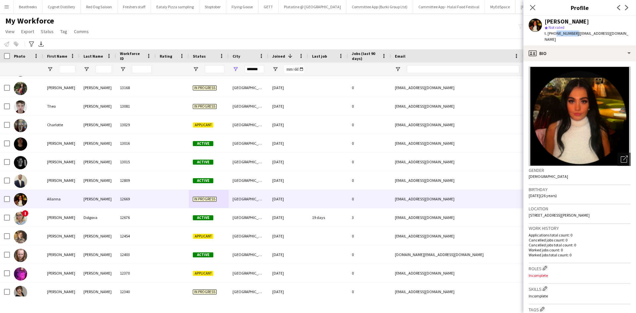
drag, startPoint x: 554, startPoint y: 34, endPoint x: 573, endPoint y: 34, distance: 19.2
click at [573, 34] on span "t. [PHONE_NUMBER]" at bounding box center [562, 33] width 34 height 5
copy span "7311320339"
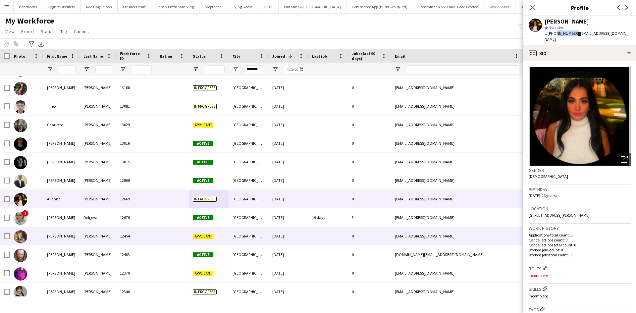
drag, startPoint x: 71, startPoint y: 236, endPoint x: 441, endPoint y: 116, distance: 389.5
click at [71, 236] on div "[PERSON_NAME]" at bounding box center [61, 236] width 36 height 18
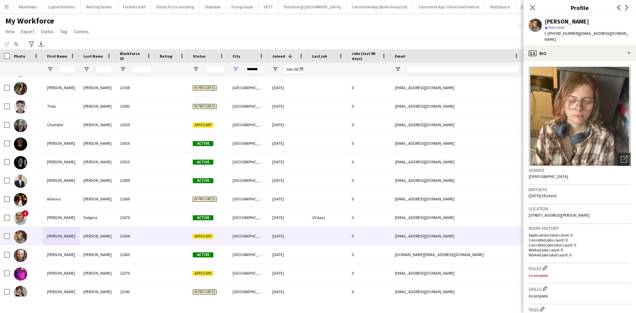
drag, startPoint x: 556, startPoint y: 34, endPoint x: 575, endPoint y: 32, distance: 19.7
click at [575, 32] on span "t. [PHONE_NUMBER]" at bounding box center [562, 33] width 34 height 5
copy span "7398815054"
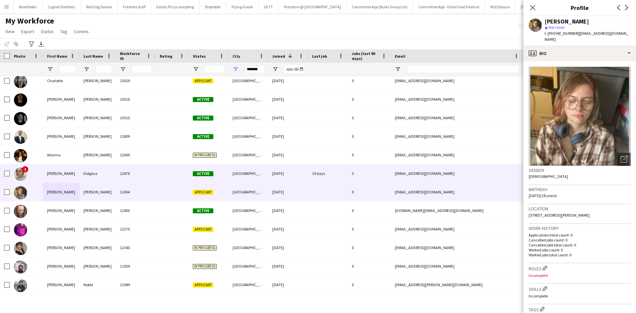
scroll to position [60, 0]
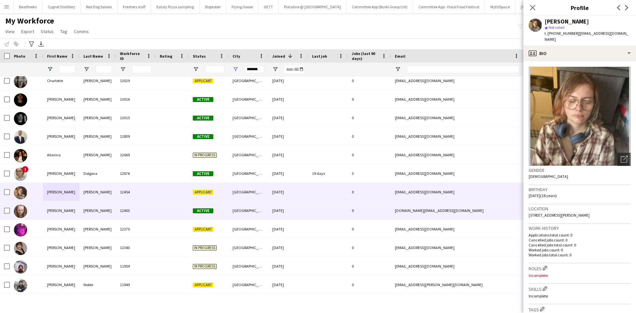
click at [202, 210] on span "Active" at bounding box center [203, 210] width 21 height 5
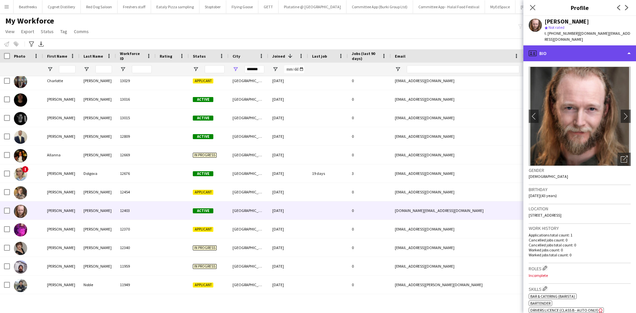
click at [590, 45] on div "profile Bio" at bounding box center [580, 53] width 113 height 16
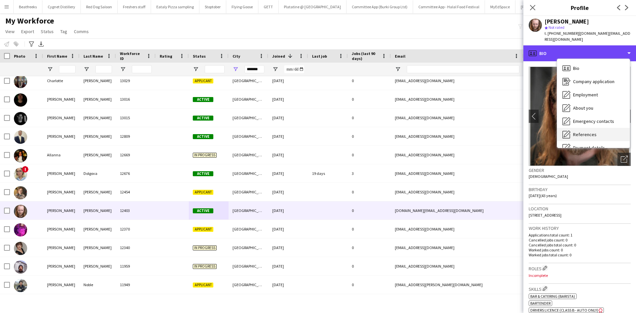
scroll to position [89, 0]
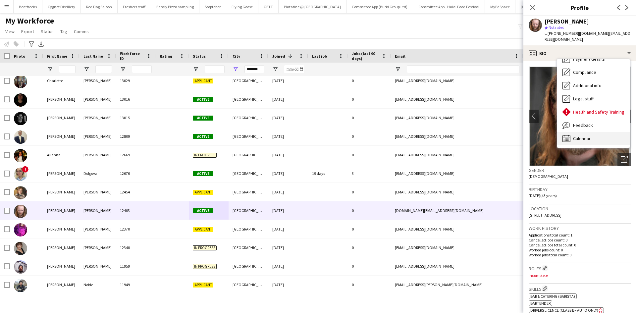
click at [586, 136] on span "Calendar" at bounding box center [582, 139] width 18 height 6
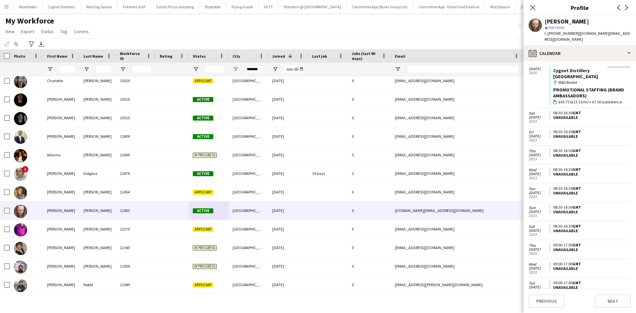
scroll to position [2, 0]
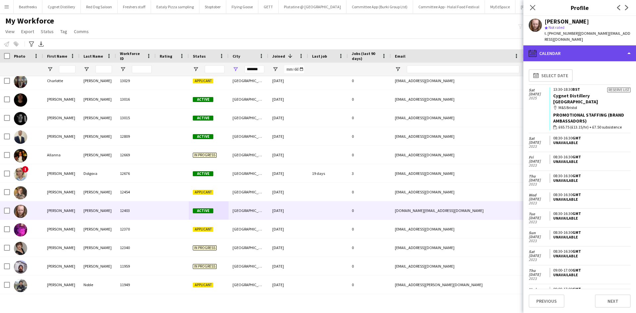
click at [547, 47] on div "calendar-full Calendar" at bounding box center [580, 53] width 113 height 16
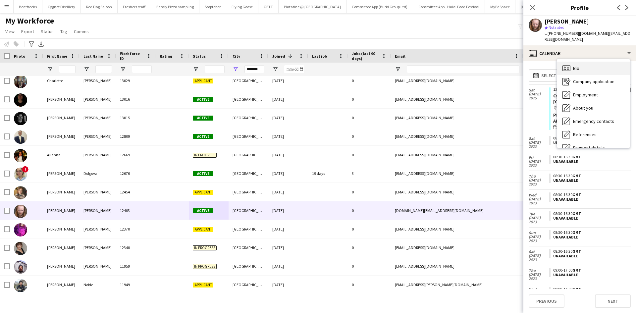
click at [574, 62] on div "Bio Bio" at bounding box center [593, 68] width 73 height 13
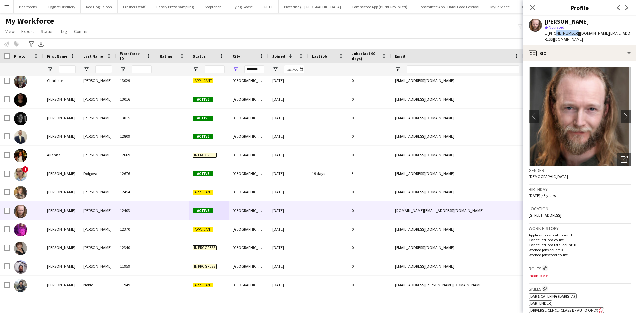
drag, startPoint x: 555, startPoint y: 34, endPoint x: 573, endPoint y: 37, distance: 18.5
click at [573, 37] on div "[PERSON_NAME] star Not rated t. [PHONE_NUMBER] | [DOMAIN_NAME][EMAIL_ADDRESS][D…" at bounding box center [580, 30] width 113 height 29
copy span "7973441929"
